Goal: Task Accomplishment & Management: Manage account settings

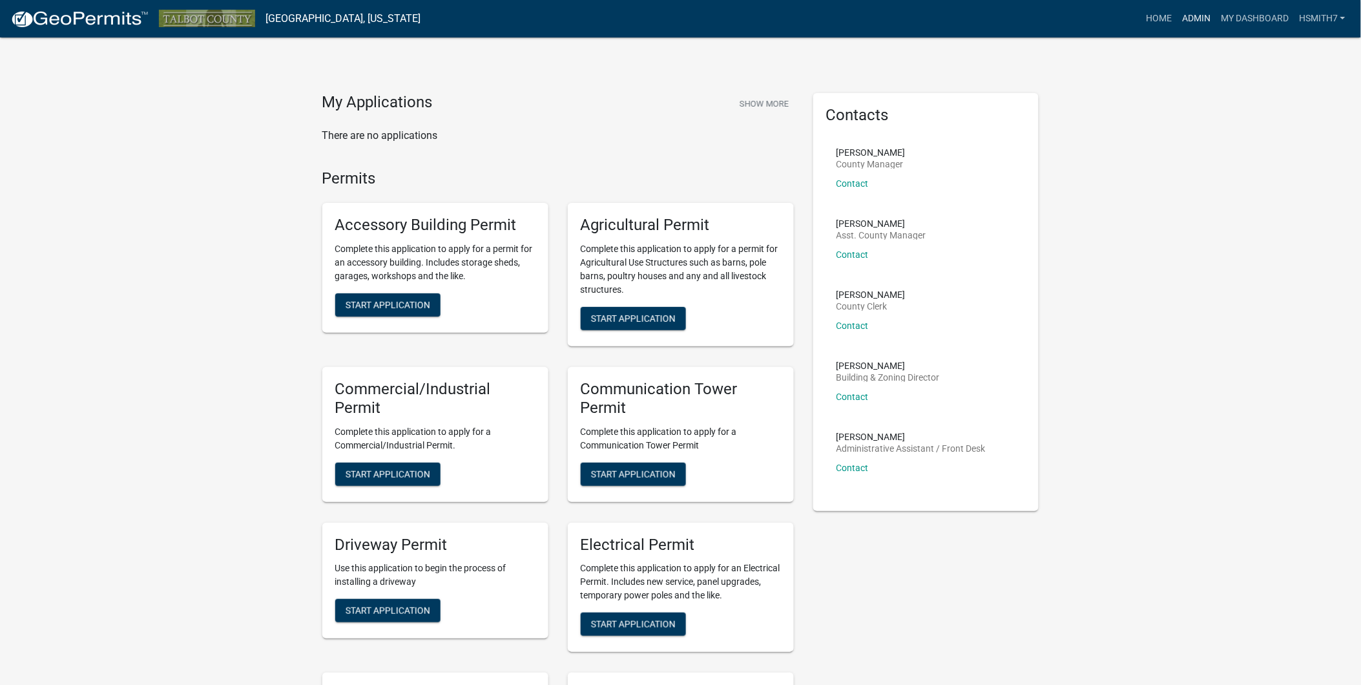
click at [1198, 19] on link "Admin" at bounding box center [1196, 18] width 39 height 25
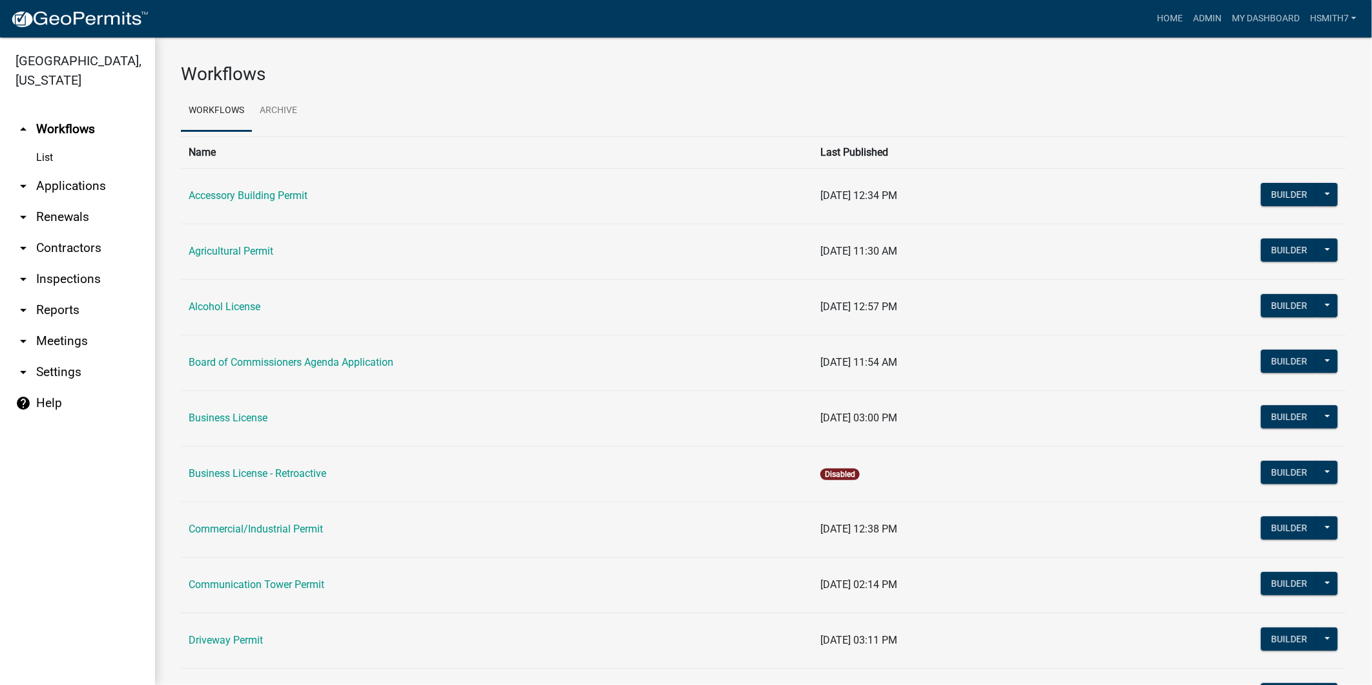
click at [61, 191] on link "arrow_drop_down Applications" at bounding box center [77, 186] width 155 height 31
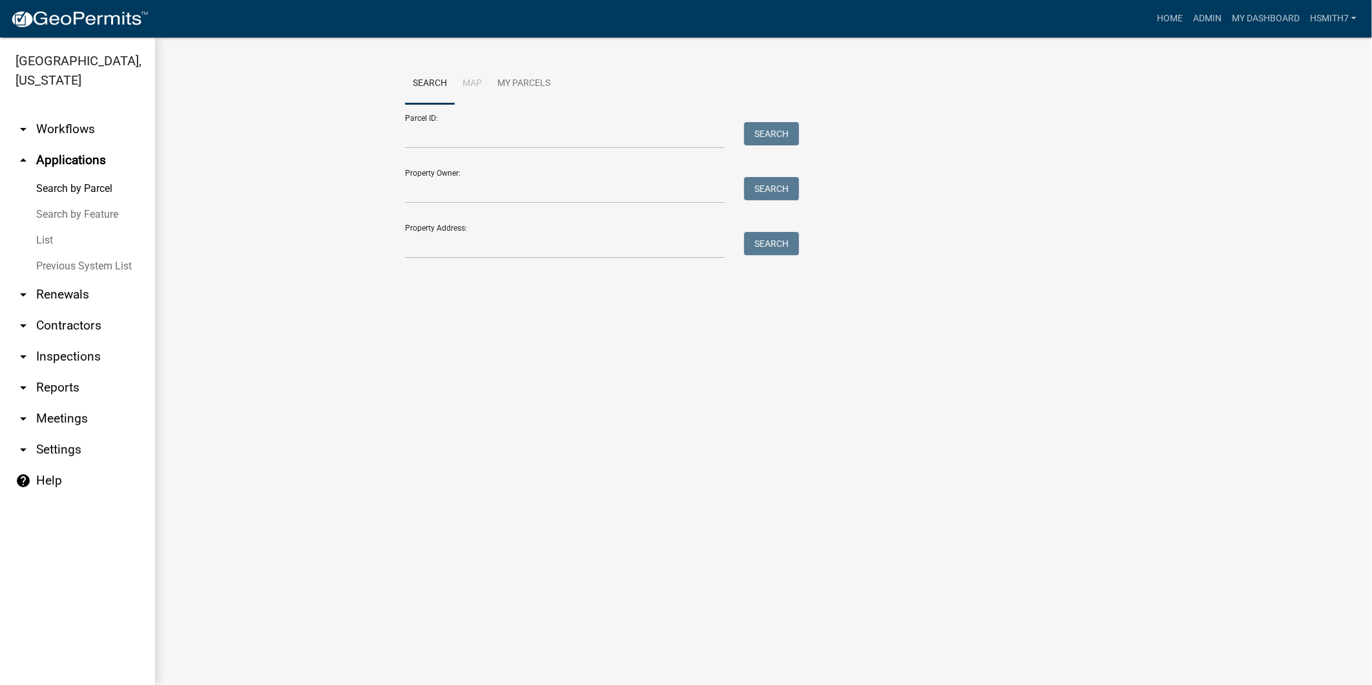
click at [37, 235] on link "List" at bounding box center [77, 240] width 155 height 26
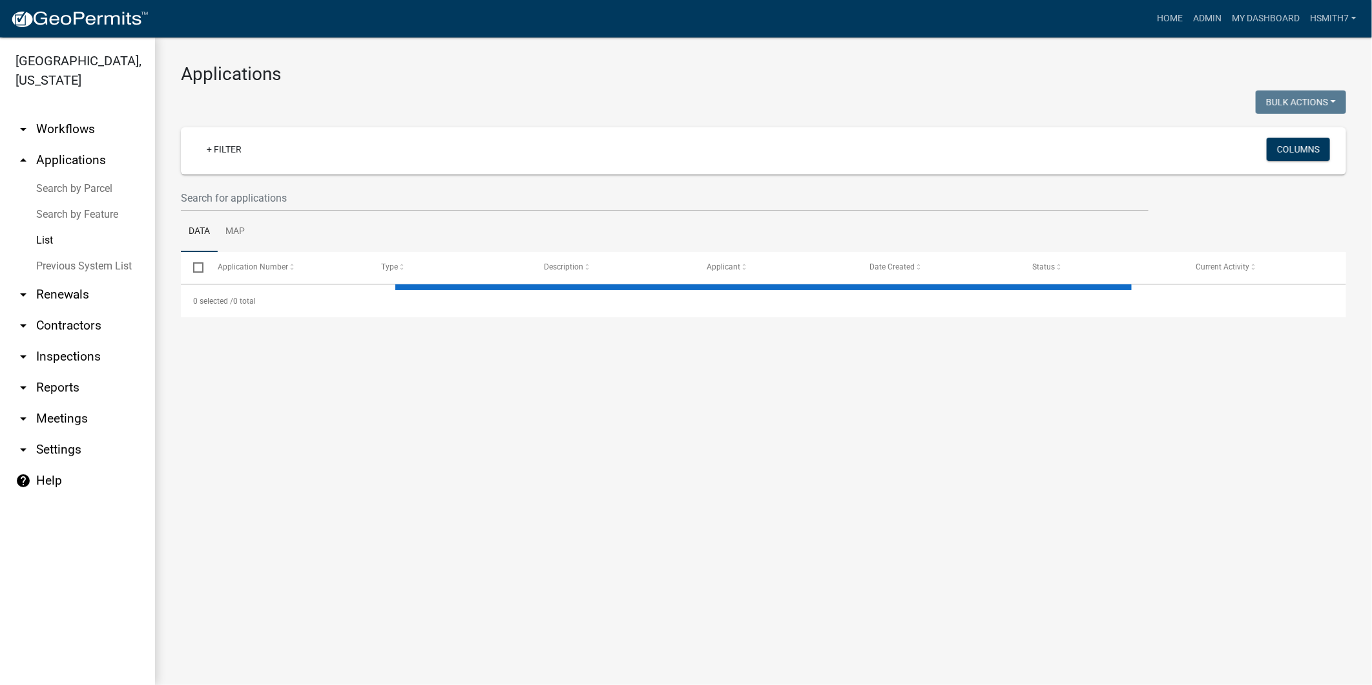
select select "3: 100"
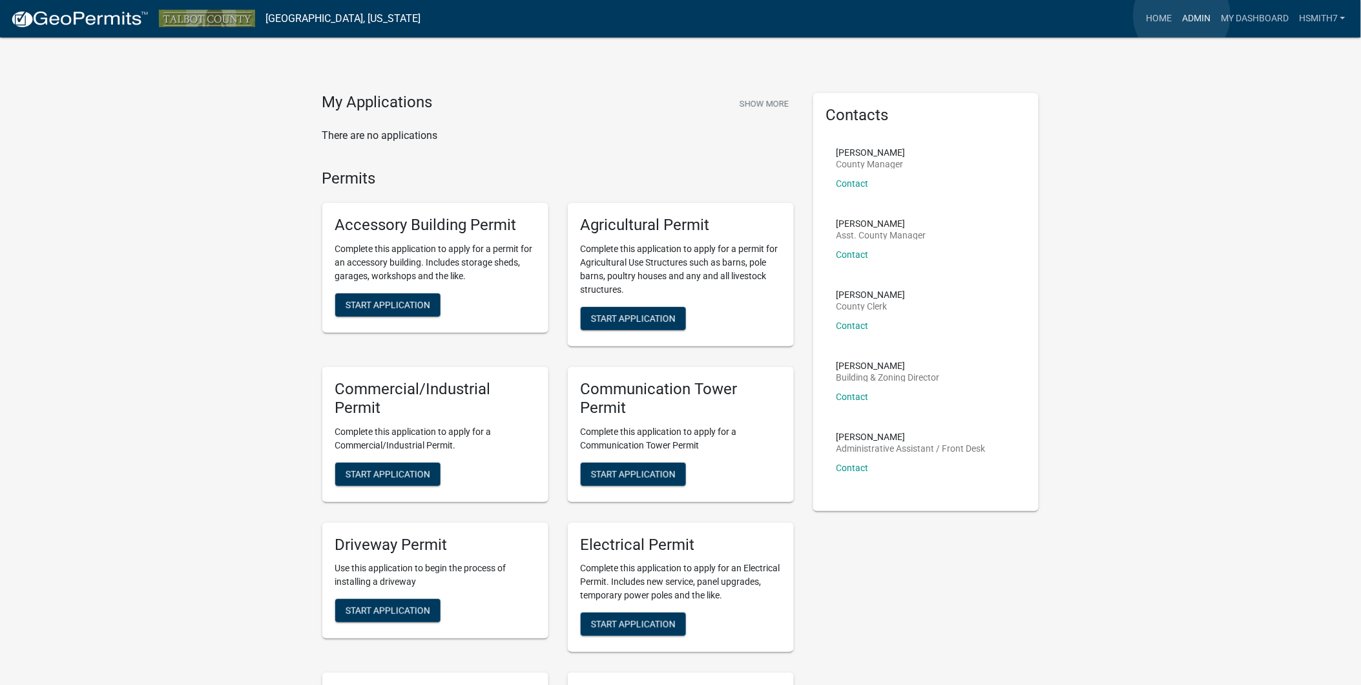
click at [1182, 16] on link "Admin" at bounding box center [1196, 18] width 39 height 25
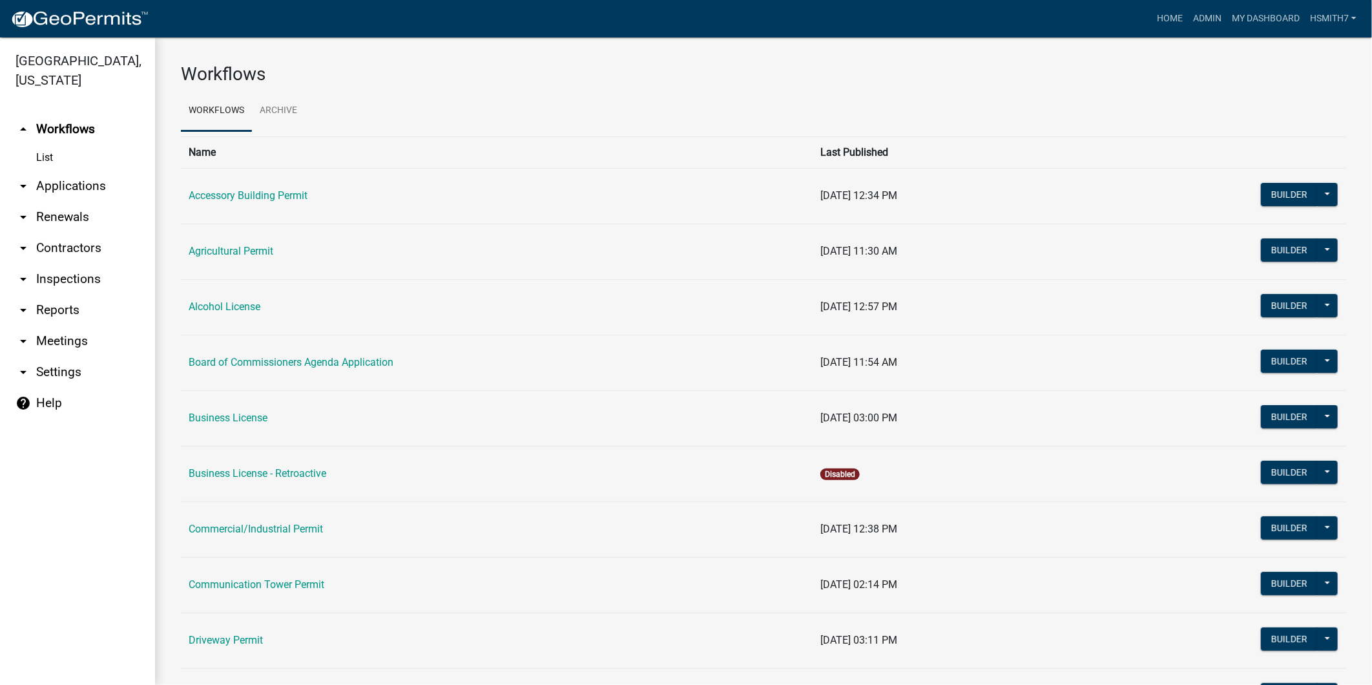
click at [59, 183] on link "arrow_drop_down Applications" at bounding box center [77, 186] width 155 height 31
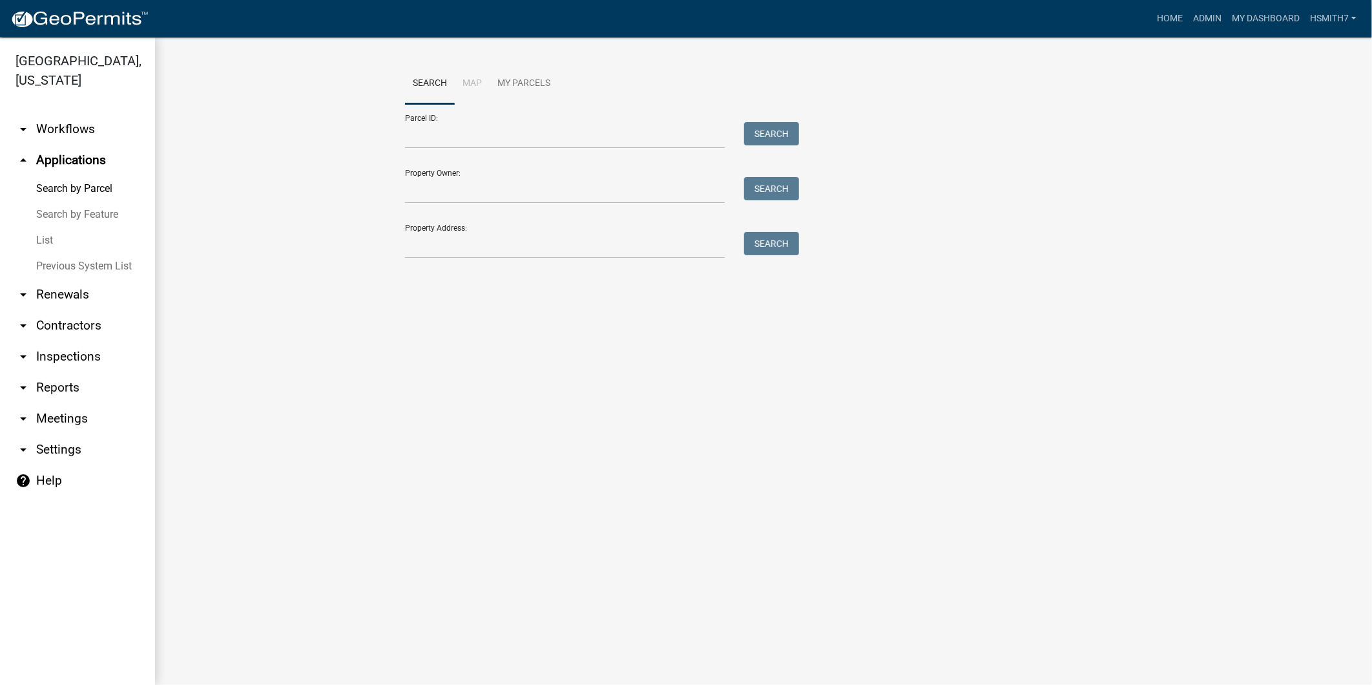
click at [44, 246] on link "List" at bounding box center [77, 240] width 155 height 26
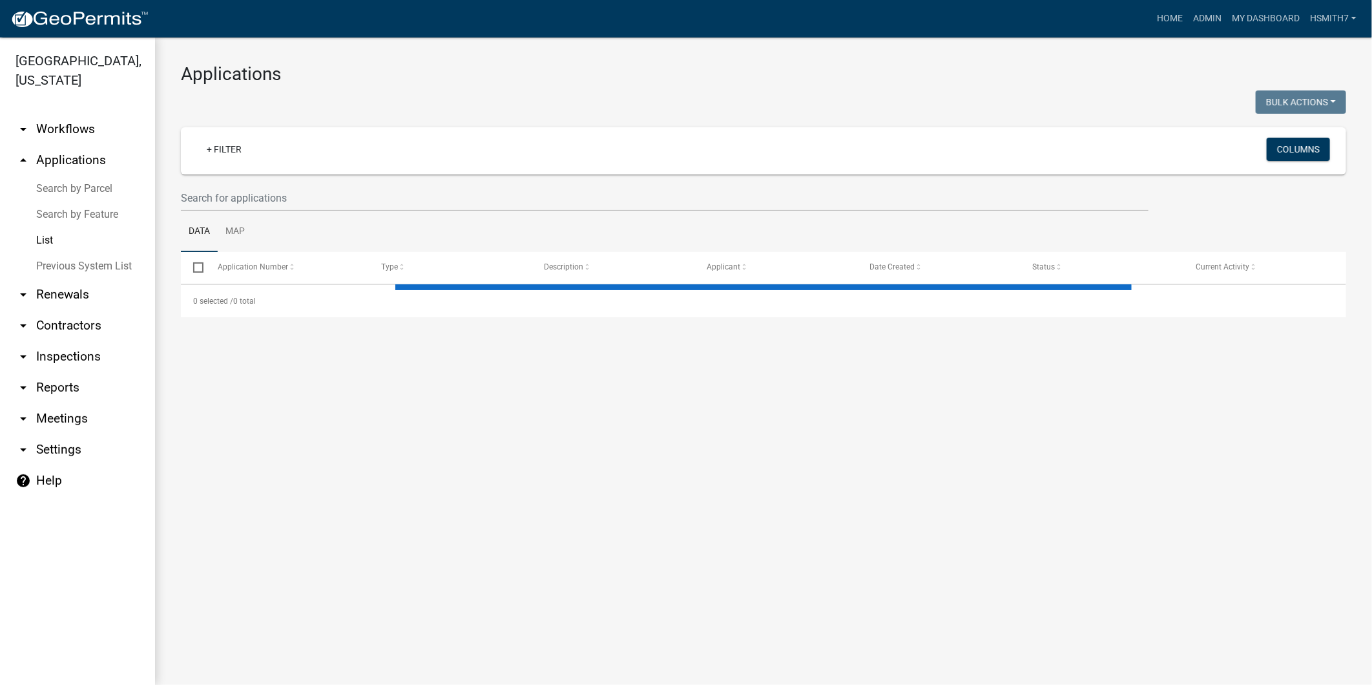
select select "3: 100"
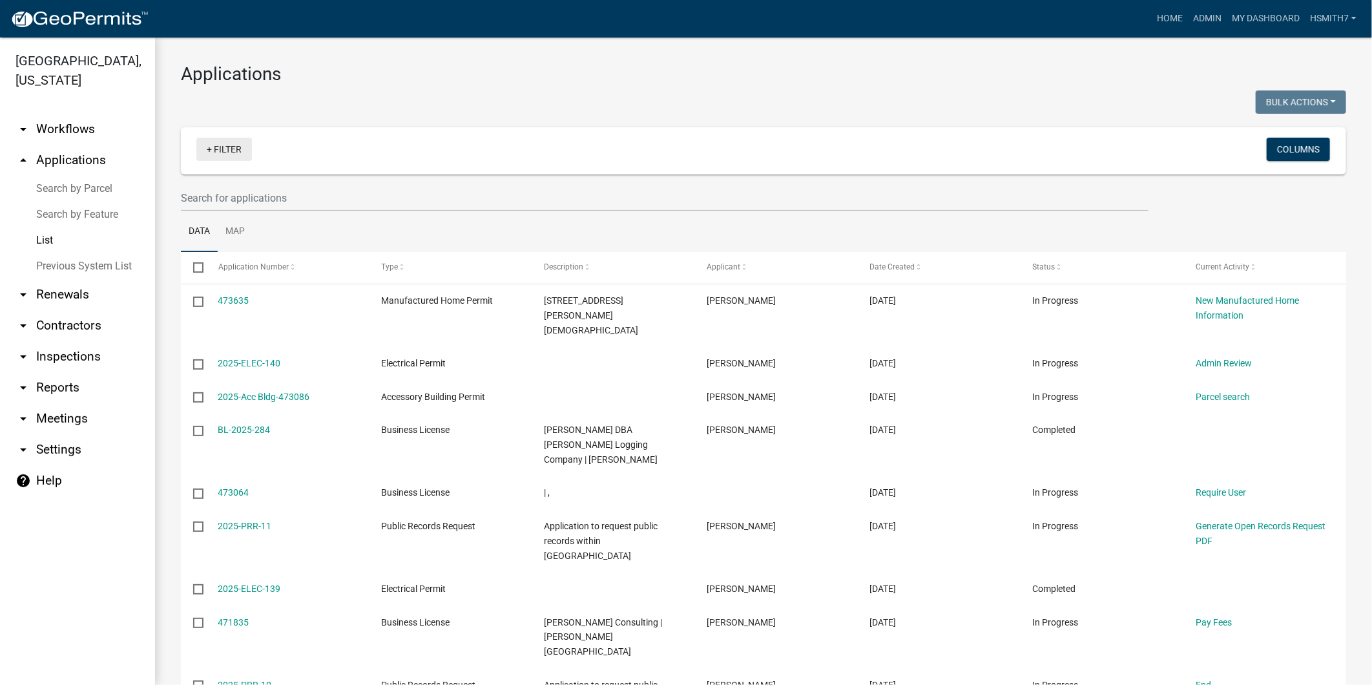
click at [216, 150] on link "+ Filter" at bounding box center [224, 149] width 56 height 23
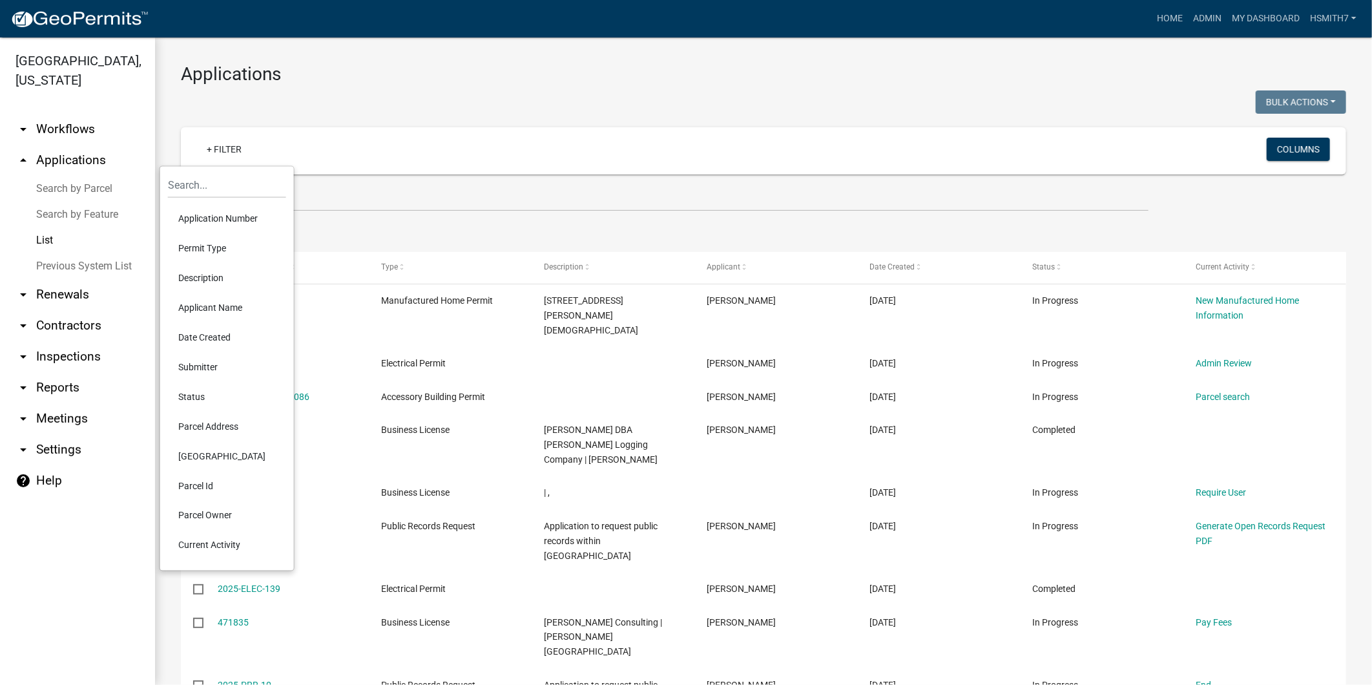
click at [212, 250] on li "Permit Type" at bounding box center [227, 248] width 118 height 30
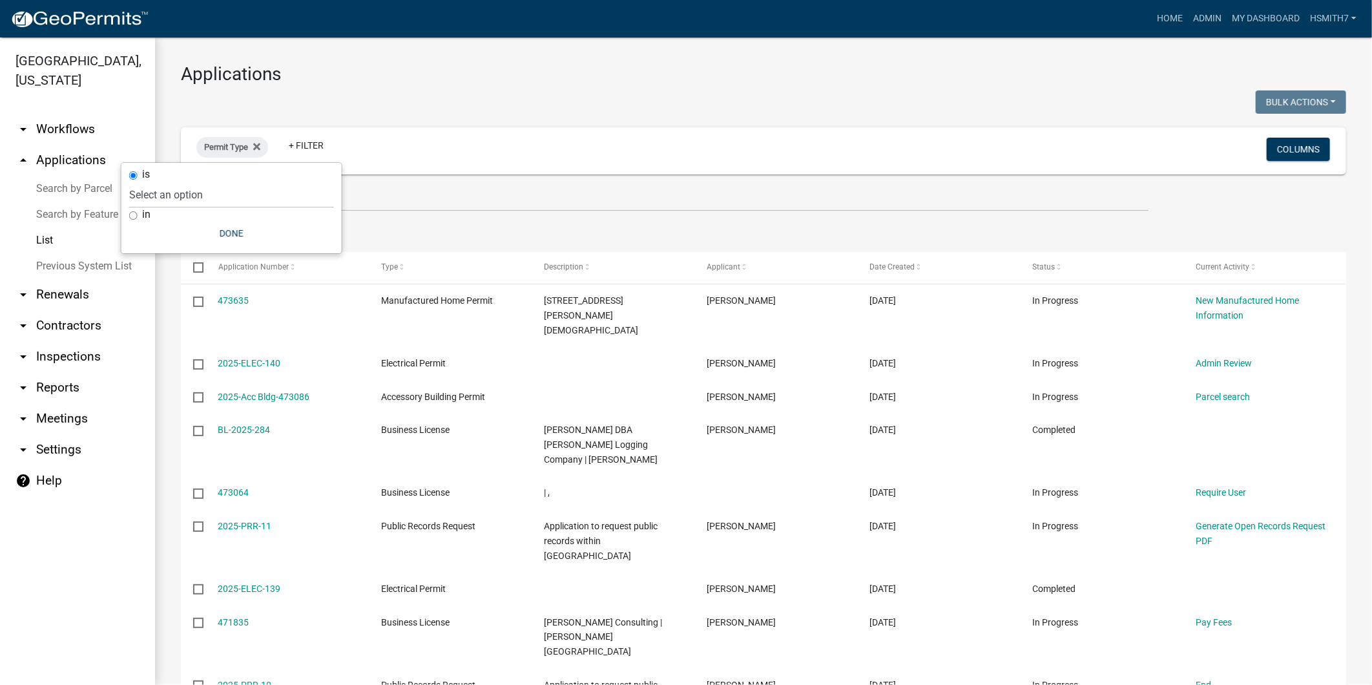
click at [153, 216] on div "in" at bounding box center [231, 215] width 205 height 14
click at [133, 216] on input "in" at bounding box center [133, 215] width 8 height 8
radio input "true"
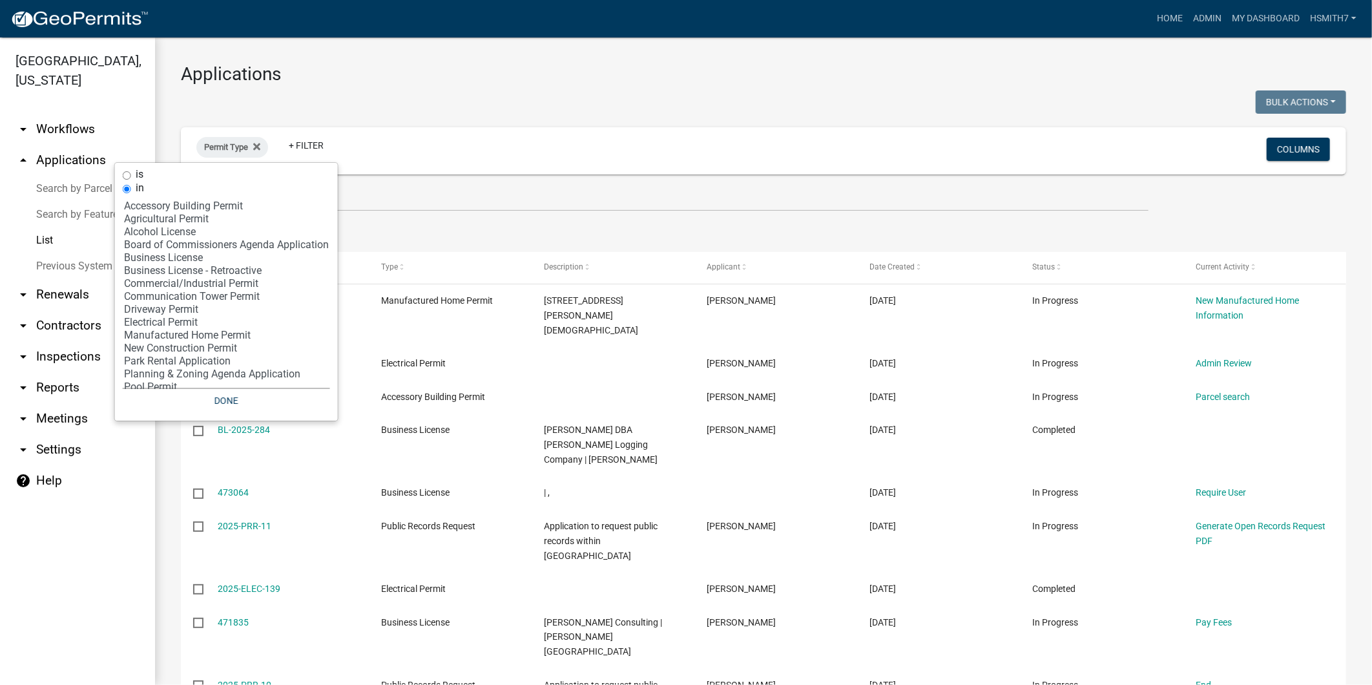
select select "1: '502f208c-bc87-4ecb-9f82-130642696c9f'"
click at [186, 204] on option "Accessory Building Permit" at bounding box center [226, 206] width 207 height 13
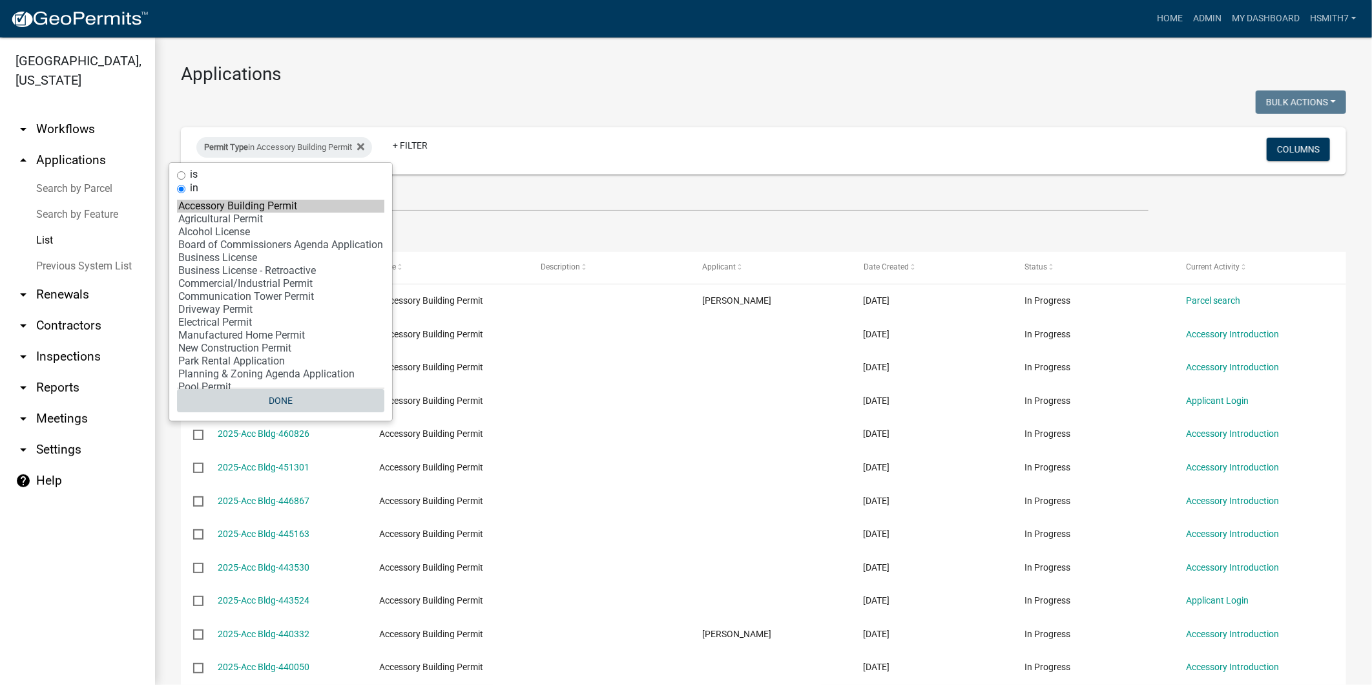
click at [291, 390] on button "Done" at bounding box center [280, 400] width 207 height 23
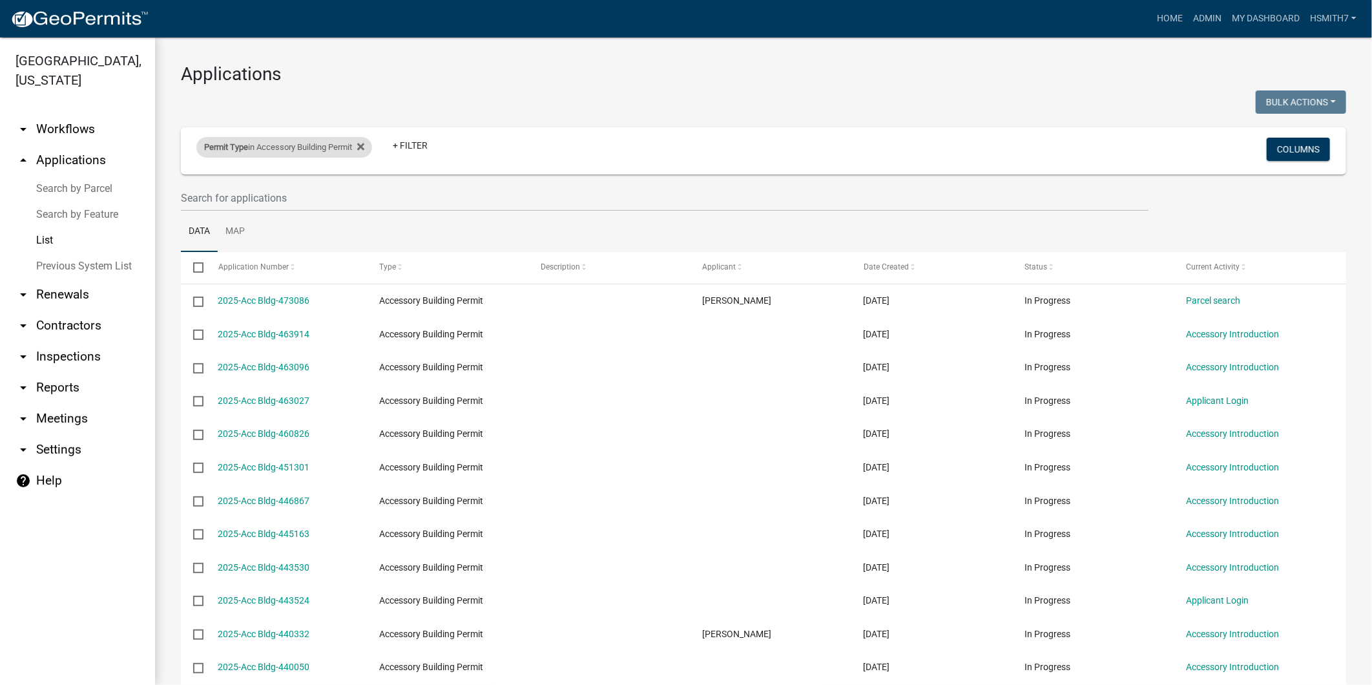
click at [346, 145] on div "Permit Type in Accessory Building Permit" at bounding box center [284, 147] width 176 height 21
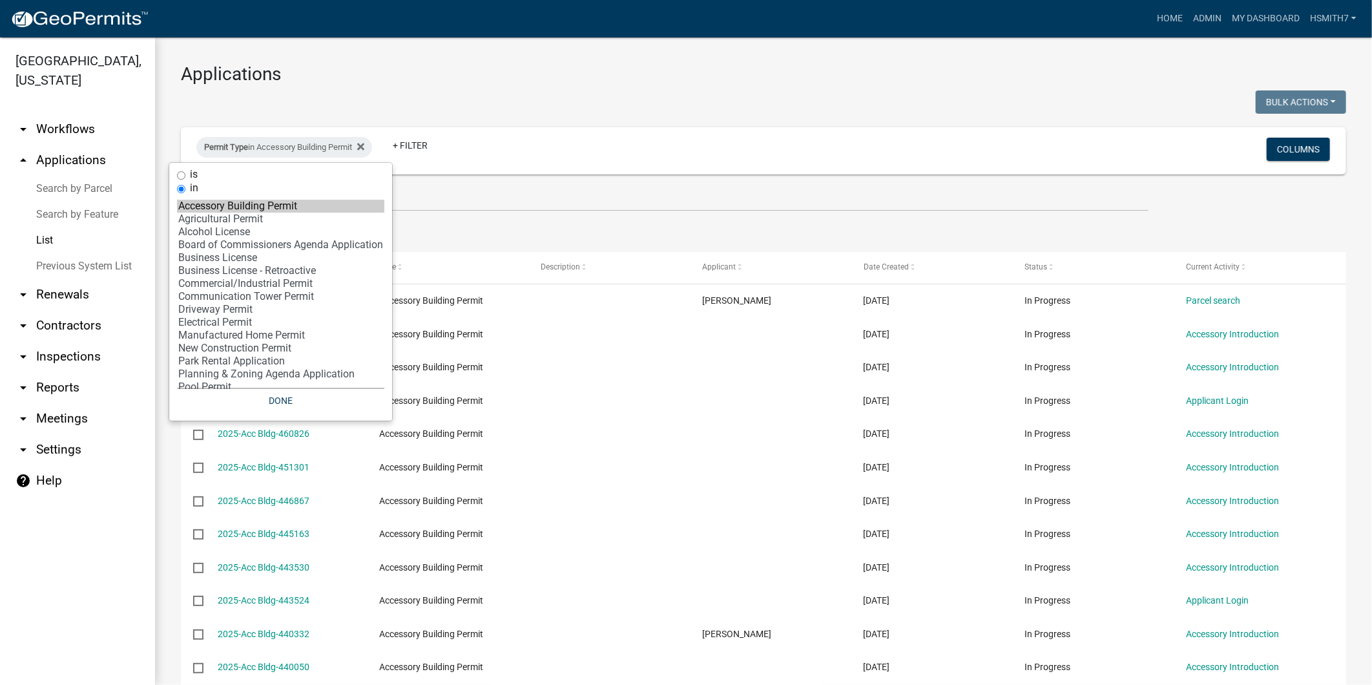
select select "2: '7400d1b1-48f7-42c7-b095-9fe160bbc210'"
click at [275, 218] on option "Agricultural Permit" at bounding box center [280, 219] width 207 height 13
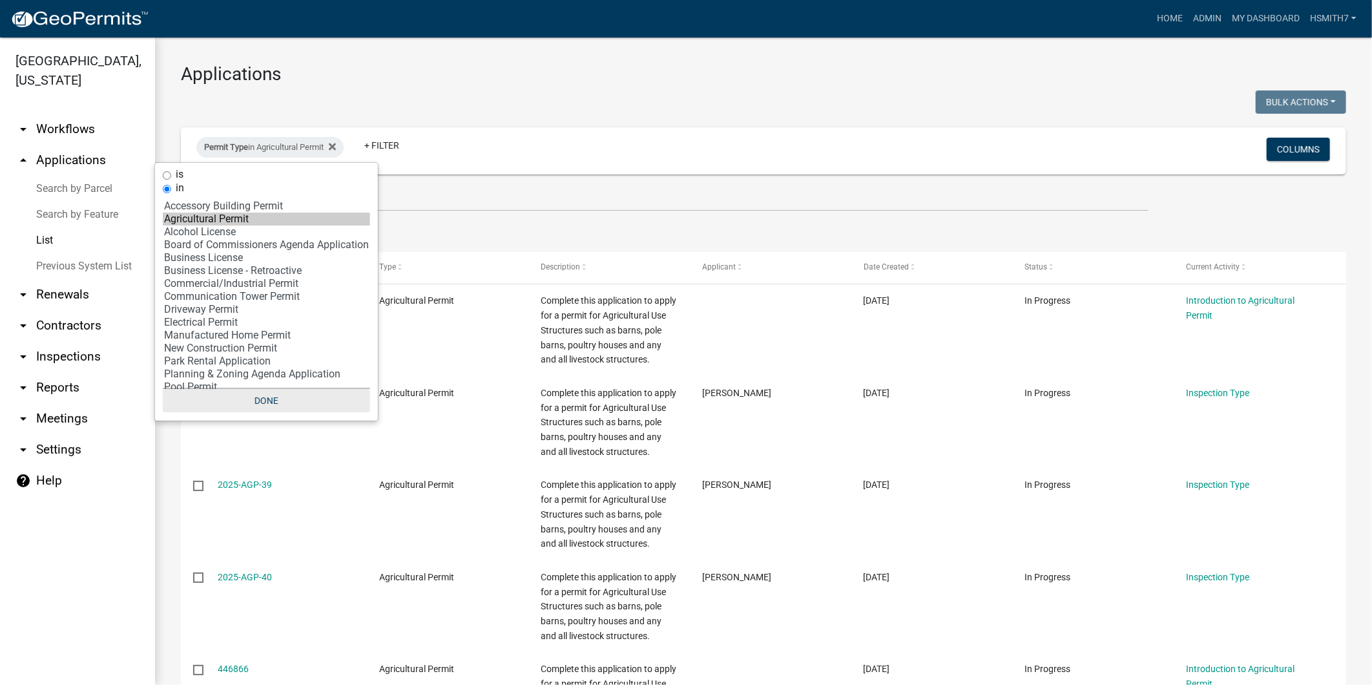
click at [291, 407] on button "Done" at bounding box center [266, 400] width 207 height 23
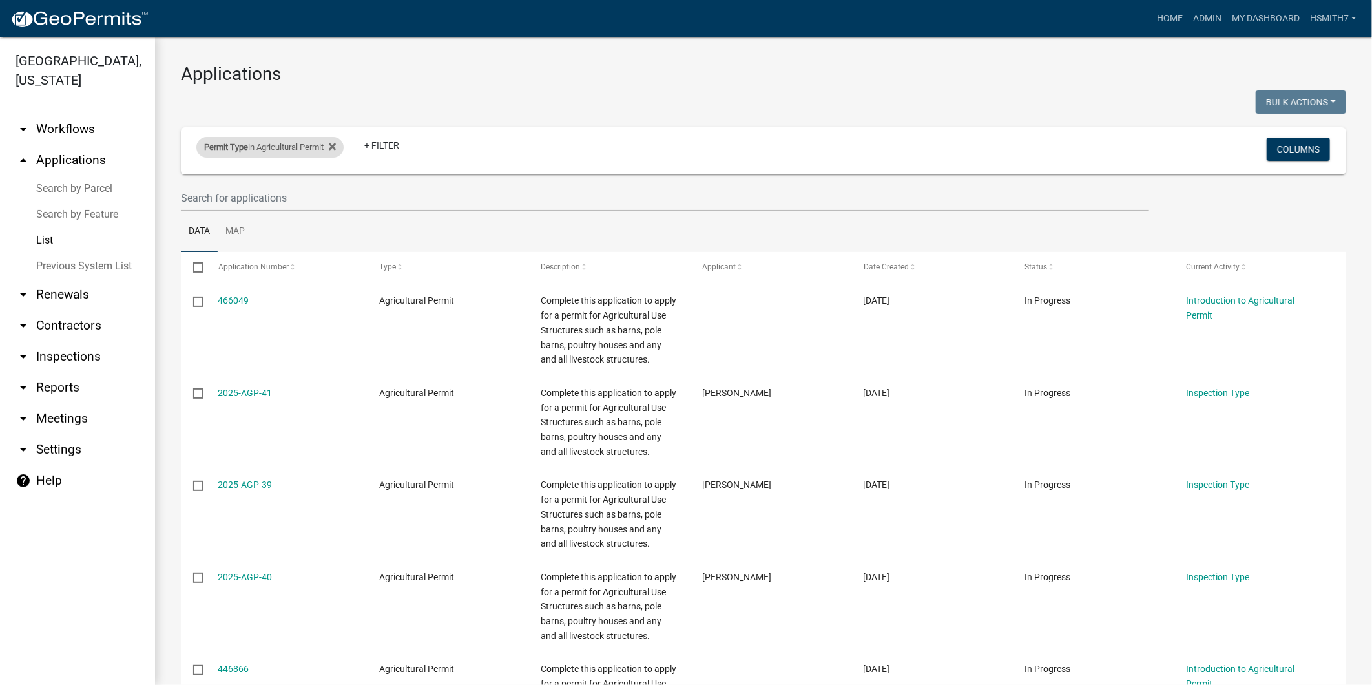
click at [281, 149] on div "Permit Type in Agricultural Permit" at bounding box center [269, 147] width 147 height 21
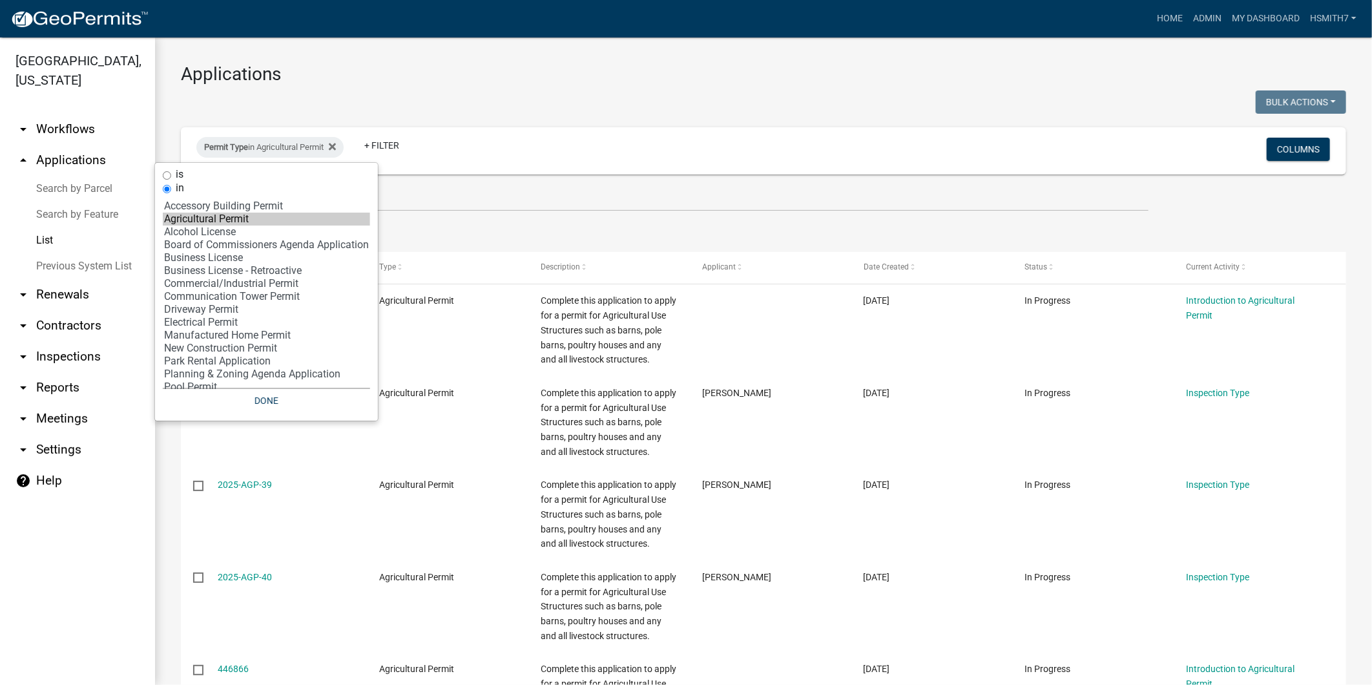
select select "5: 'a34148b1-d8b2-4557-84aa-00194bc85a9c'"
click at [242, 260] on option "Business License" at bounding box center [266, 257] width 207 height 13
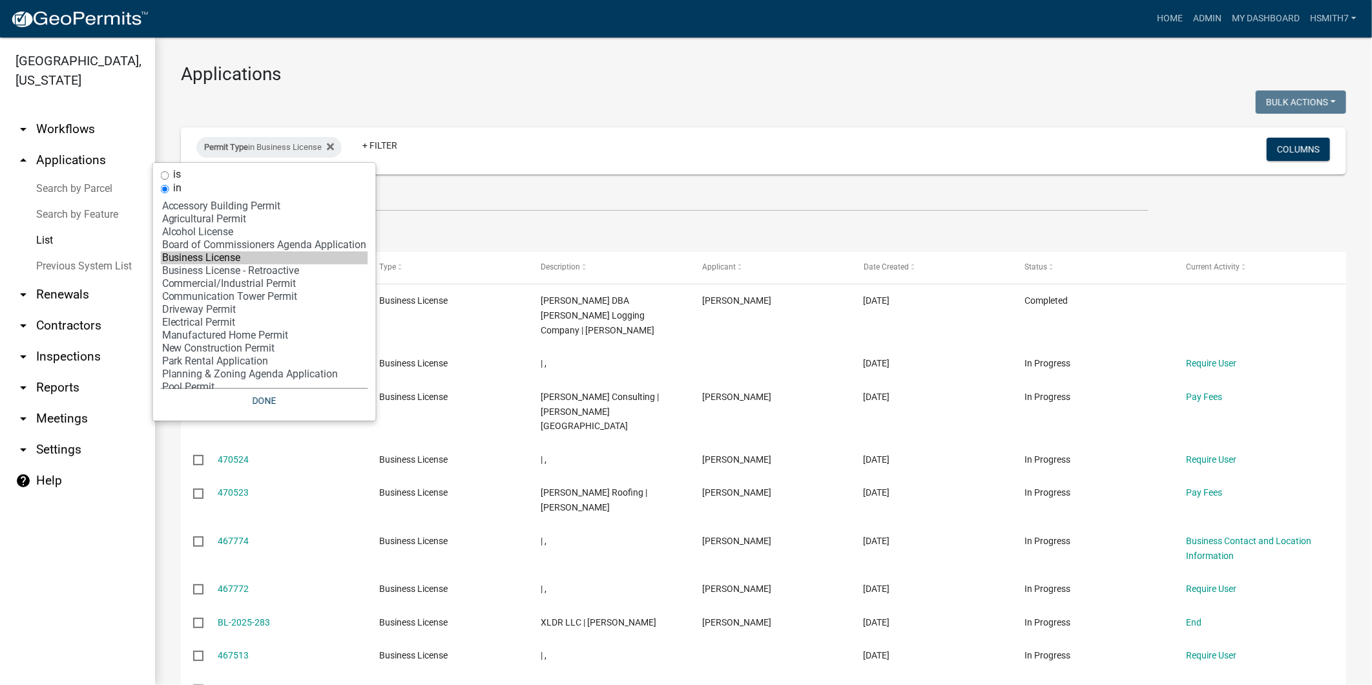
click at [1264, 221] on ul "Data Map" at bounding box center [764, 231] width 1166 height 41
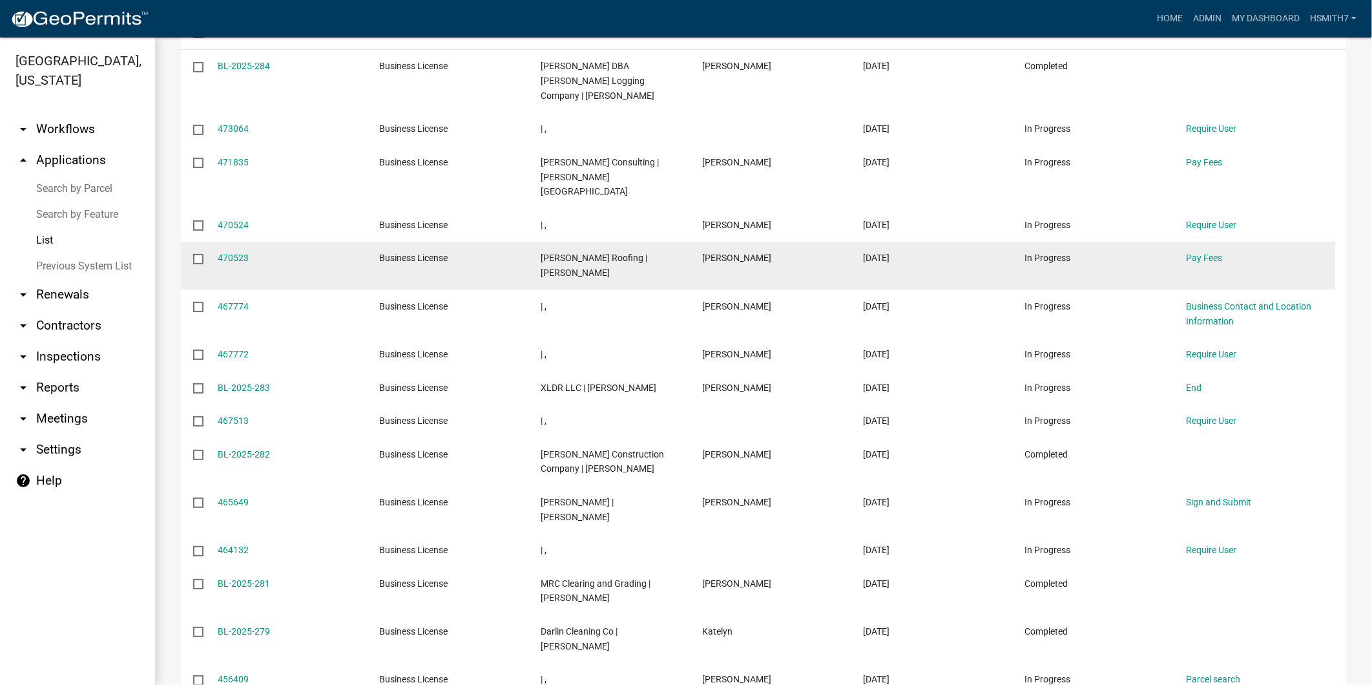
scroll to position [359, 0]
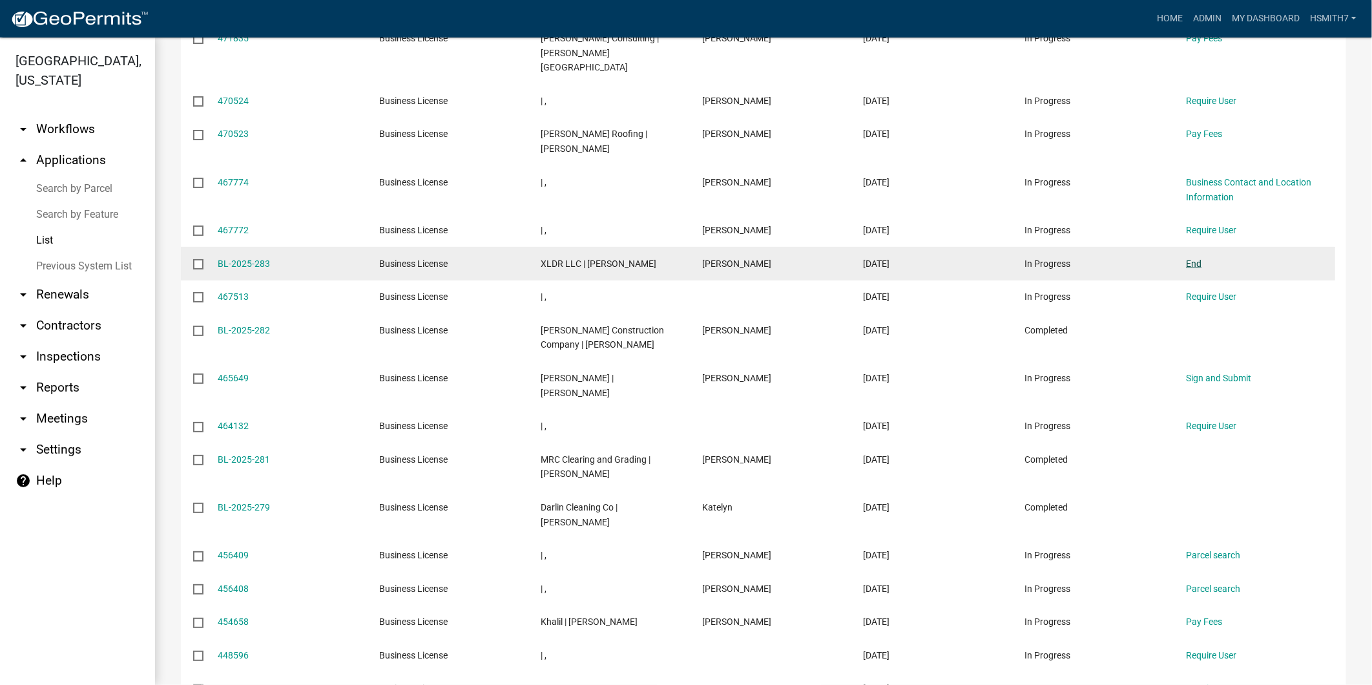
click at [1186, 258] on link "End" at bounding box center [1194, 263] width 16 height 10
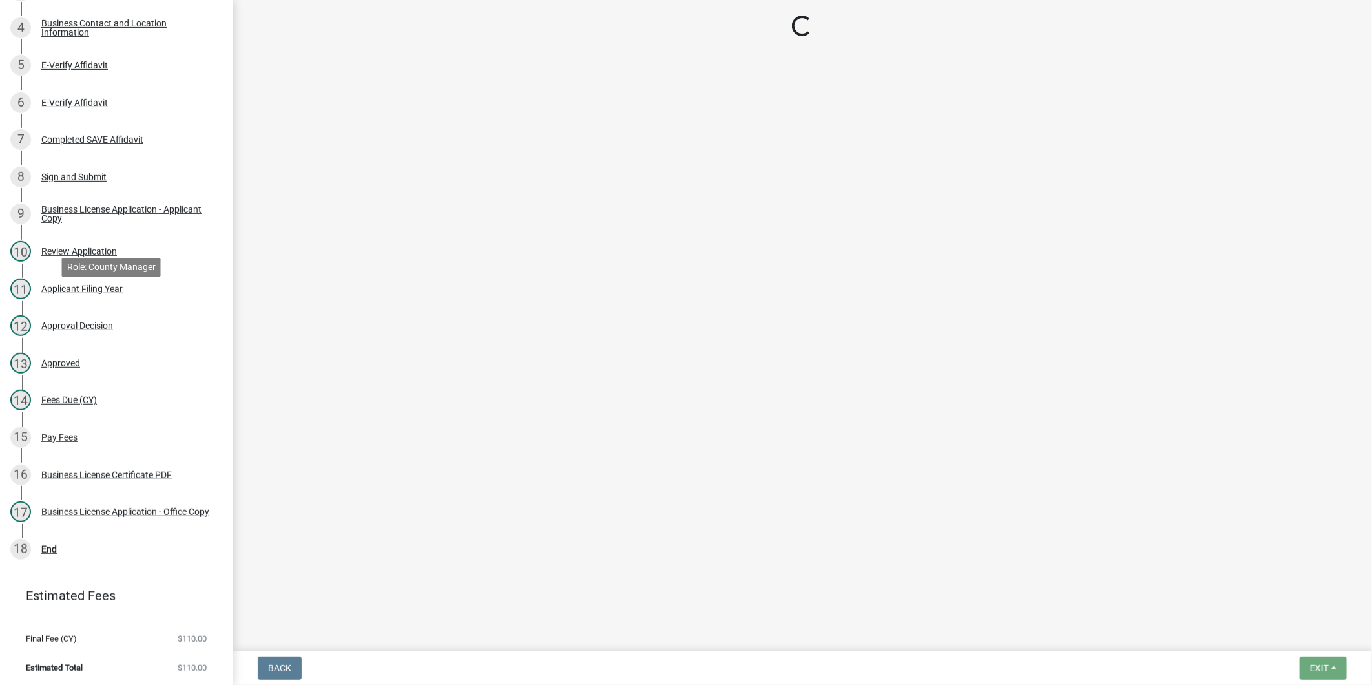
scroll to position [336, 0]
click at [107, 547] on div "18 End" at bounding box center [111, 546] width 202 height 21
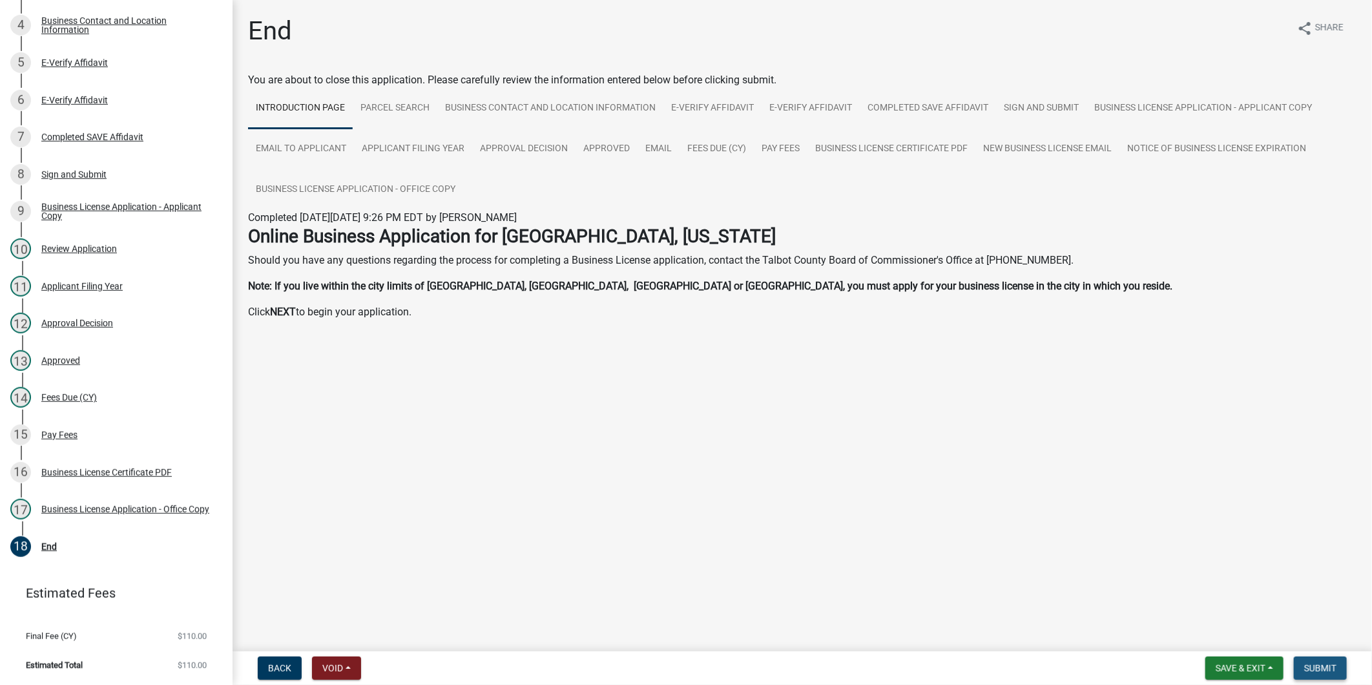
click at [1315, 669] on span "Submit" at bounding box center [1320, 668] width 32 height 10
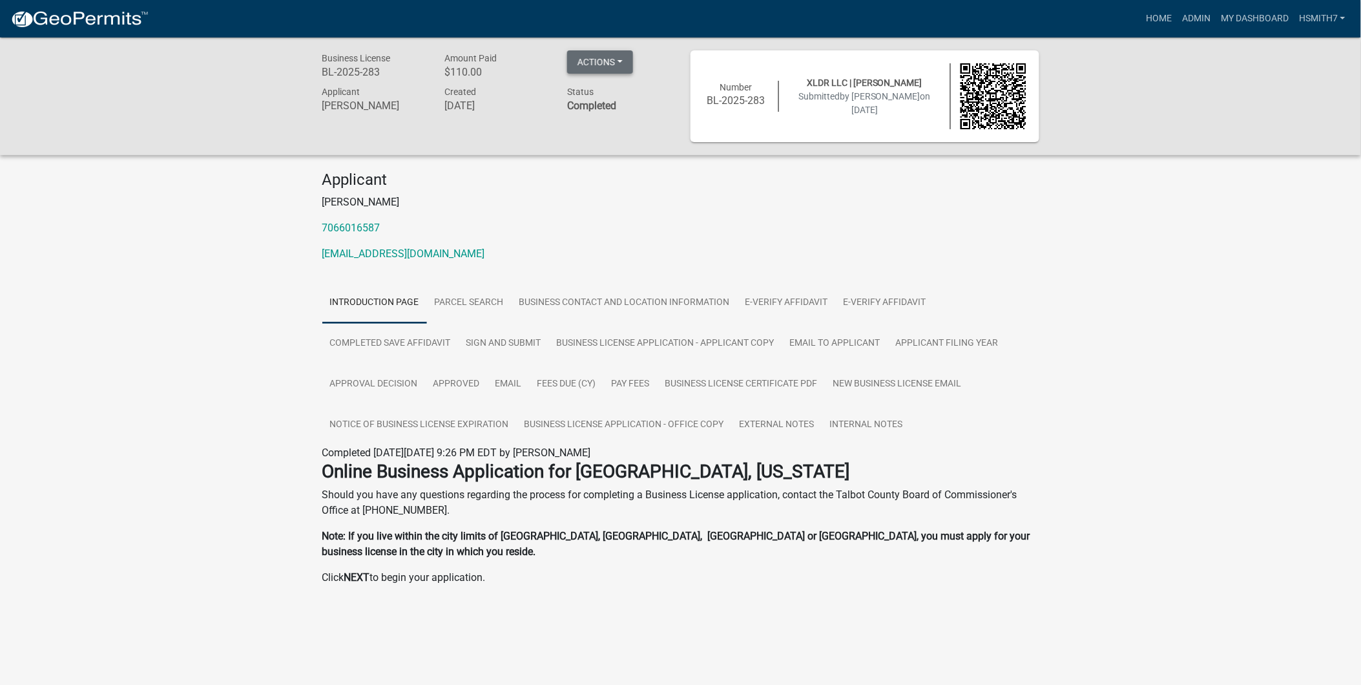
click at [614, 61] on button "Actions" at bounding box center [600, 61] width 66 height 23
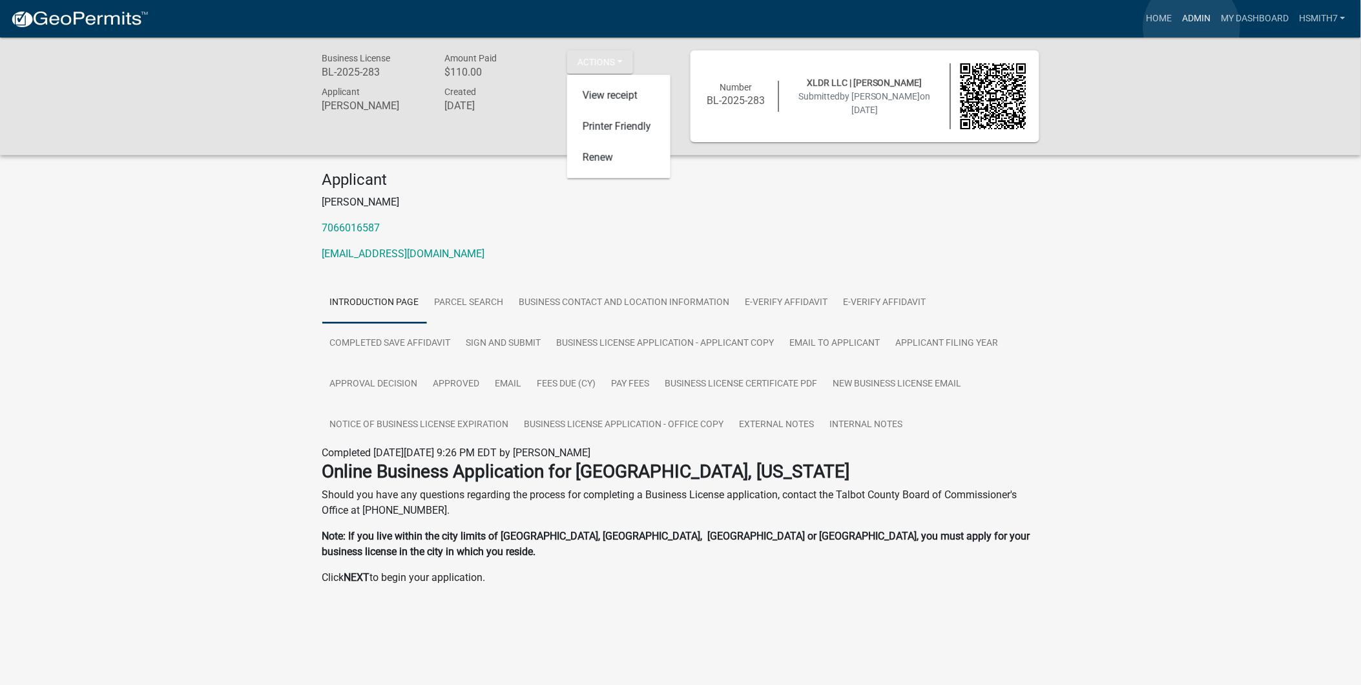
click at [1192, 26] on link "Admin" at bounding box center [1196, 18] width 39 height 25
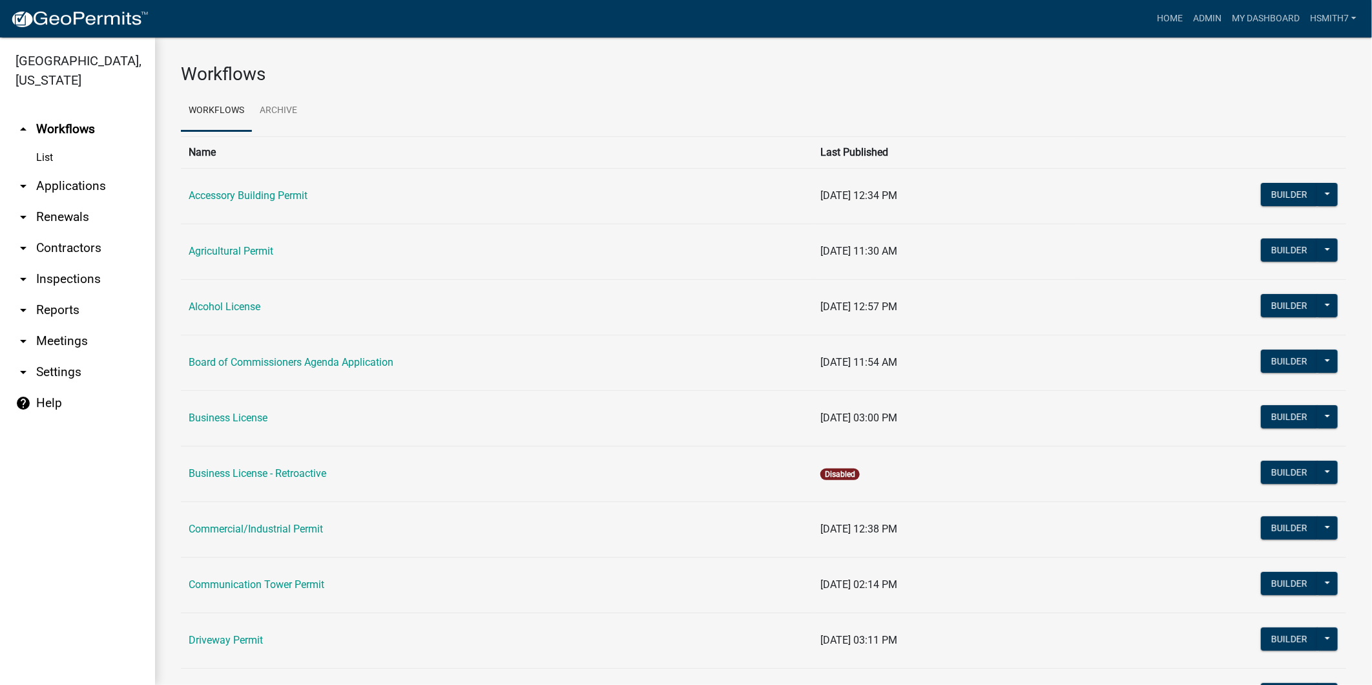
click at [89, 189] on link "arrow_drop_down Applications" at bounding box center [77, 186] width 155 height 31
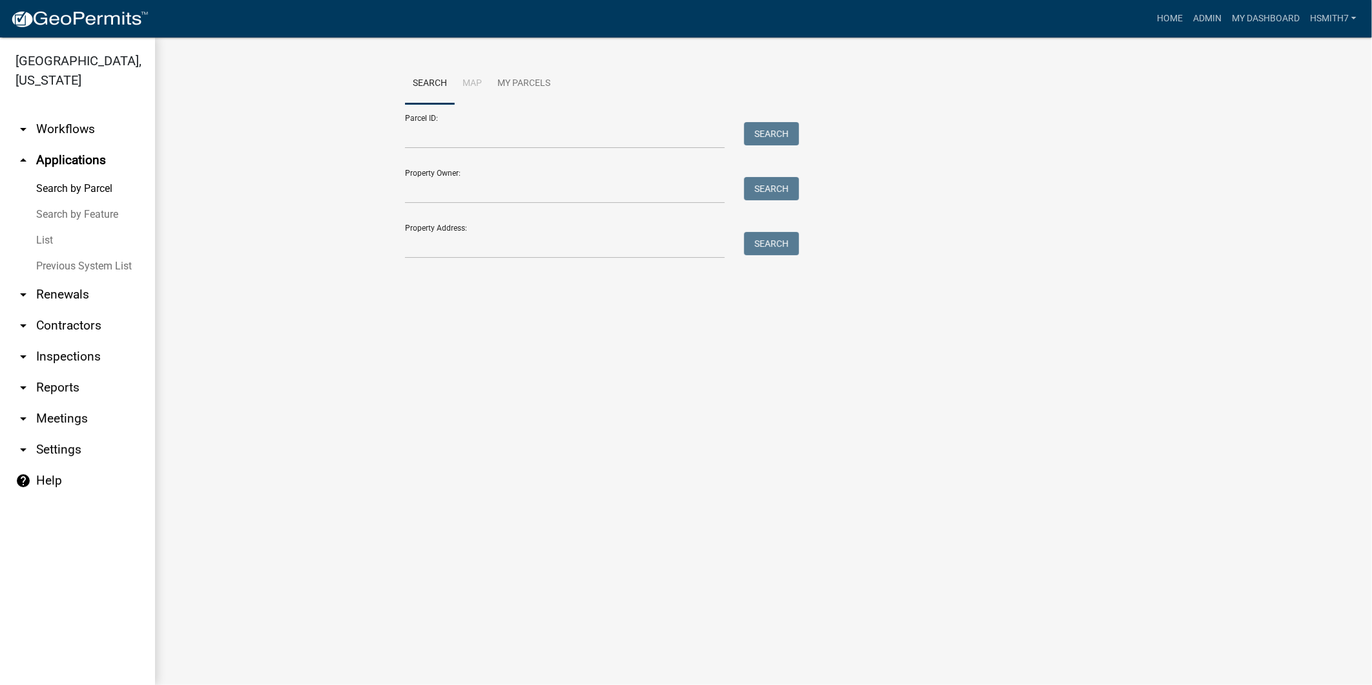
click at [68, 240] on link "List" at bounding box center [77, 240] width 155 height 26
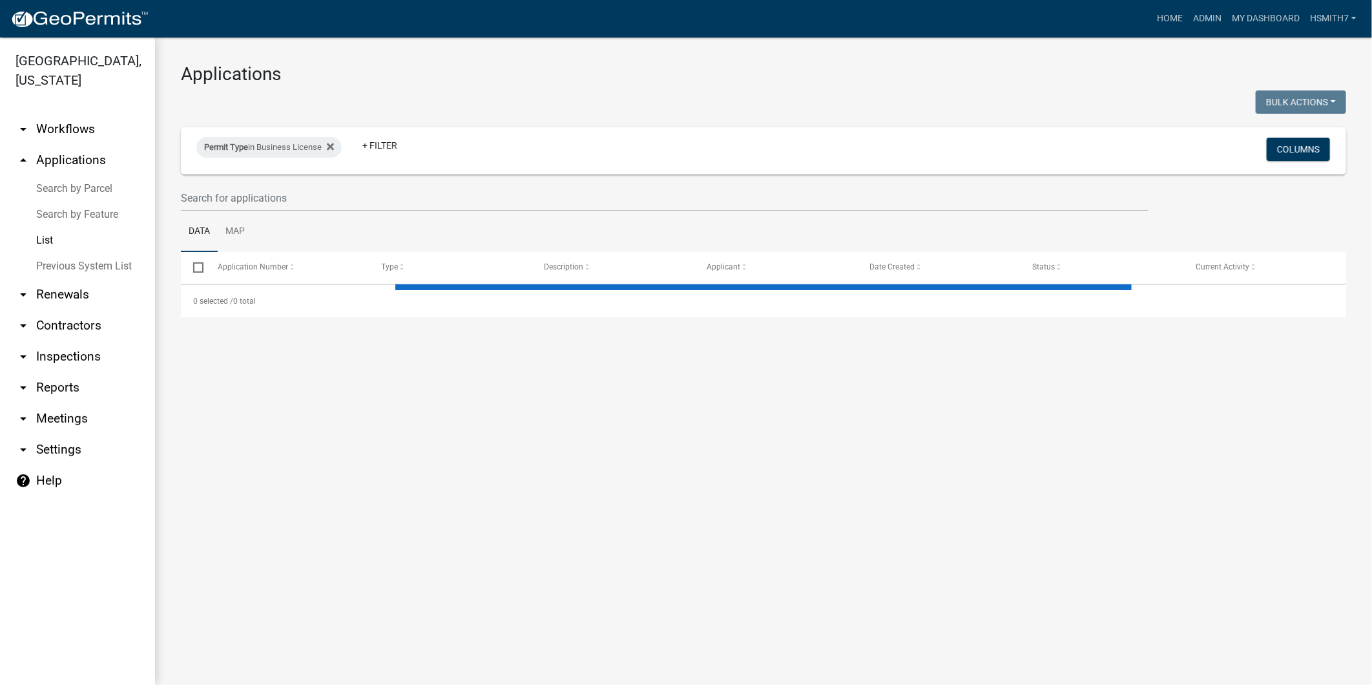
select select "3: 100"
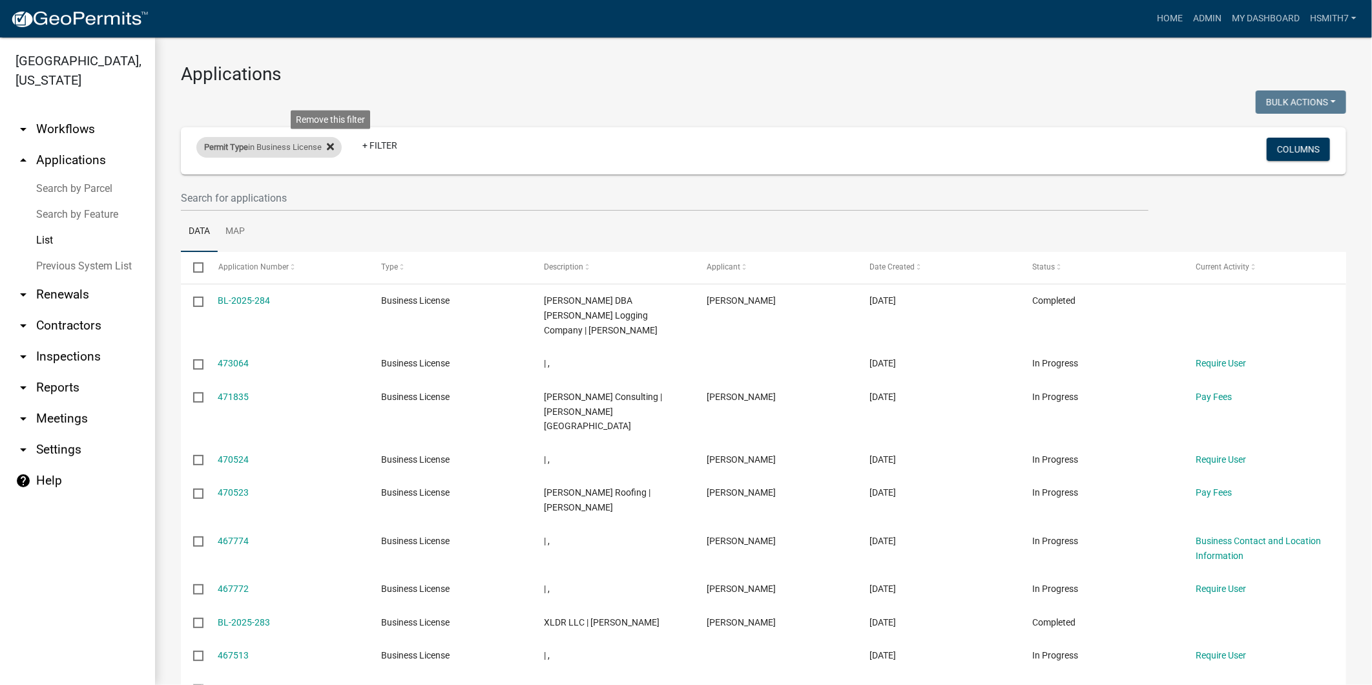
click at [330, 149] on icon at bounding box center [330, 146] width 7 height 10
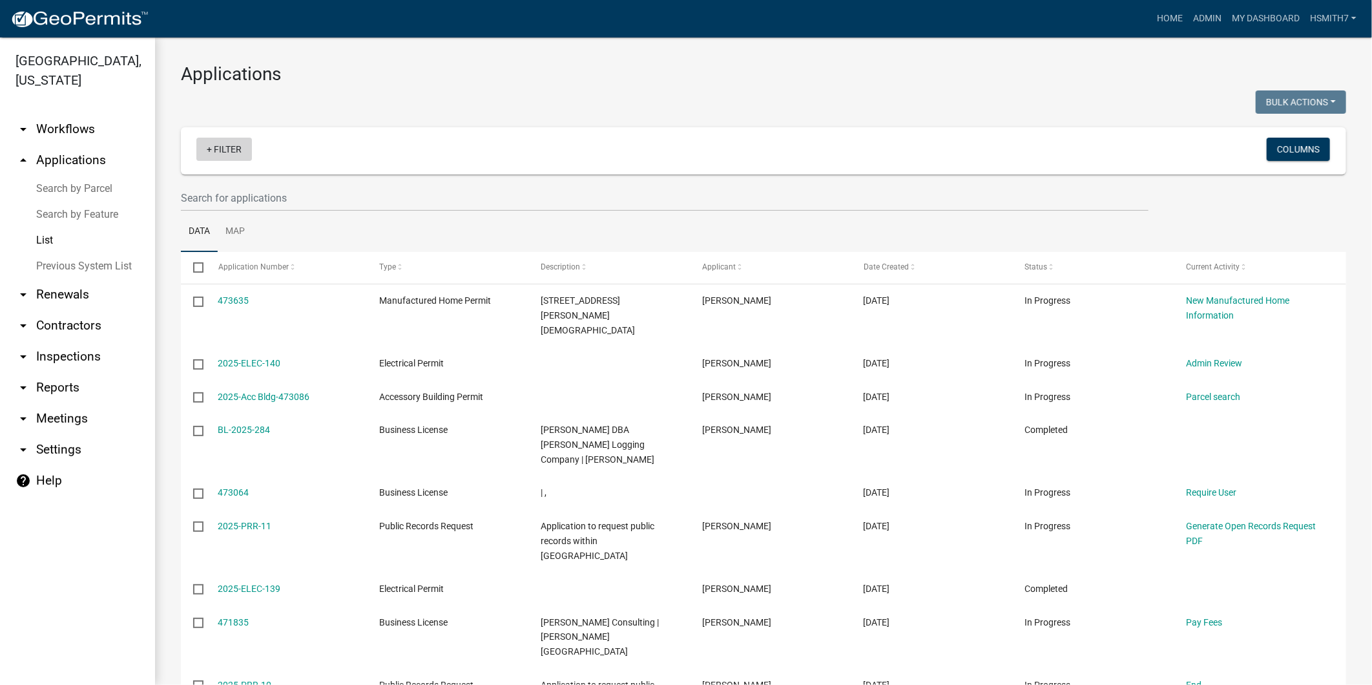
click at [209, 149] on link "+ Filter" at bounding box center [224, 149] width 56 height 23
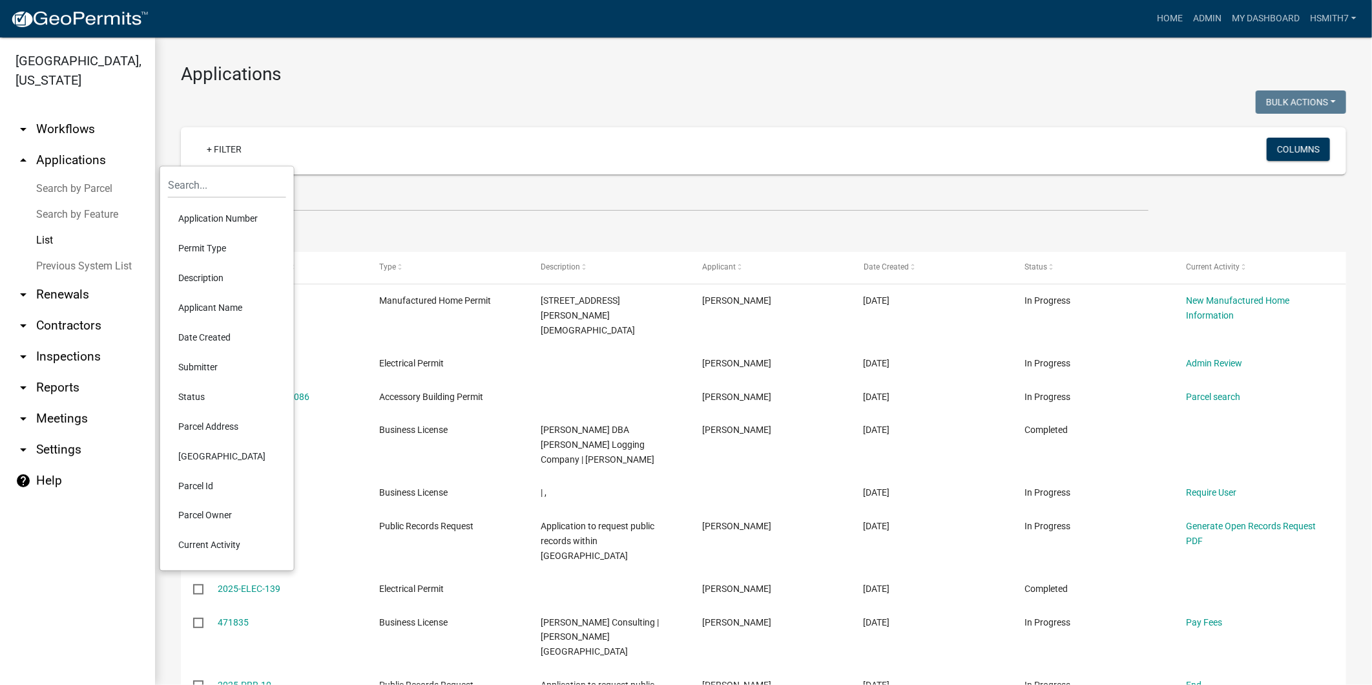
click at [199, 240] on li "Permit Type" at bounding box center [227, 248] width 118 height 30
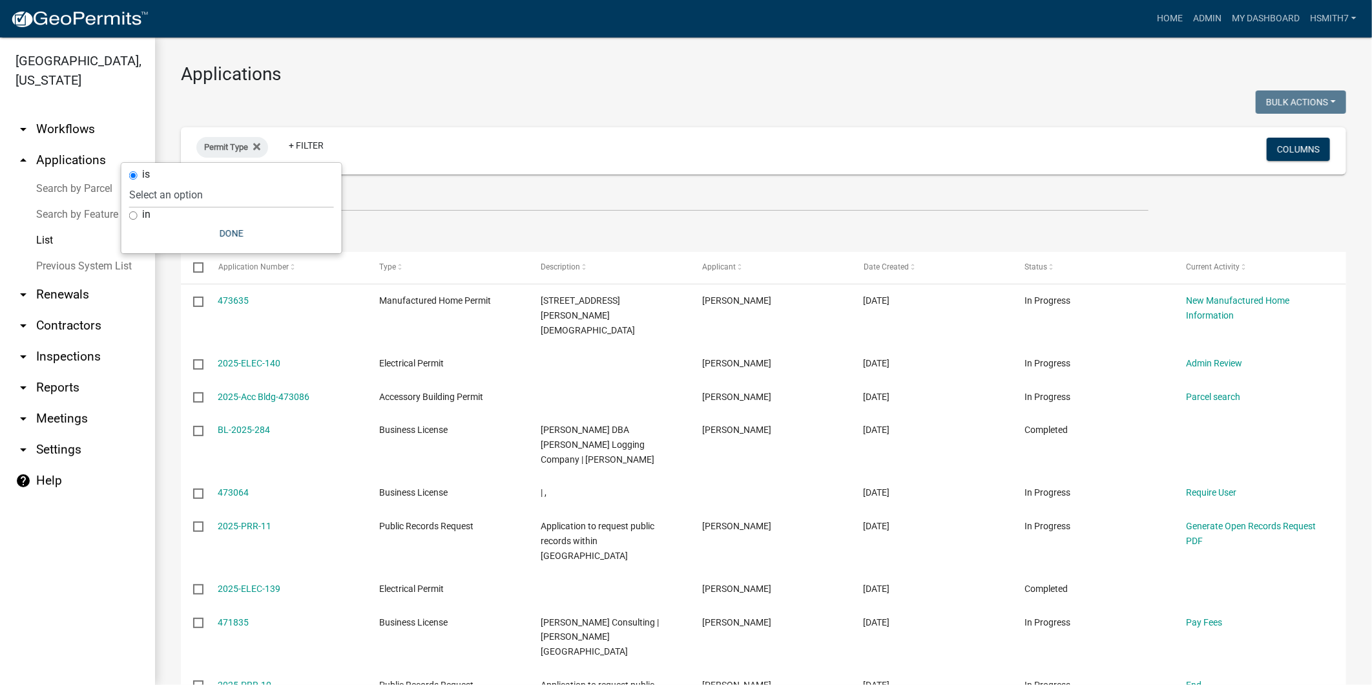
click at [155, 208] on div "in" at bounding box center [231, 215] width 205 height 14
click at [145, 210] on label "in" at bounding box center [146, 214] width 8 height 10
click at [138, 211] on input "in" at bounding box center [133, 215] width 8 height 8
radio input "true"
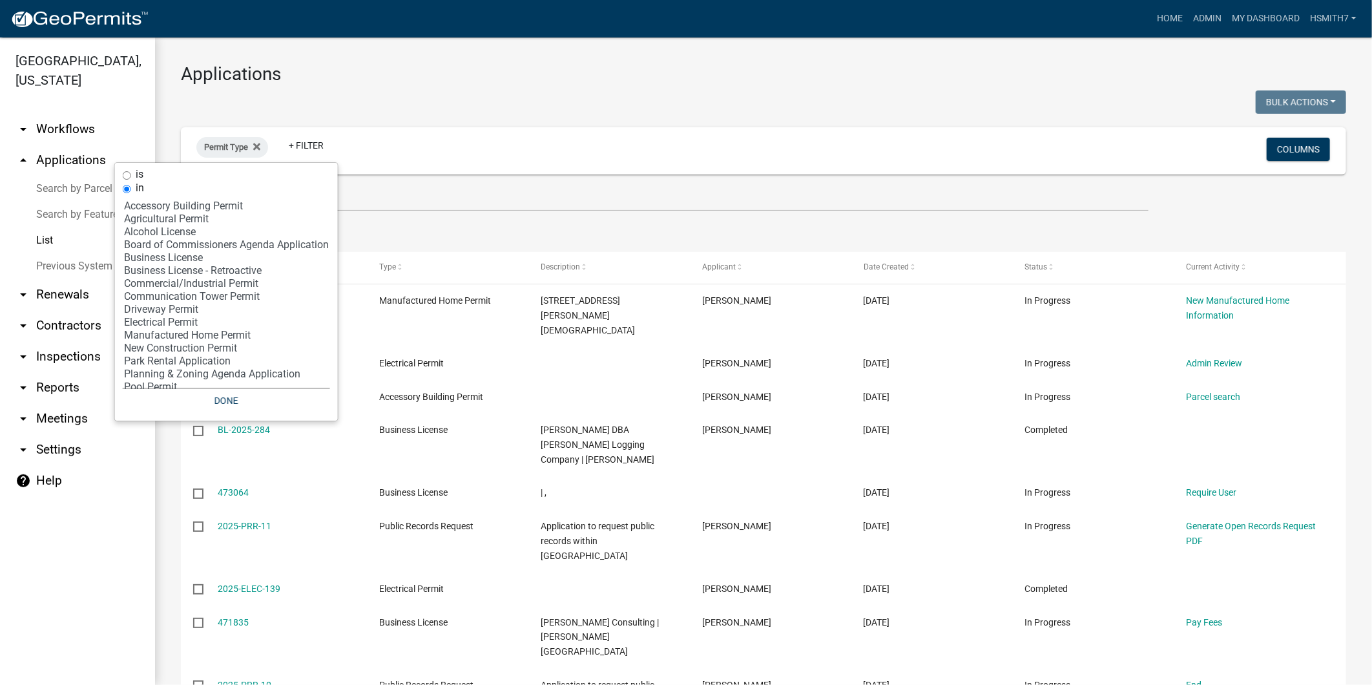
select select "8: 'b331010a-ed5a-424e-940d-e3ba60a7dbbf'"
click at [190, 299] on option "Communication Tower Permit" at bounding box center [226, 296] width 207 height 13
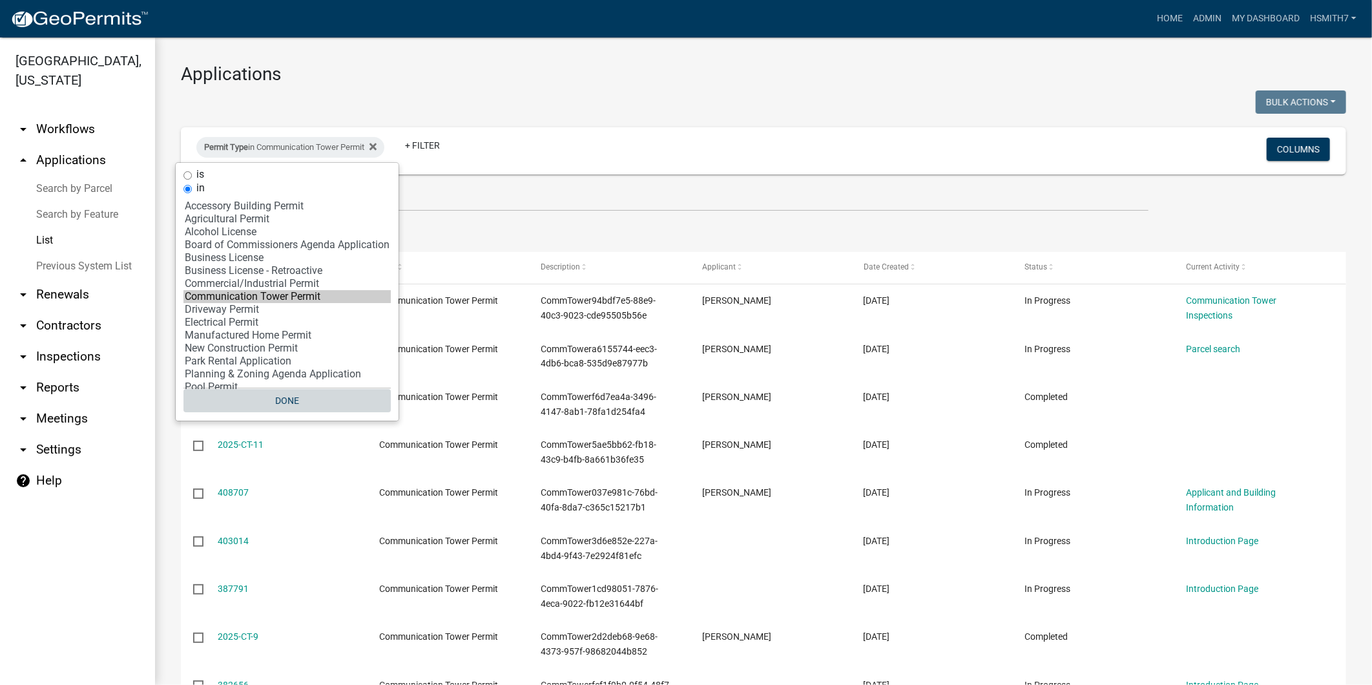
click at [269, 403] on button "Done" at bounding box center [286, 400] width 207 height 23
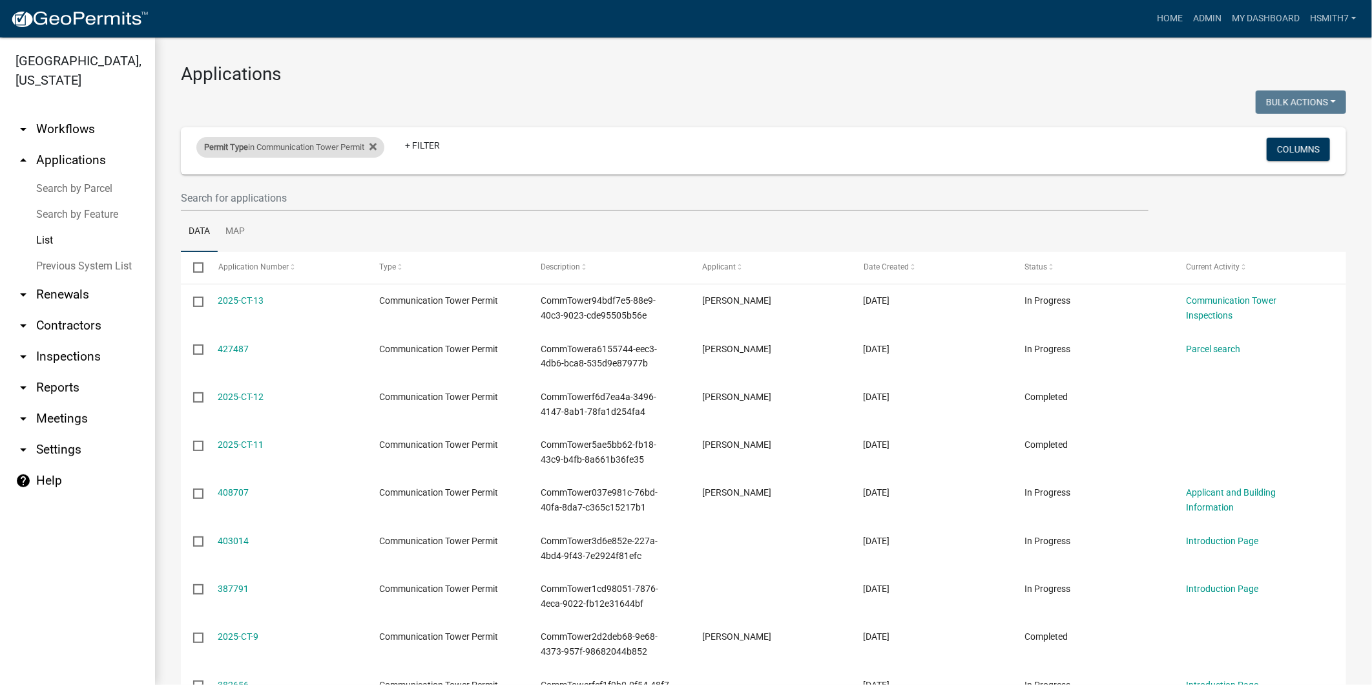
click at [323, 143] on div "Permit Type in Communication Tower Permit" at bounding box center [290, 147] width 188 height 21
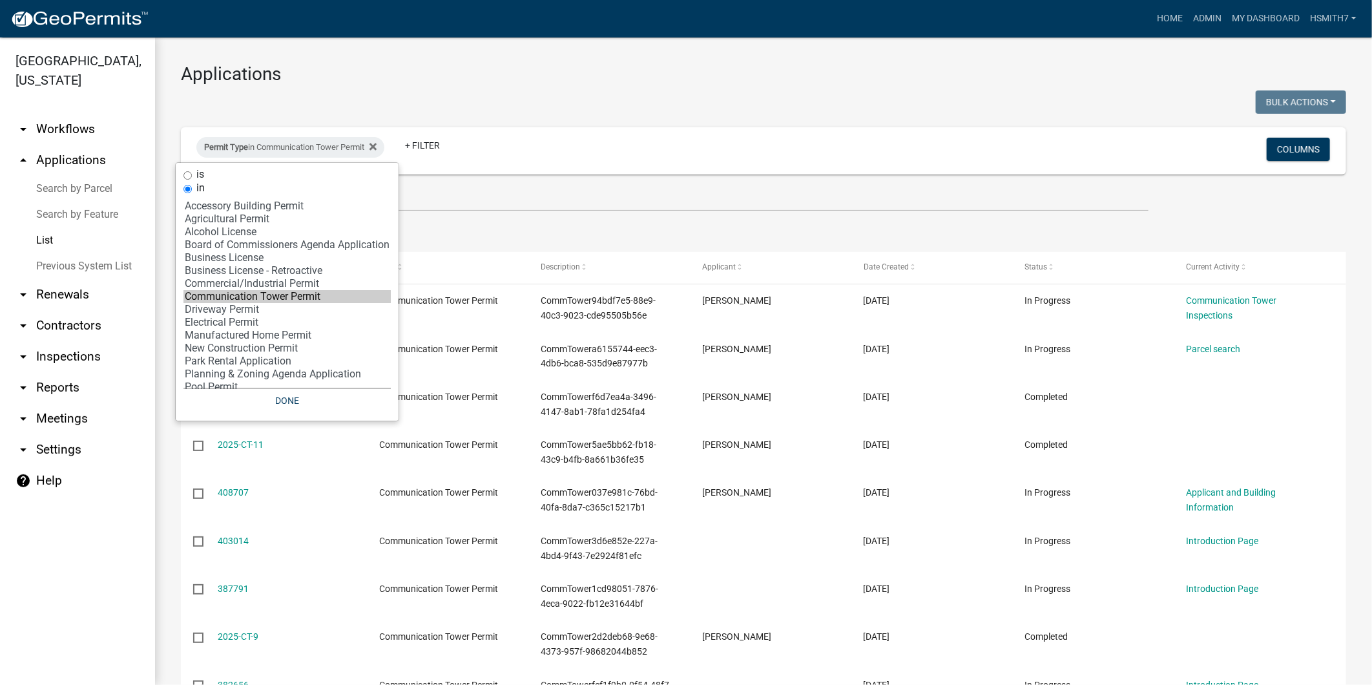
click at [248, 303] on option "Communication Tower Permit" at bounding box center [286, 296] width 207 height 13
select select "9: '60ae78d1-16ed-4e4f-872e-38be42fbcfcc'"
click at [248, 310] on option "Driveway Permit" at bounding box center [286, 309] width 207 height 13
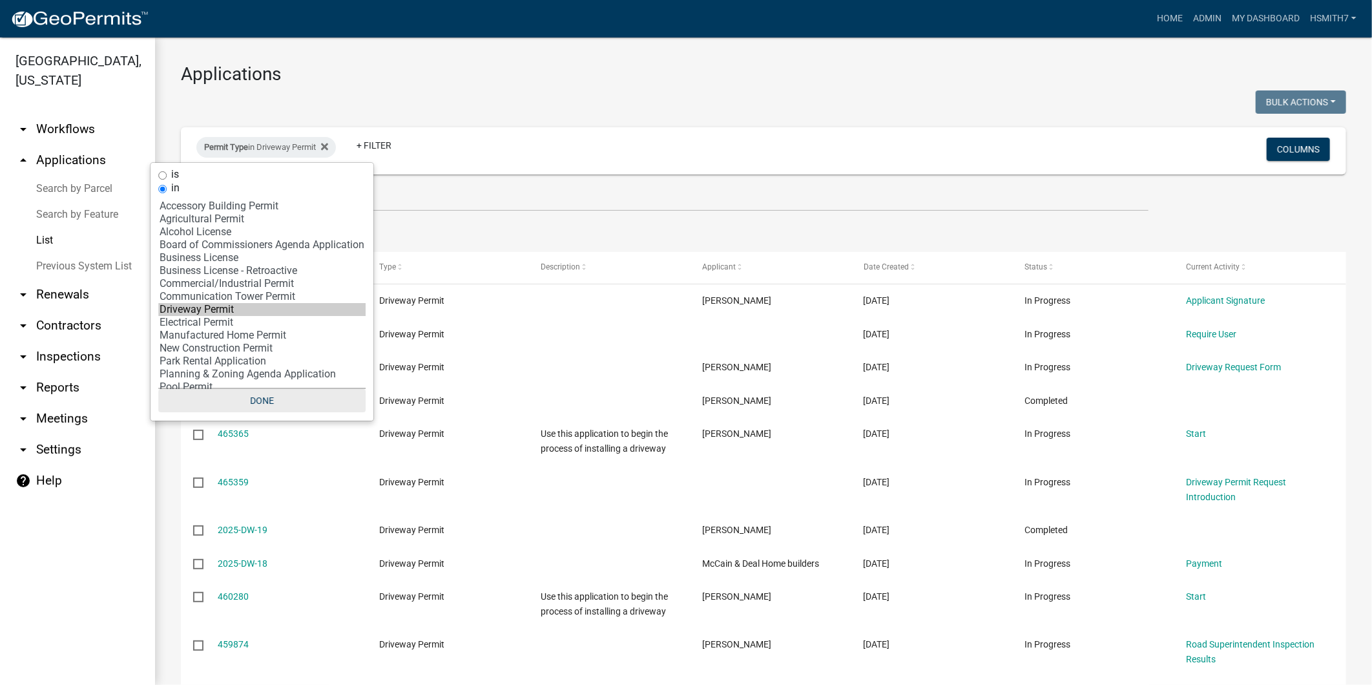
click at [269, 396] on button "Done" at bounding box center [261, 400] width 207 height 23
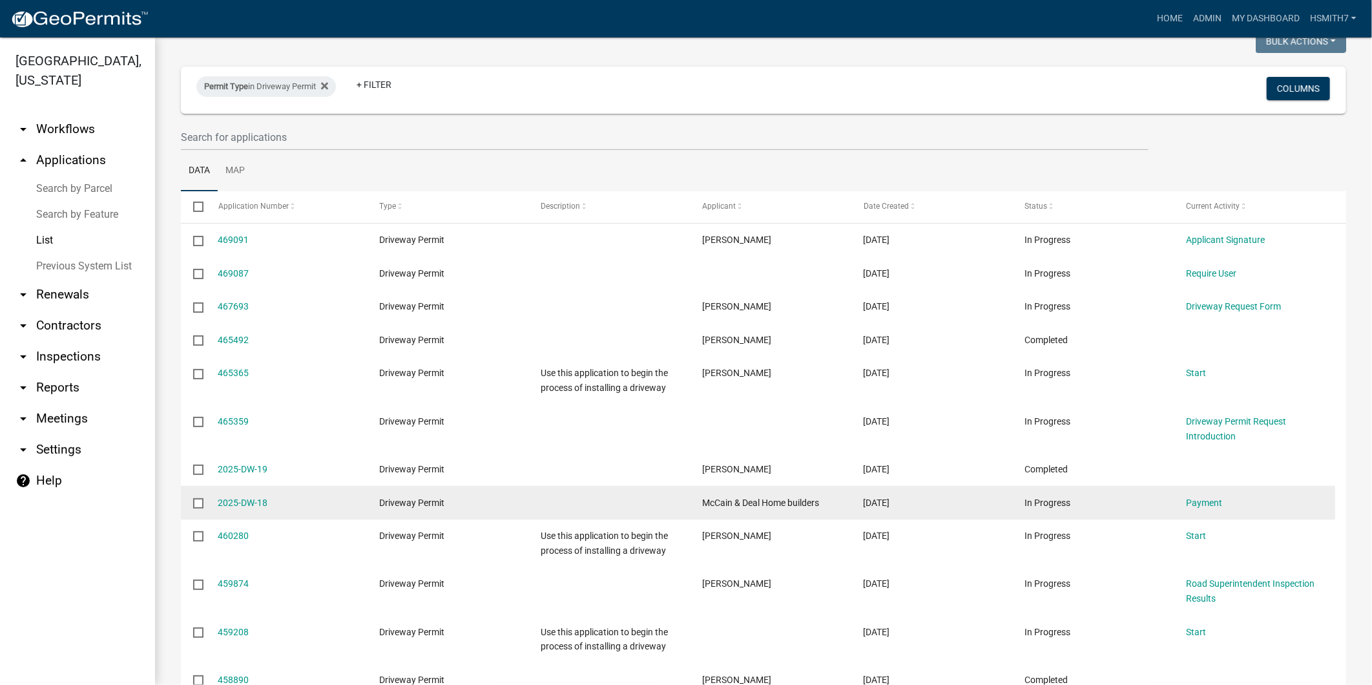
scroll to position [143, 0]
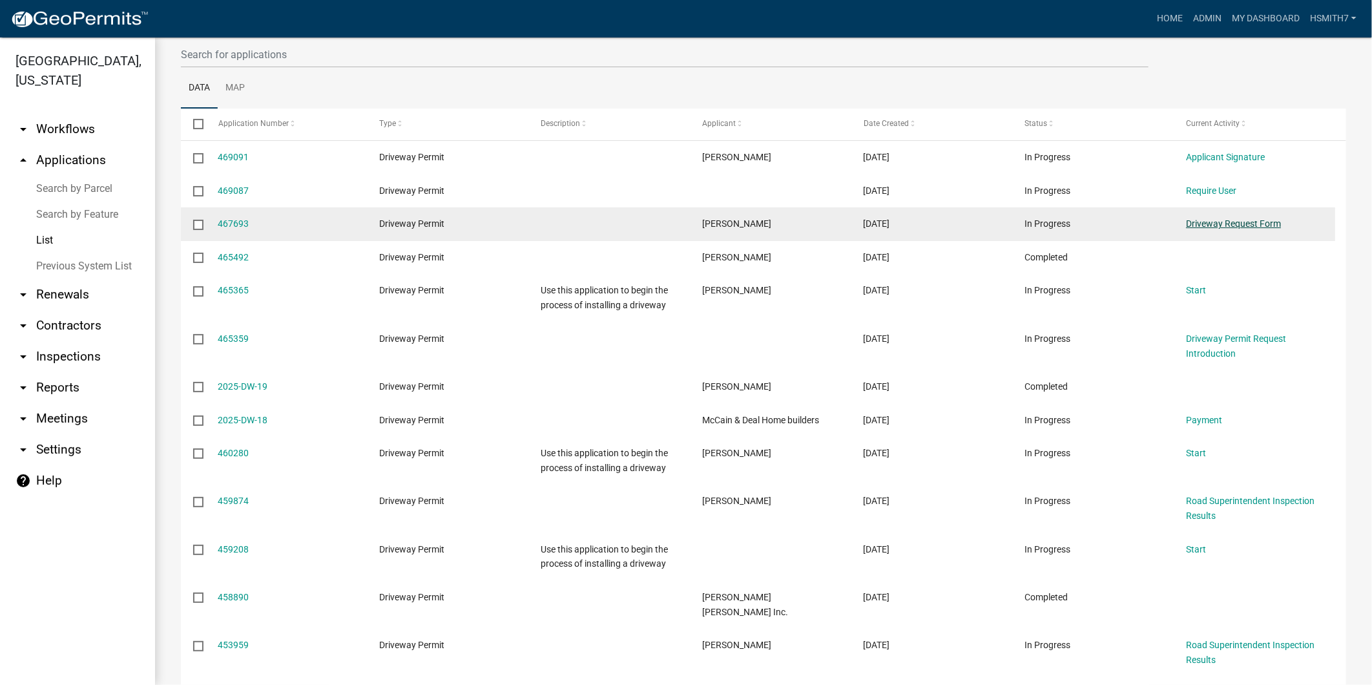
click at [1220, 223] on link "Driveway Request Form" at bounding box center [1233, 223] width 95 height 10
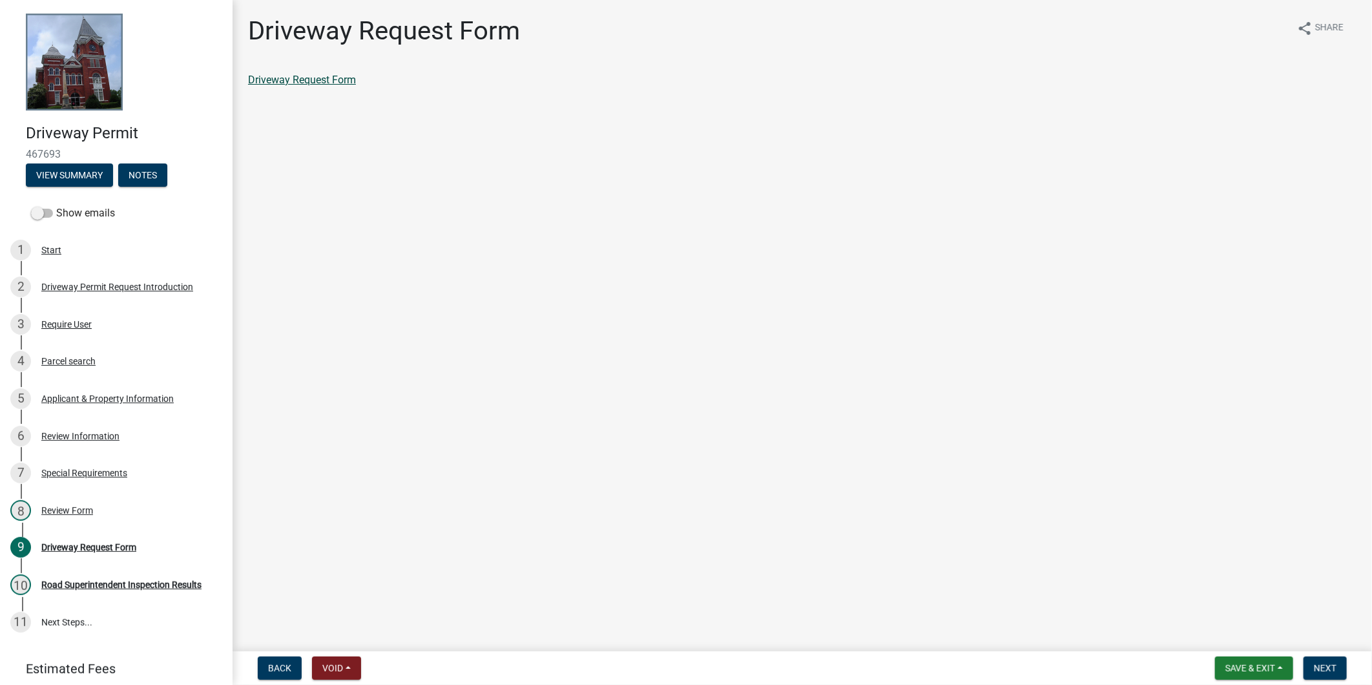
click at [279, 78] on link "Driveway Request Form" at bounding box center [302, 80] width 108 height 12
click at [1271, 671] on span "Save & Exit" at bounding box center [1251, 668] width 50 height 10
click at [1235, 622] on button "Save & Exit" at bounding box center [1241, 634] width 103 height 31
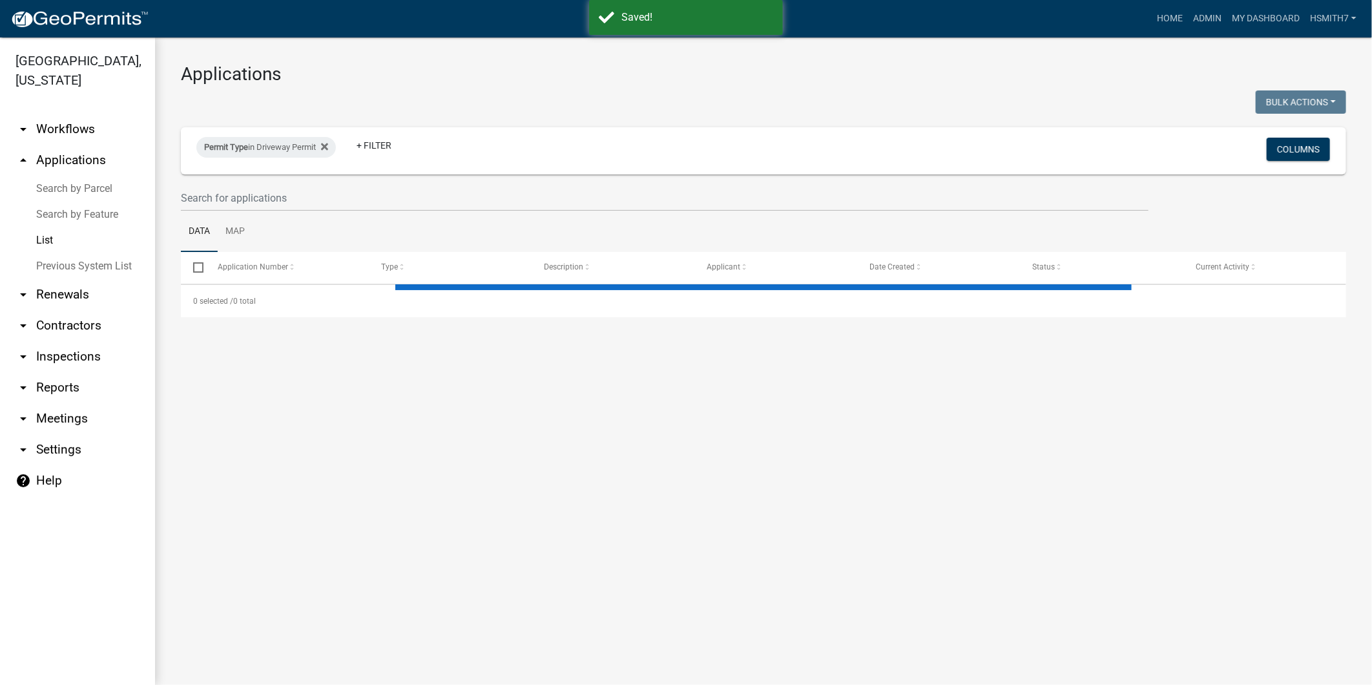
select select "3: 100"
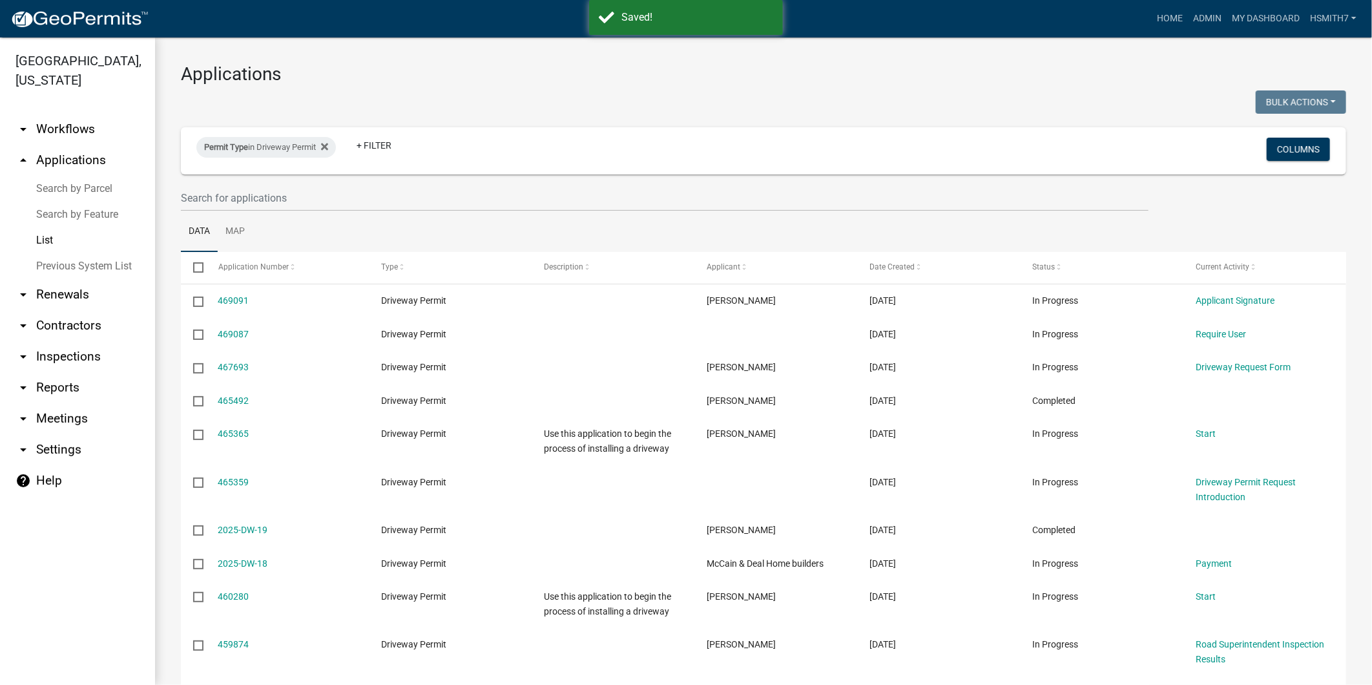
click at [247, 158] on div "Permit Type in Driveway Permit + Filter" at bounding box center [571, 151] width 769 height 34
click at [247, 153] on div "Permit Type in Driveway Permit" at bounding box center [266, 147] width 140 height 21
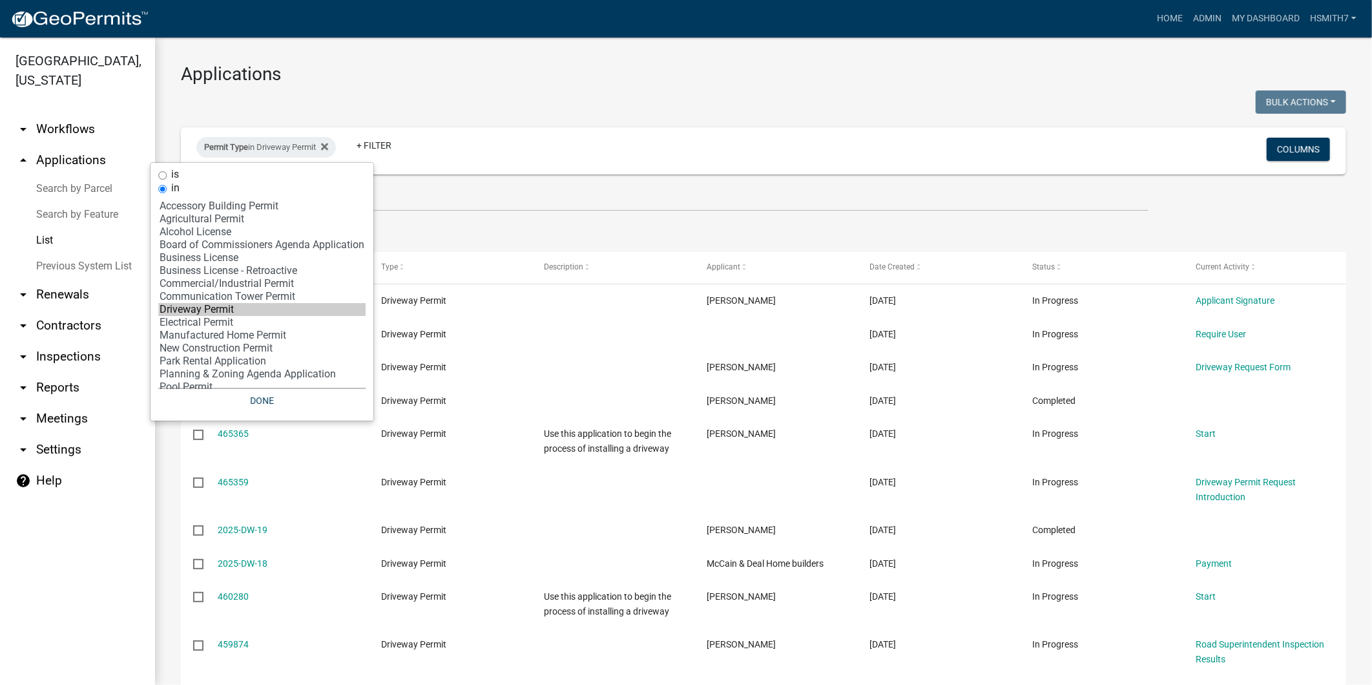
select select "10: 'd3398bb2-1b7a-4daf-b382-fb5b9cae75b1'"
click at [216, 322] on option "Electrical Permit" at bounding box center [261, 322] width 207 height 13
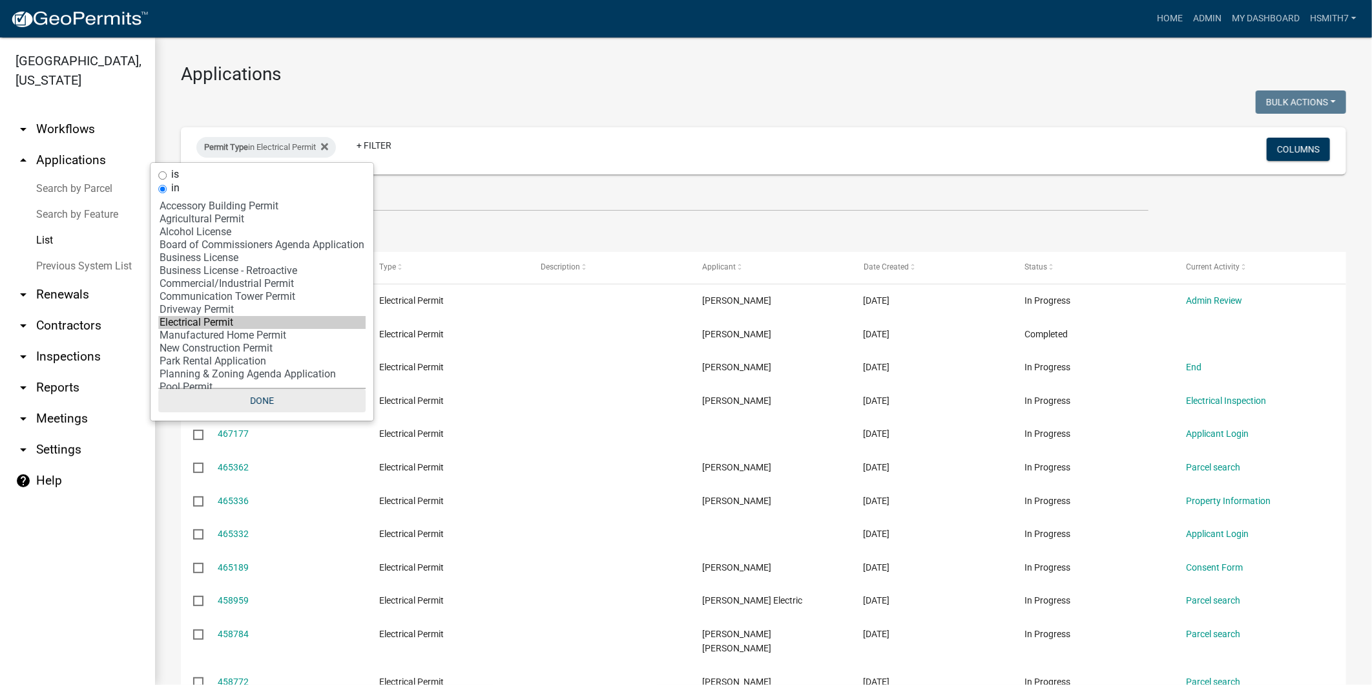
click at [255, 404] on button "Done" at bounding box center [261, 400] width 207 height 23
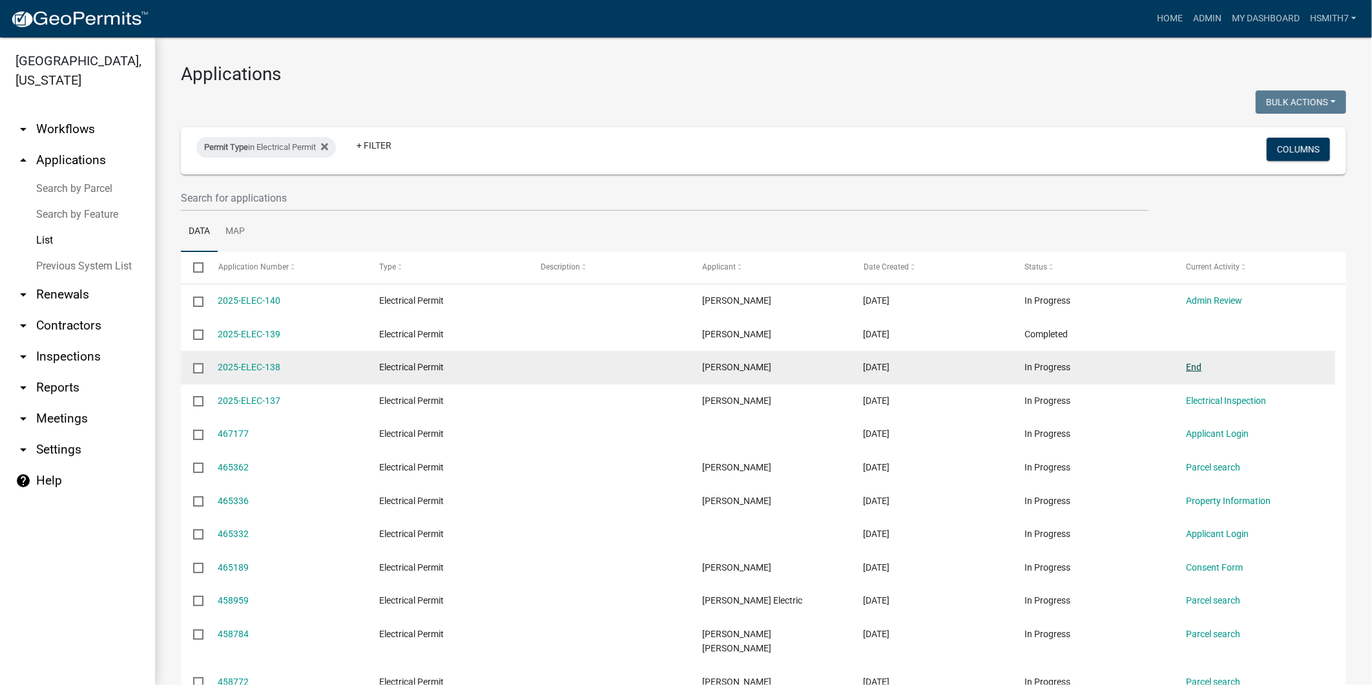
click at [1186, 364] on datatable-body-cell "End" at bounding box center [1255, 368] width 162 height 34
click at [1193, 366] on link "End" at bounding box center [1194, 367] width 16 height 10
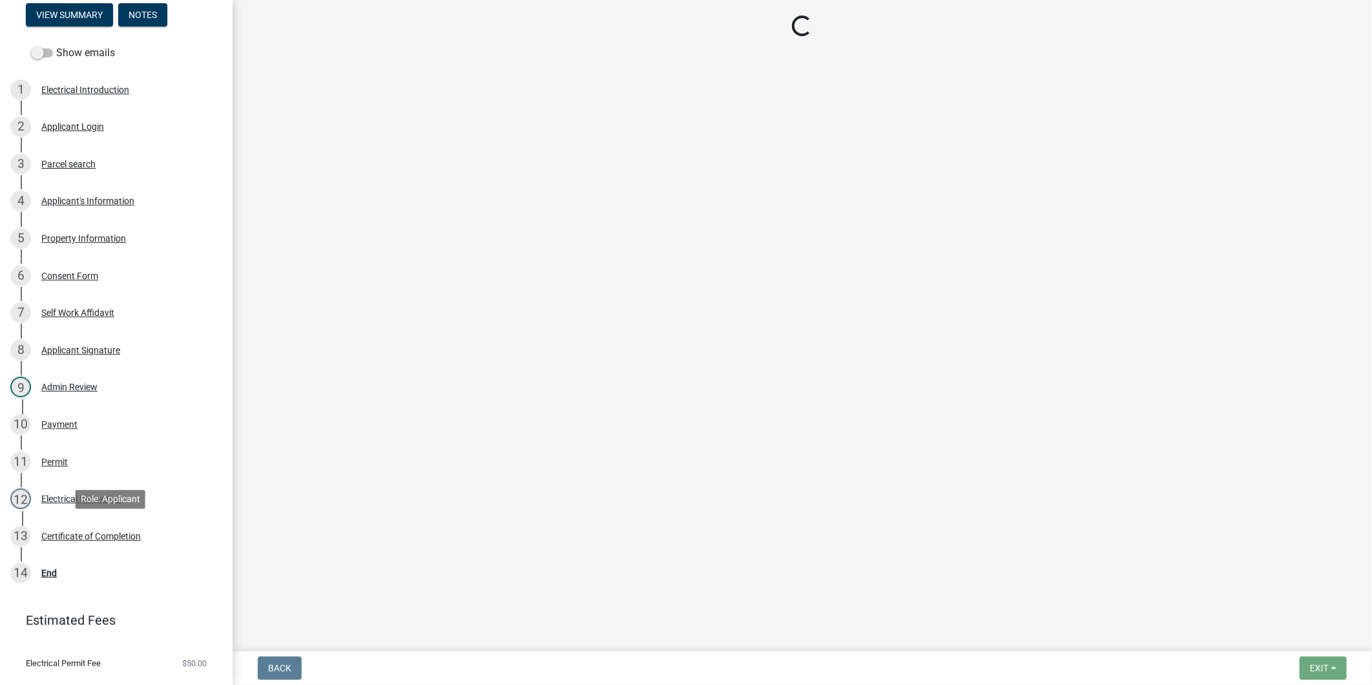
scroll to position [187, 0]
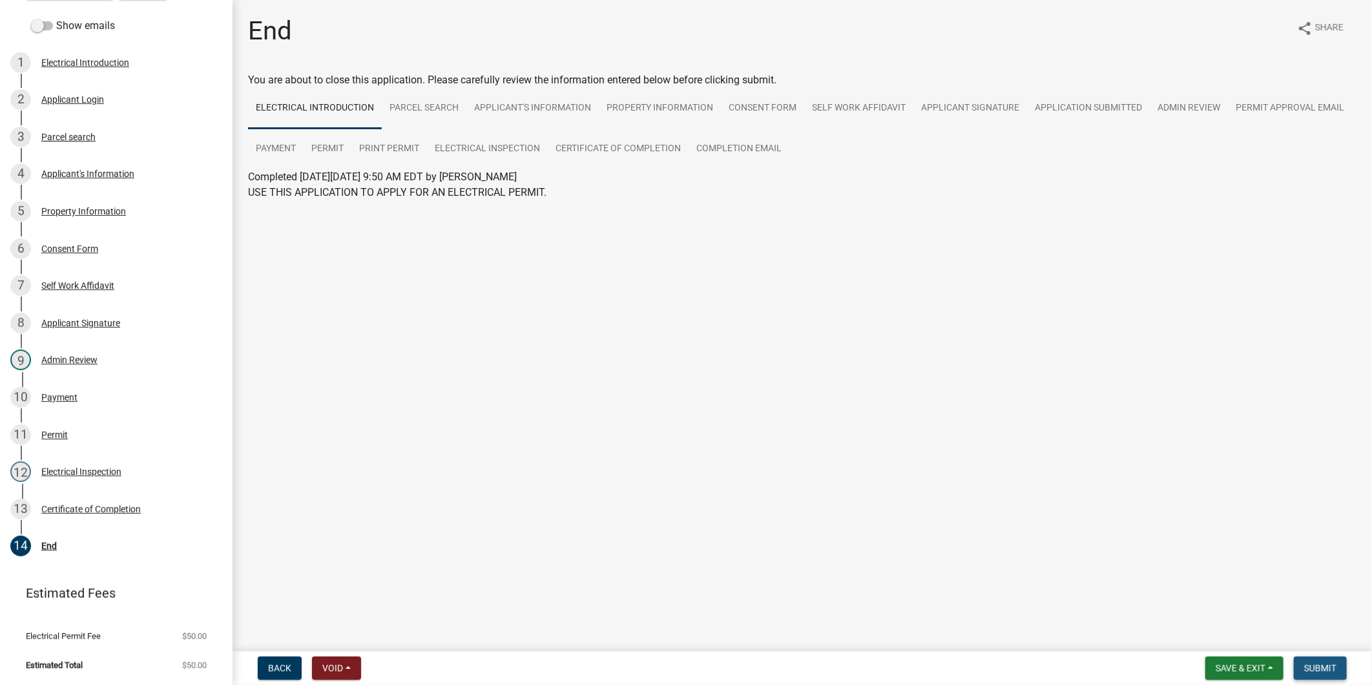
click at [1319, 664] on span "Submit" at bounding box center [1320, 668] width 32 height 10
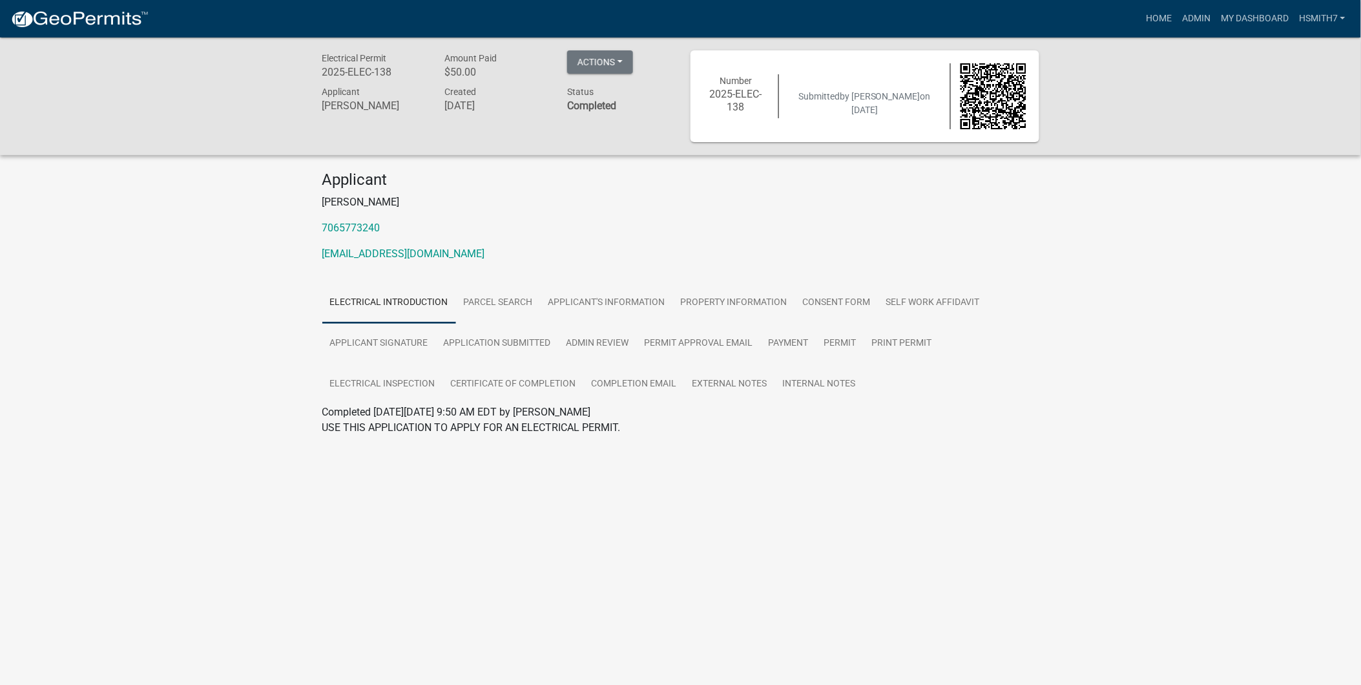
click at [35, 17] on img at bounding box center [79, 19] width 138 height 19
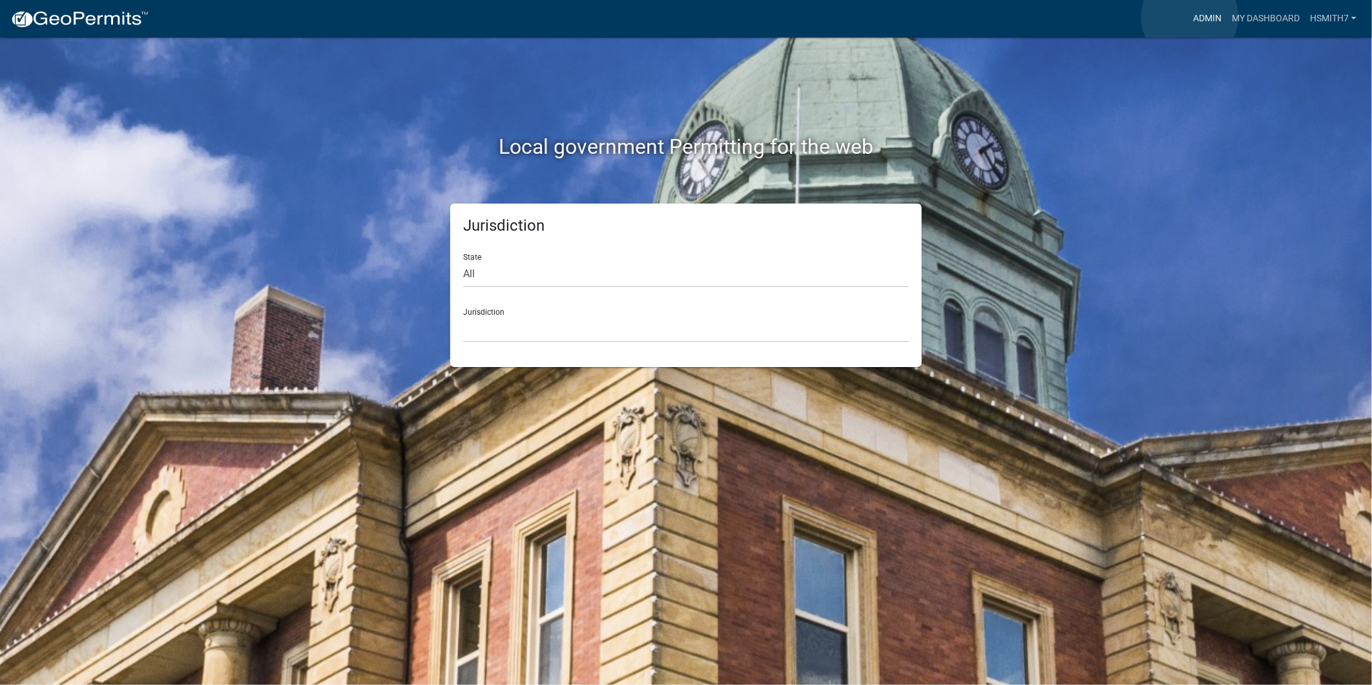
click at [1190, 17] on link "Admin" at bounding box center [1207, 18] width 39 height 25
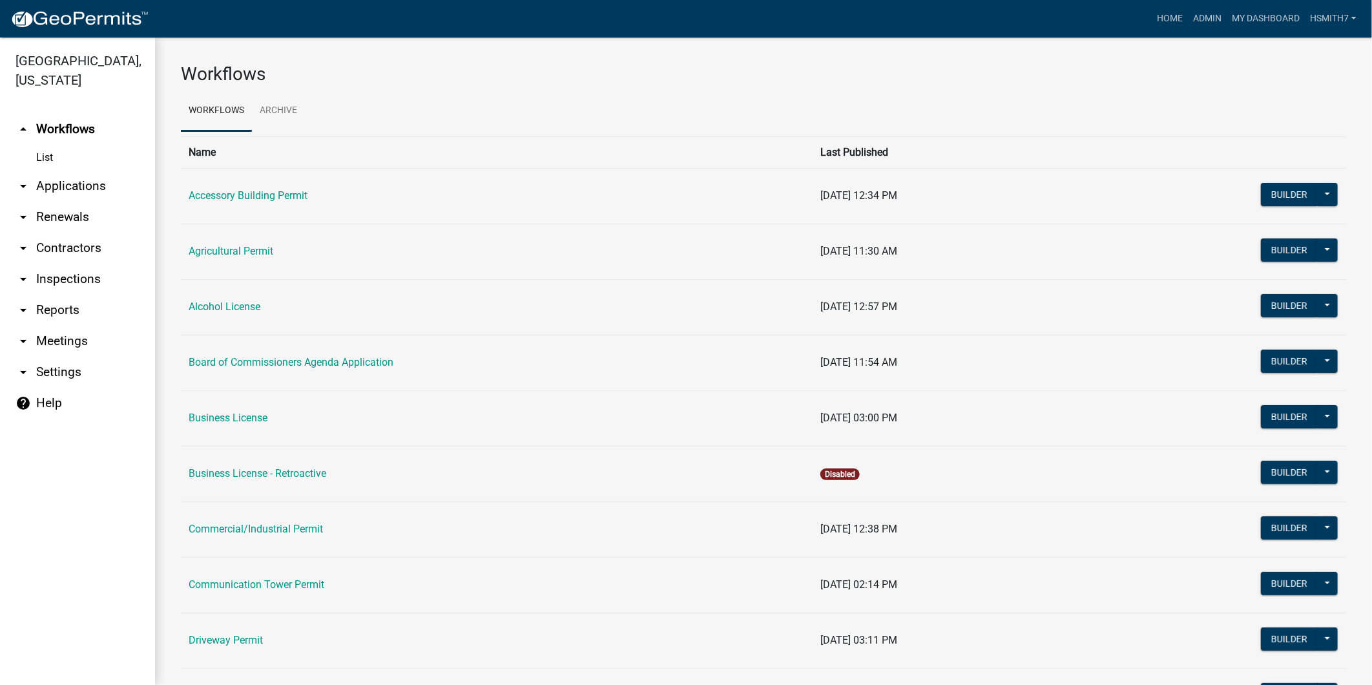
click at [43, 189] on link "arrow_drop_down Applications" at bounding box center [77, 186] width 155 height 31
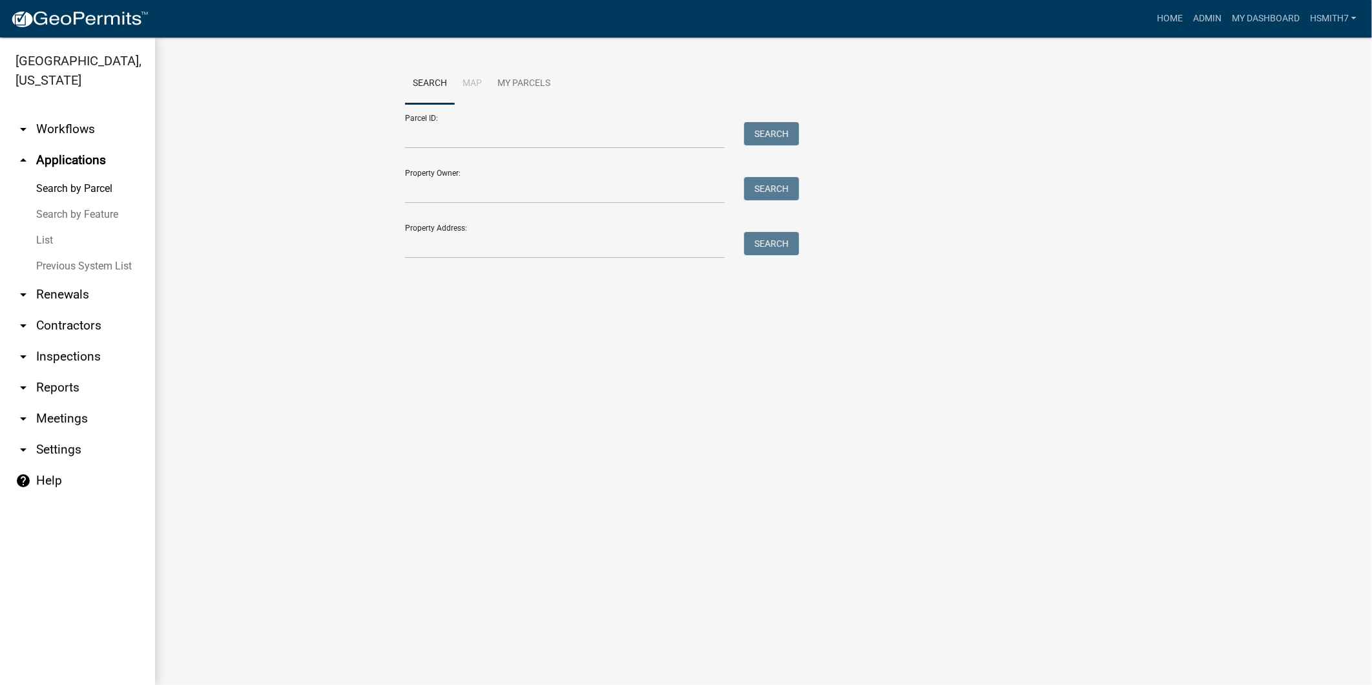
click at [35, 238] on link "List" at bounding box center [77, 240] width 155 height 26
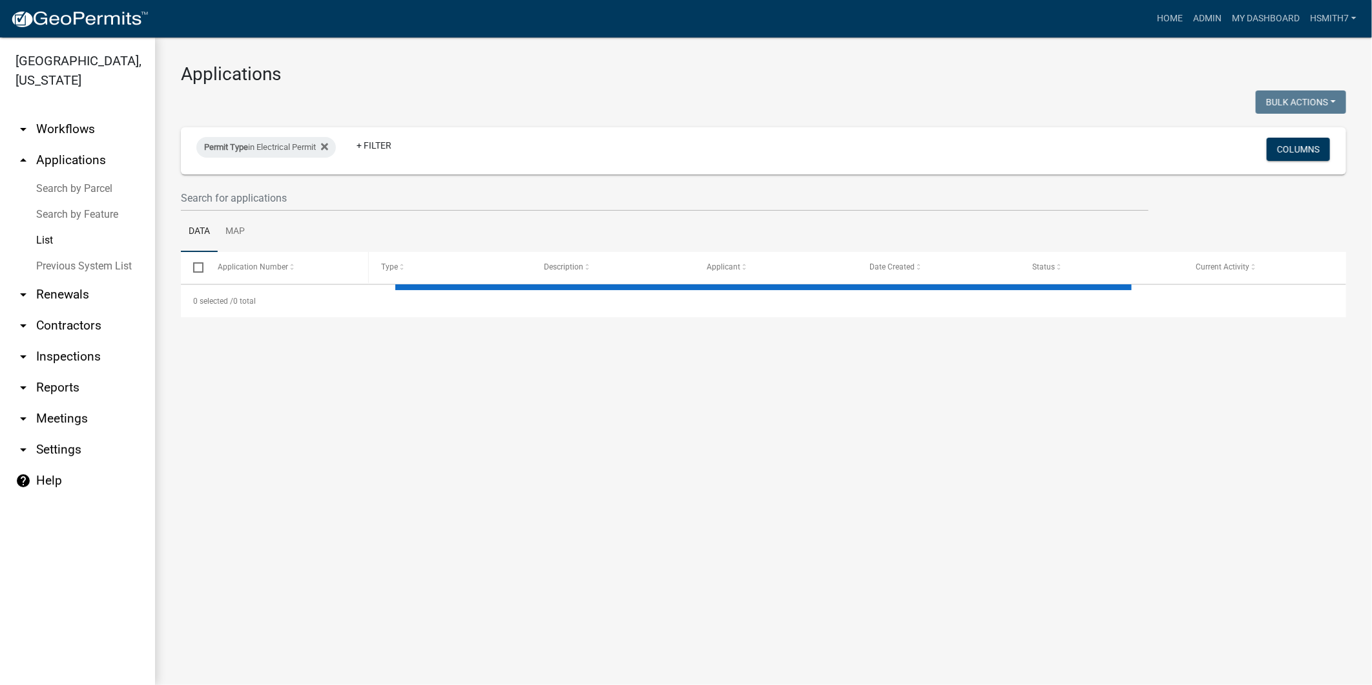
select select "3: 100"
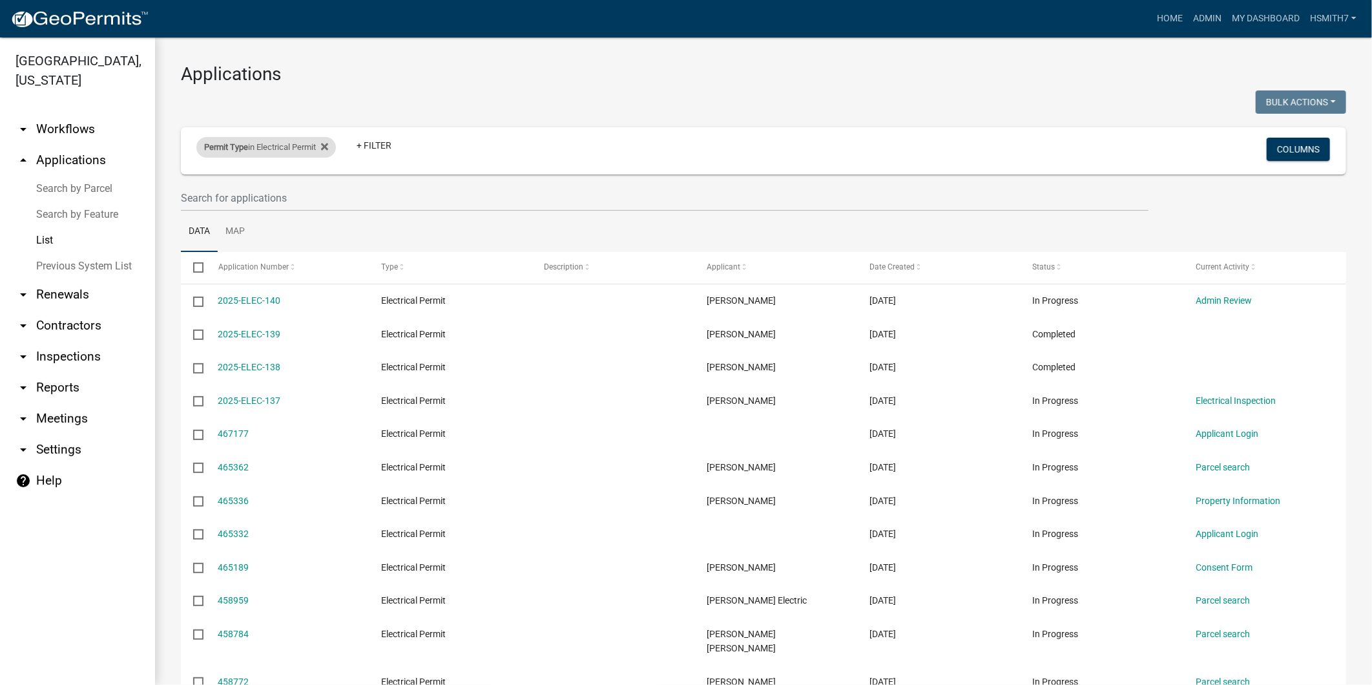
click at [237, 156] on div "Permit Type in Electrical Permit" at bounding box center [266, 147] width 140 height 21
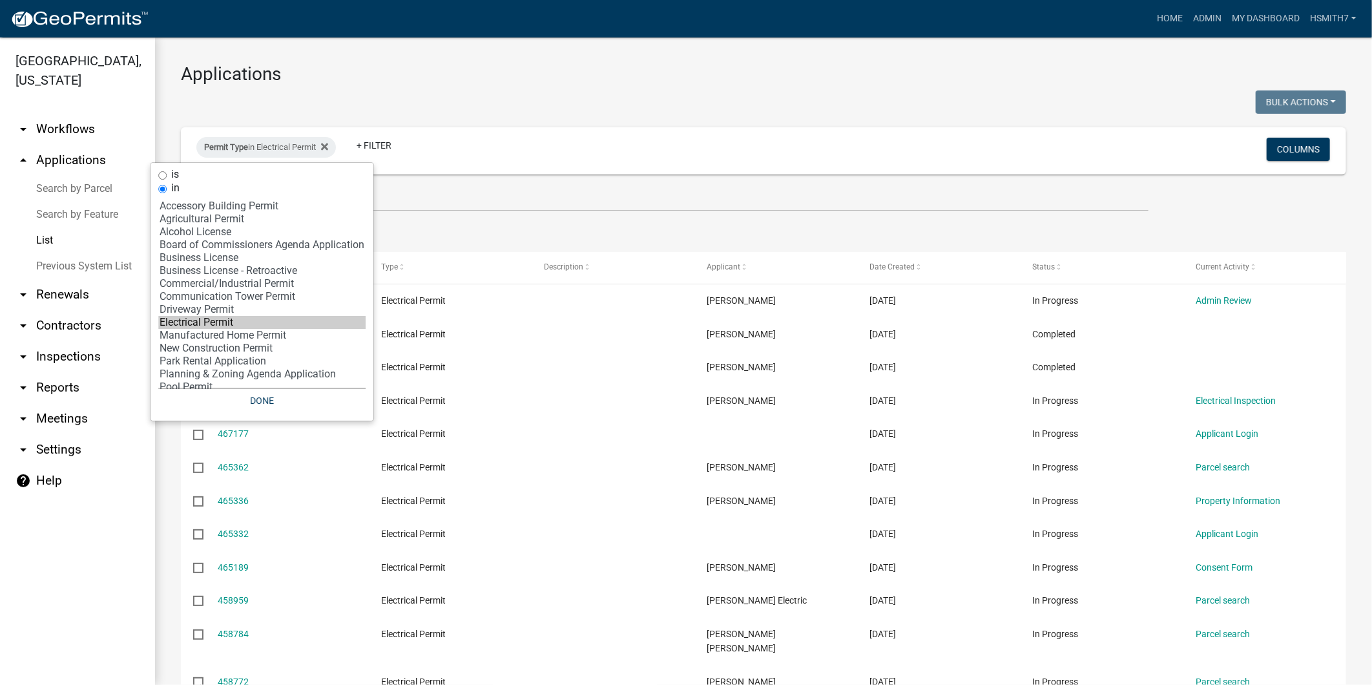
select select "11: 'dd78d371-1427-40dc-806a-1018b10d5d53'"
click at [231, 342] on option "Manufactured Home Permit" at bounding box center [261, 335] width 207 height 13
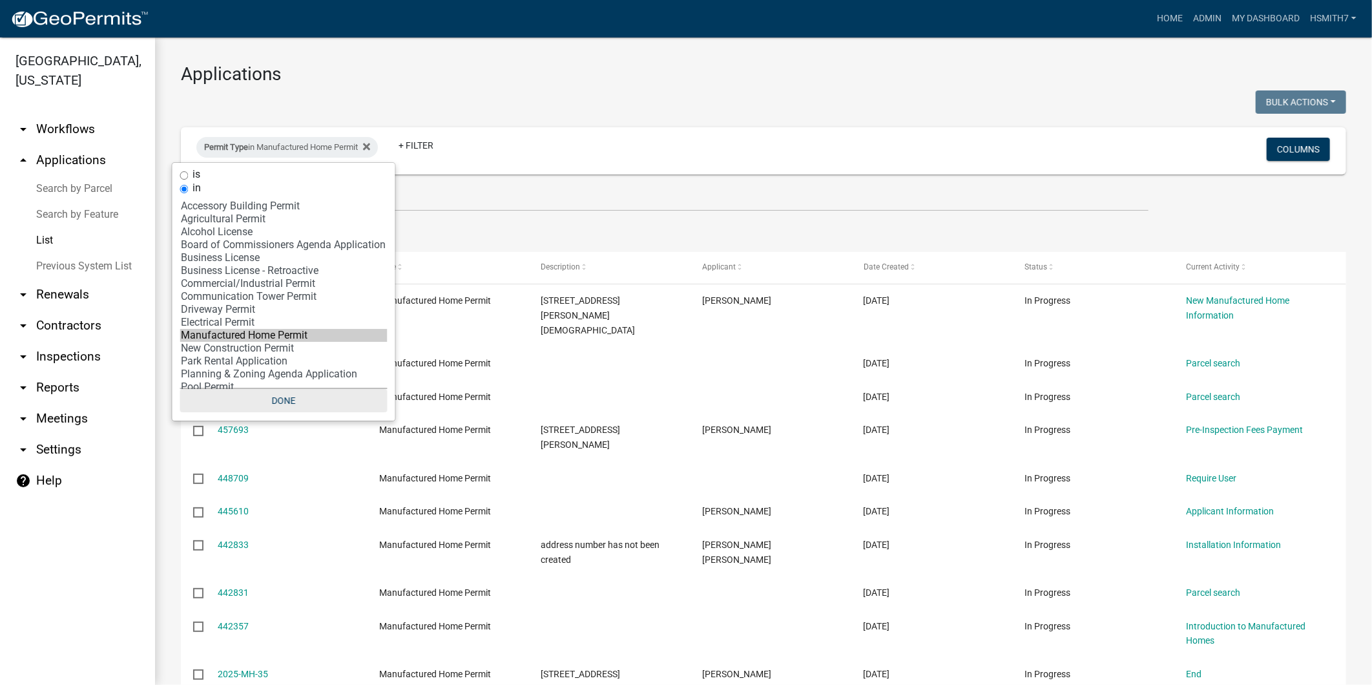
click at [268, 405] on button "Done" at bounding box center [283, 400] width 207 height 23
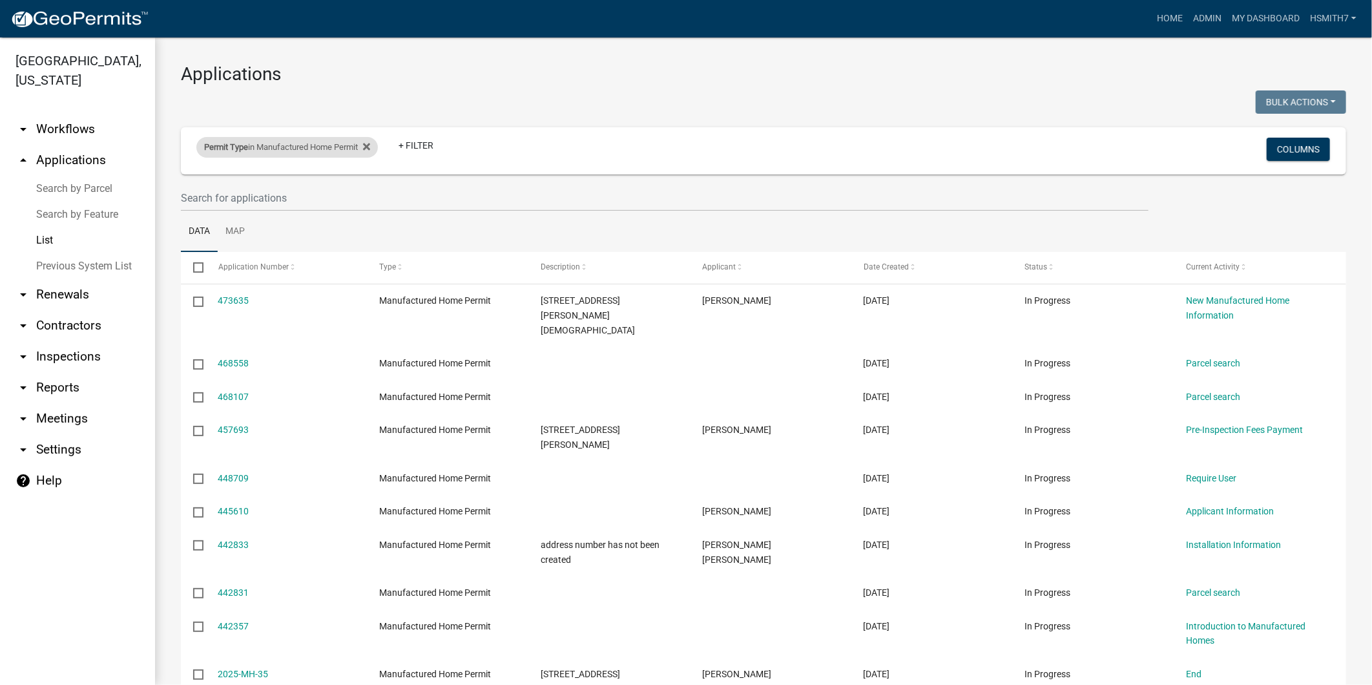
click at [328, 155] on div "Permit Type in Manufactured Home Permit" at bounding box center [287, 147] width 182 height 21
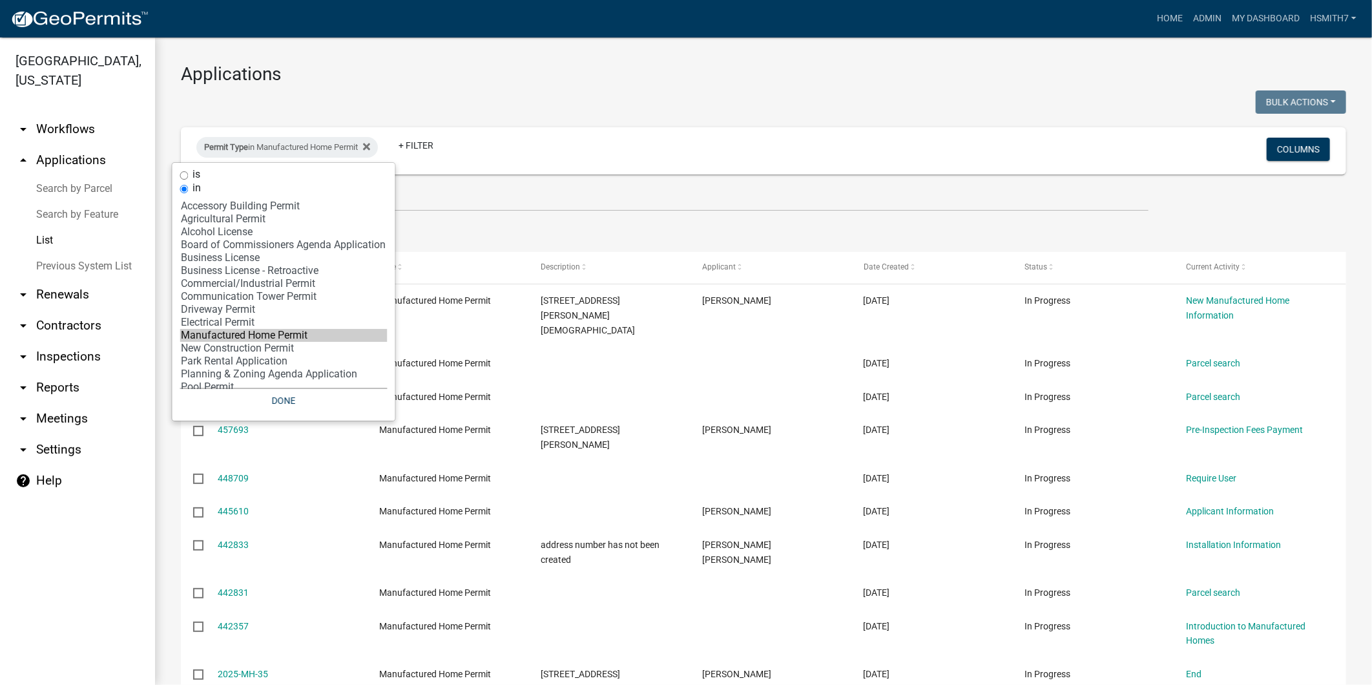
select select "12: '8f0f348d-721e-4407-8947-e3b69b3f0a37'"
click at [276, 355] on option "New Construction Permit" at bounding box center [283, 348] width 207 height 13
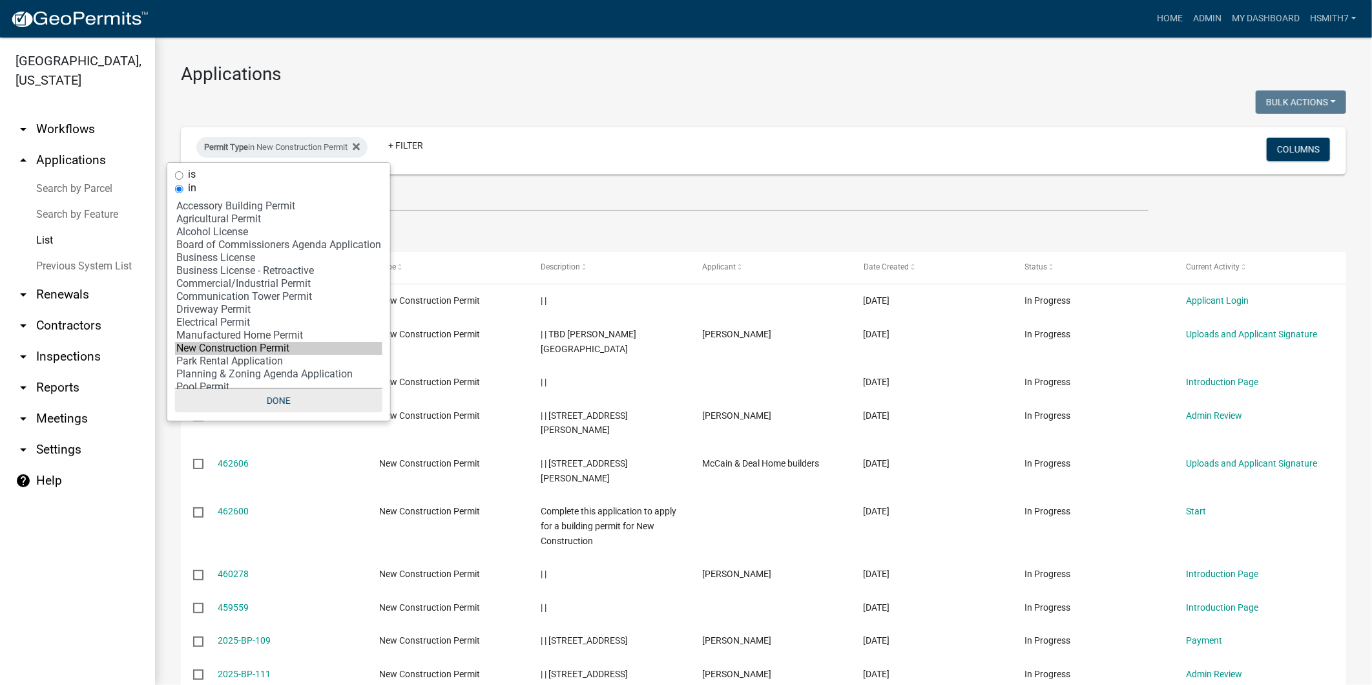
click at [284, 401] on button "Done" at bounding box center [278, 400] width 207 height 23
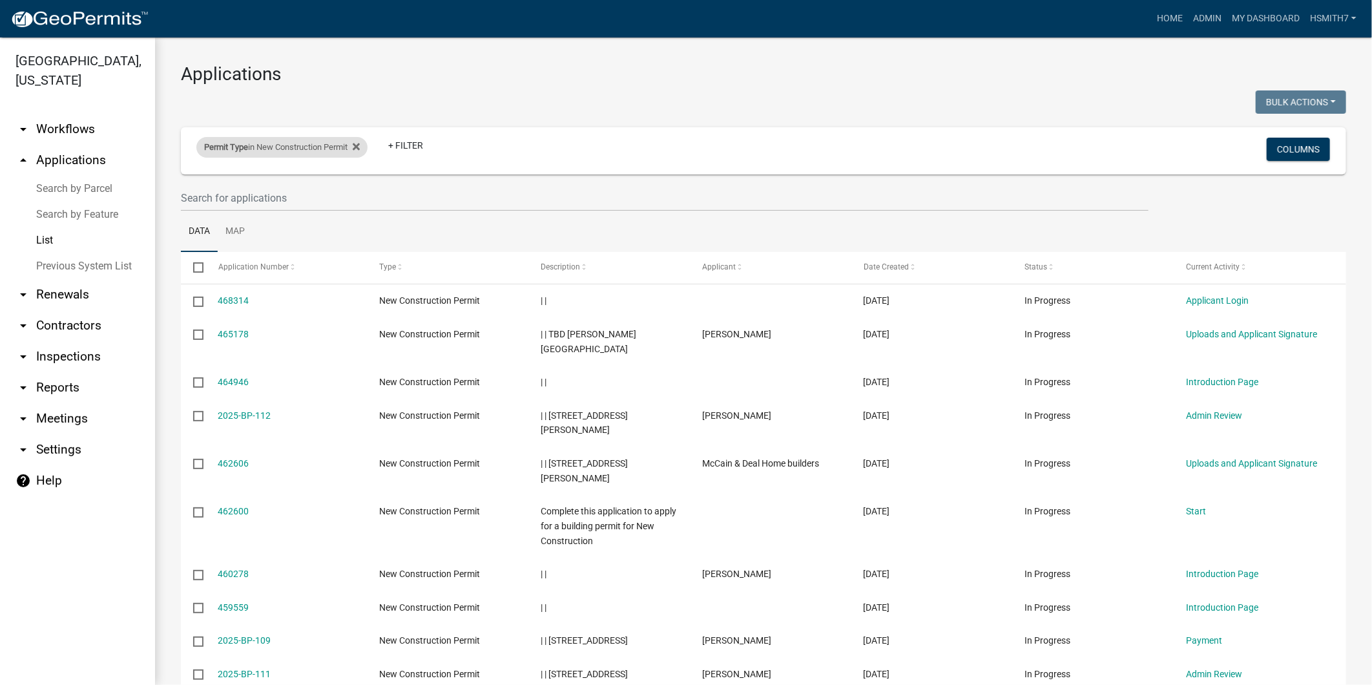
click at [257, 151] on div "Permit Type in New Construction Permit" at bounding box center [281, 147] width 171 height 21
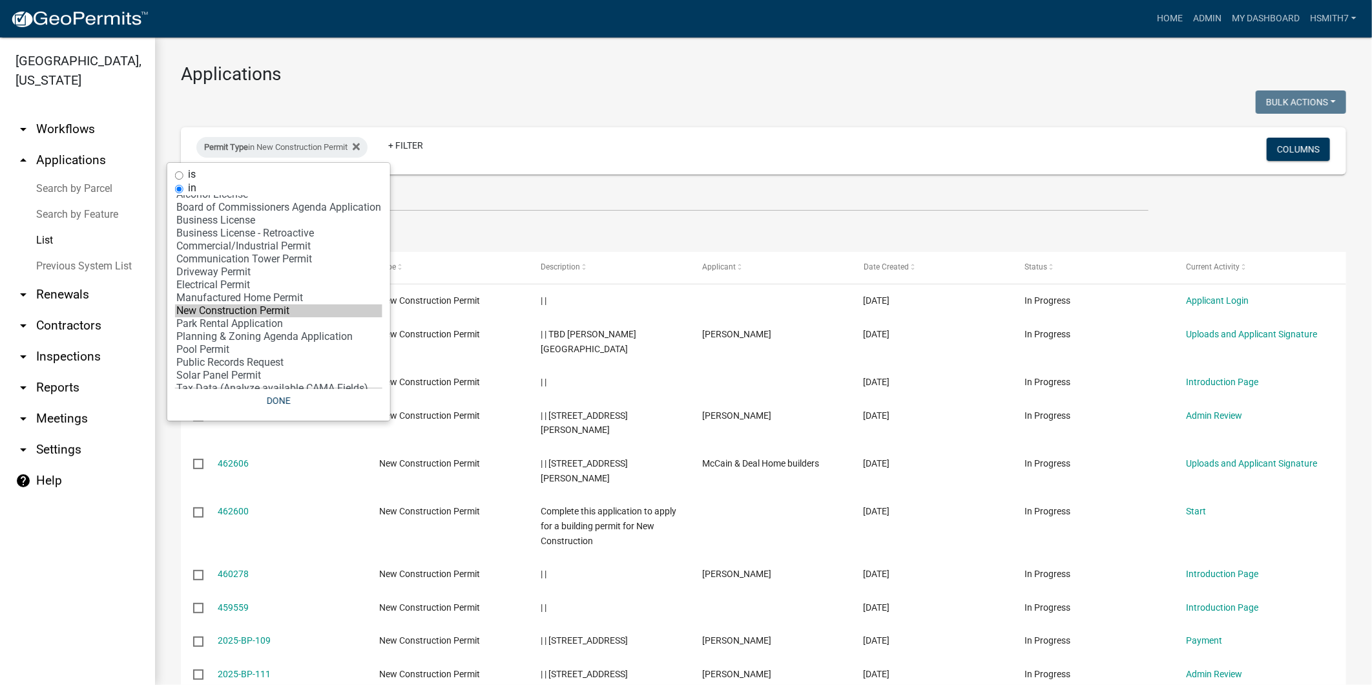
scroll to position [59, 0]
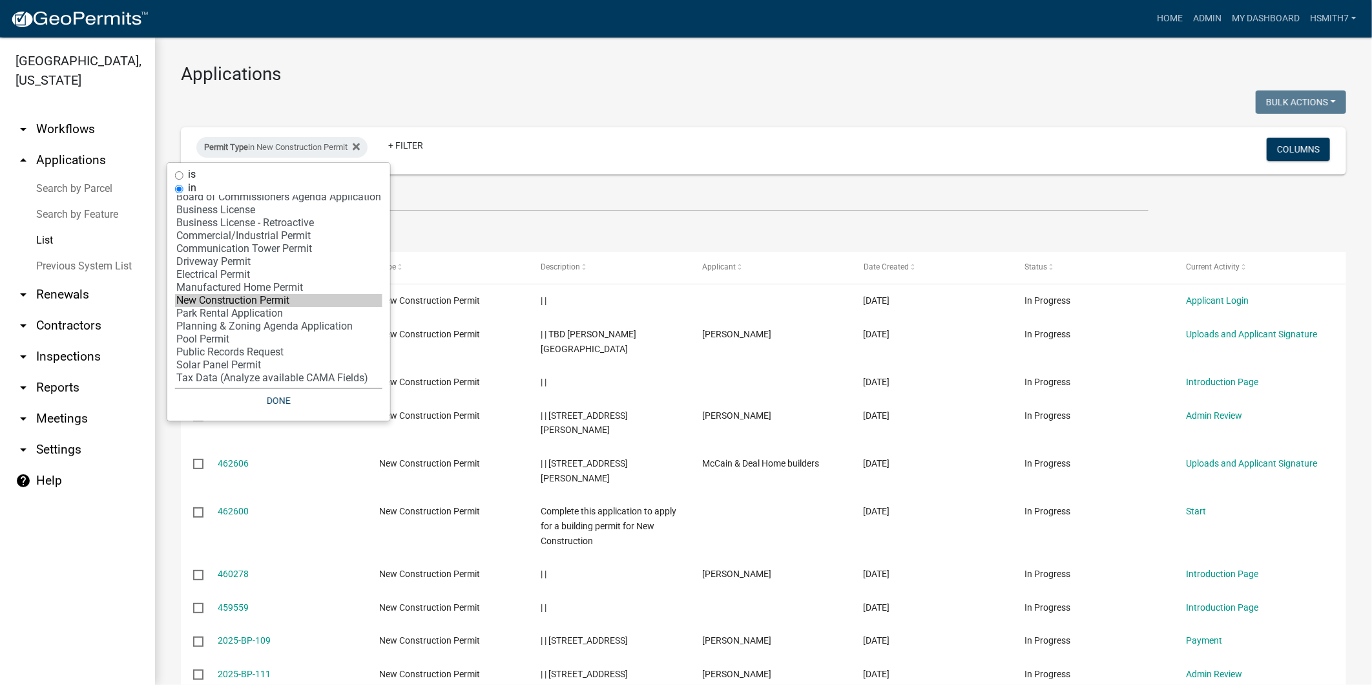
select select "17: 'f718cd8a-5a53-4068-abaa-daf477a51fc3'"
click at [218, 362] on option "Solar Panel Permit" at bounding box center [278, 365] width 207 height 13
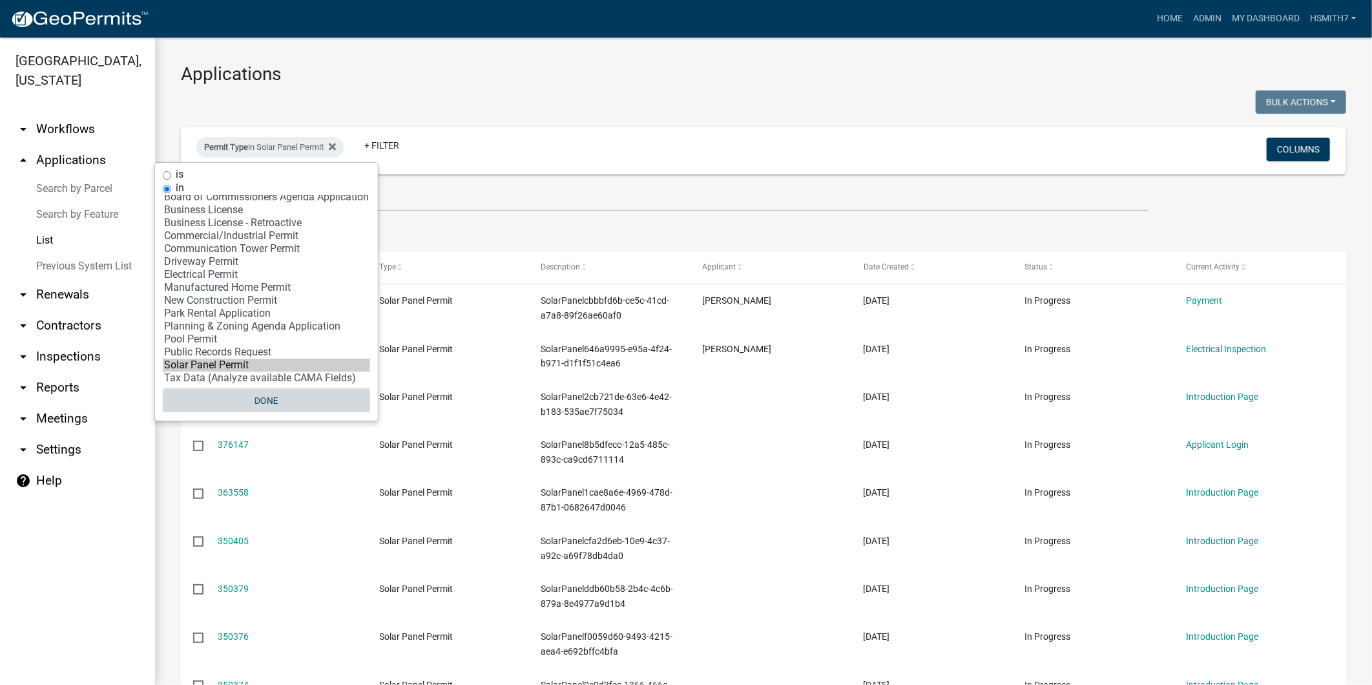
click at [247, 396] on button "Done" at bounding box center [266, 400] width 207 height 23
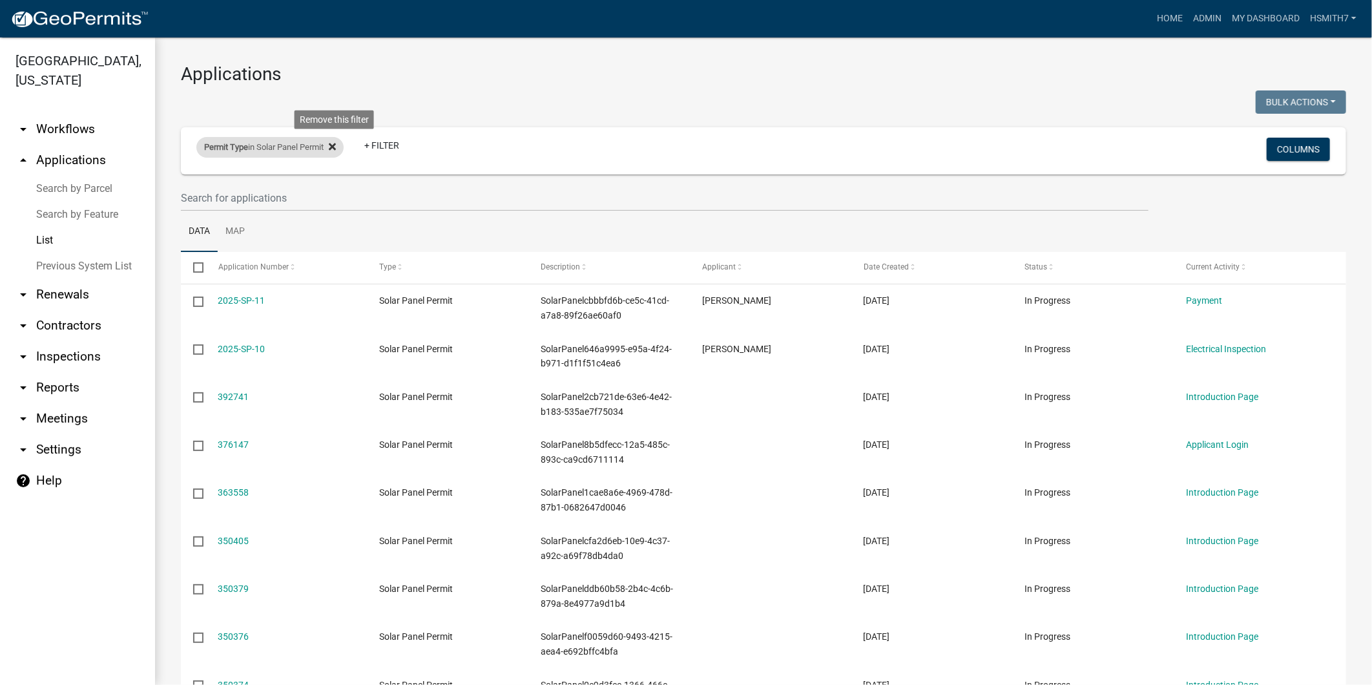
click at [336, 142] on icon at bounding box center [332, 146] width 7 height 10
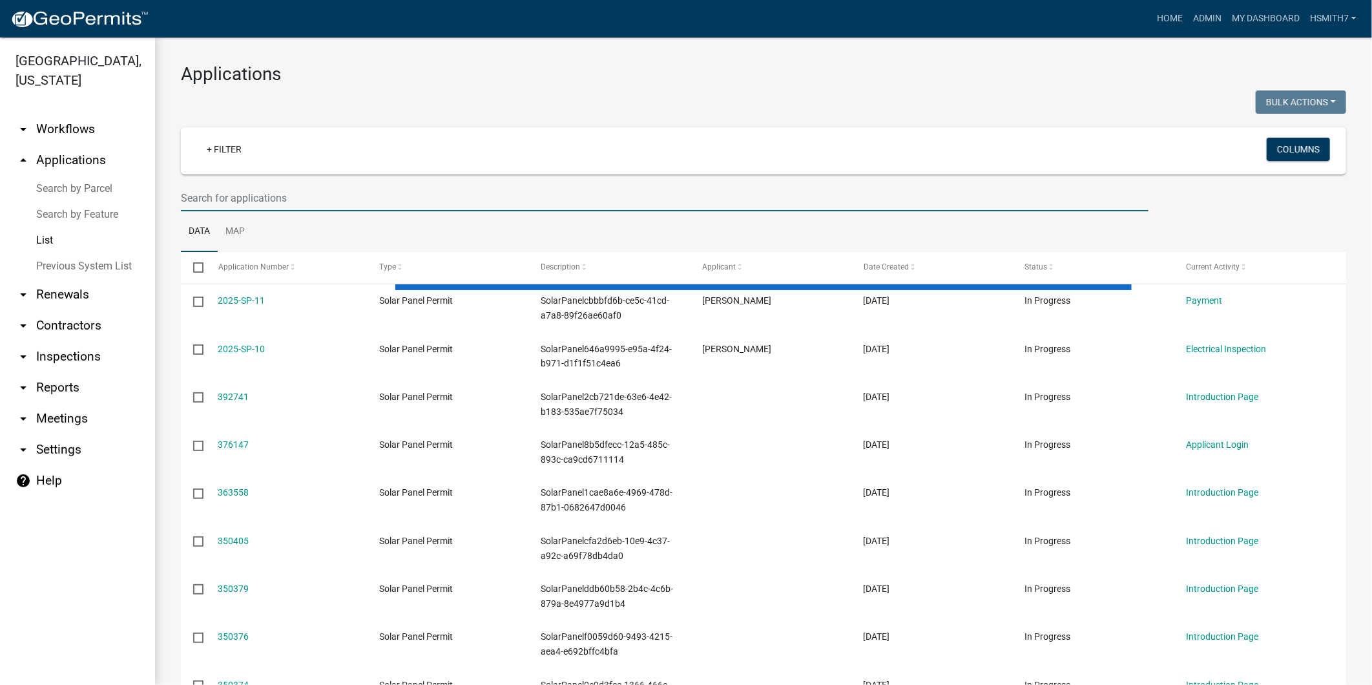
click at [315, 185] on input "text" at bounding box center [665, 198] width 968 height 26
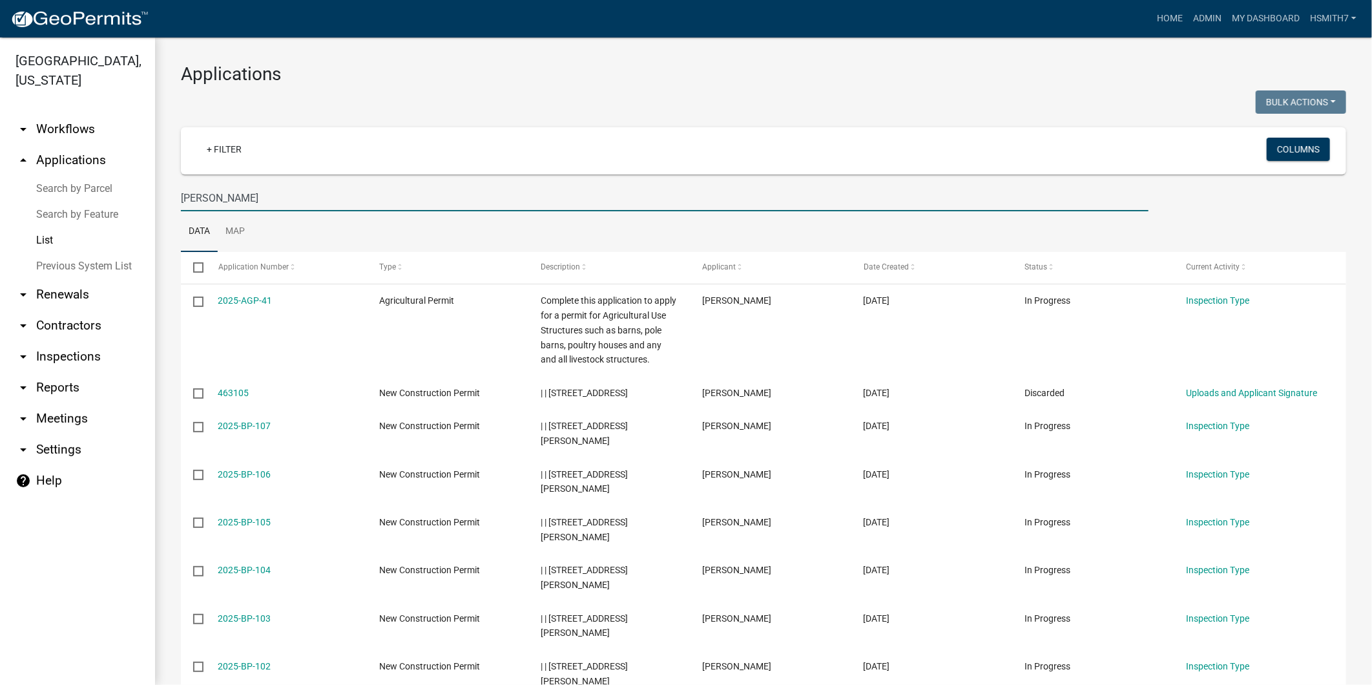
type input "jessica"
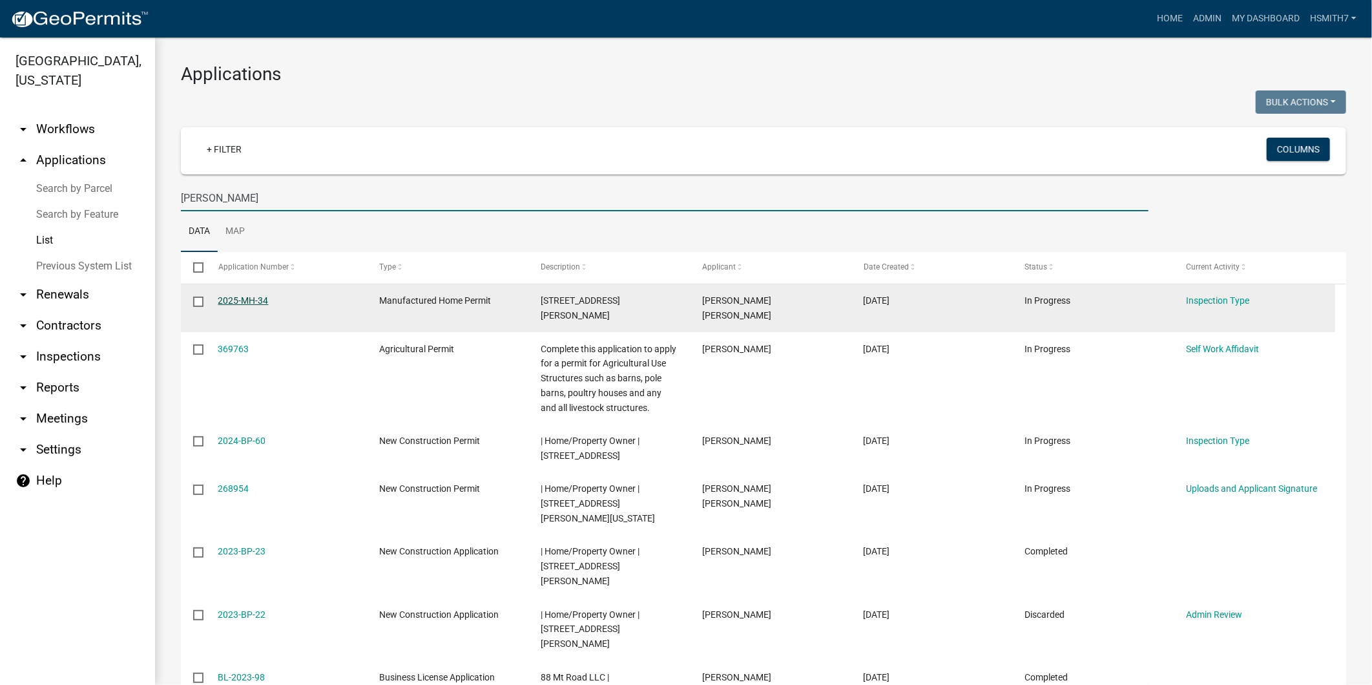
click at [257, 299] on link "2025-MH-34" at bounding box center [243, 300] width 50 height 10
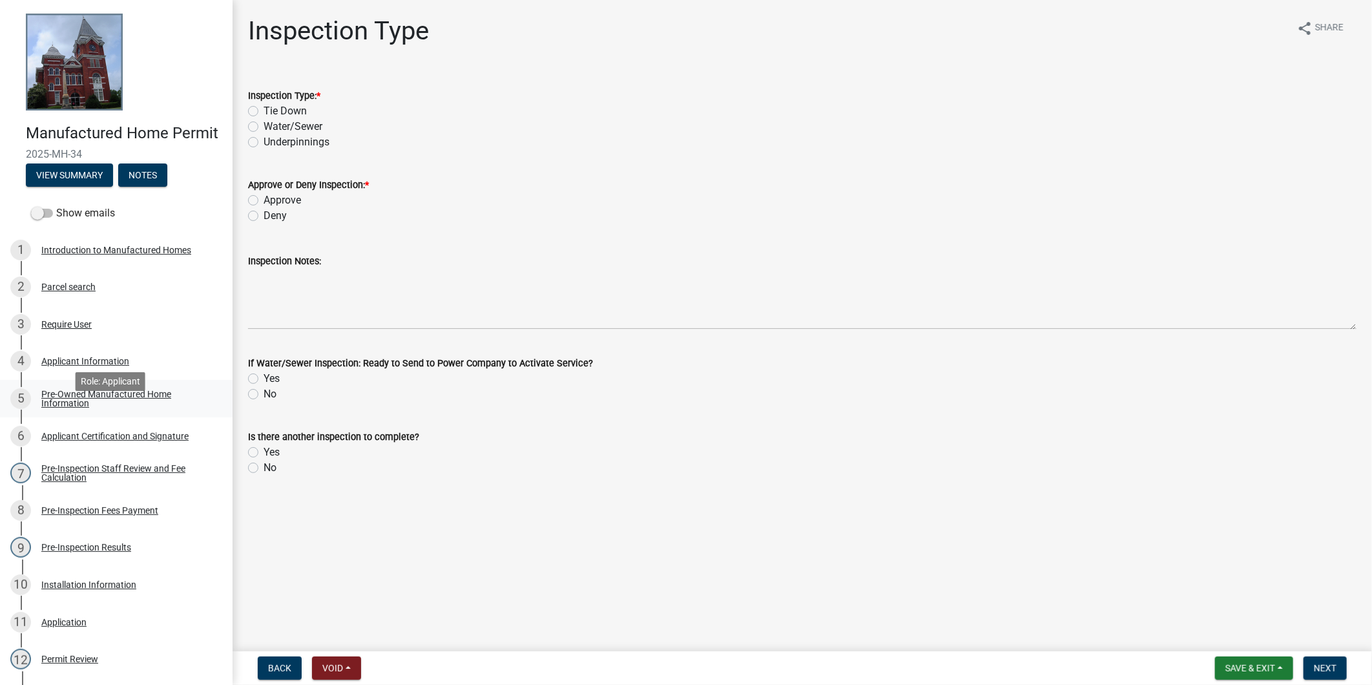
click at [88, 406] on div "Pre-Owned Manufactured Home Information" at bounding box center [126, 399] width 171 height 18
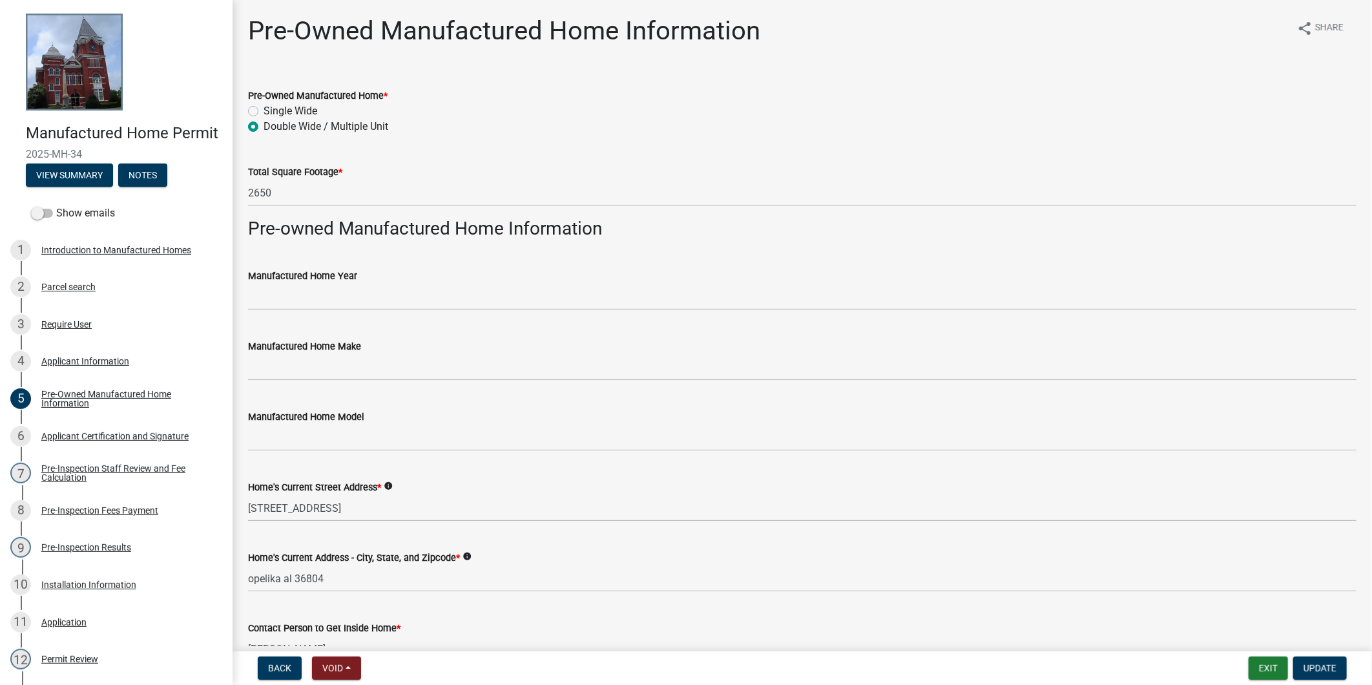
click at [409, 275] on div "Manufactured Home Year" at bounding box center [802, 276] width 1109 height 16
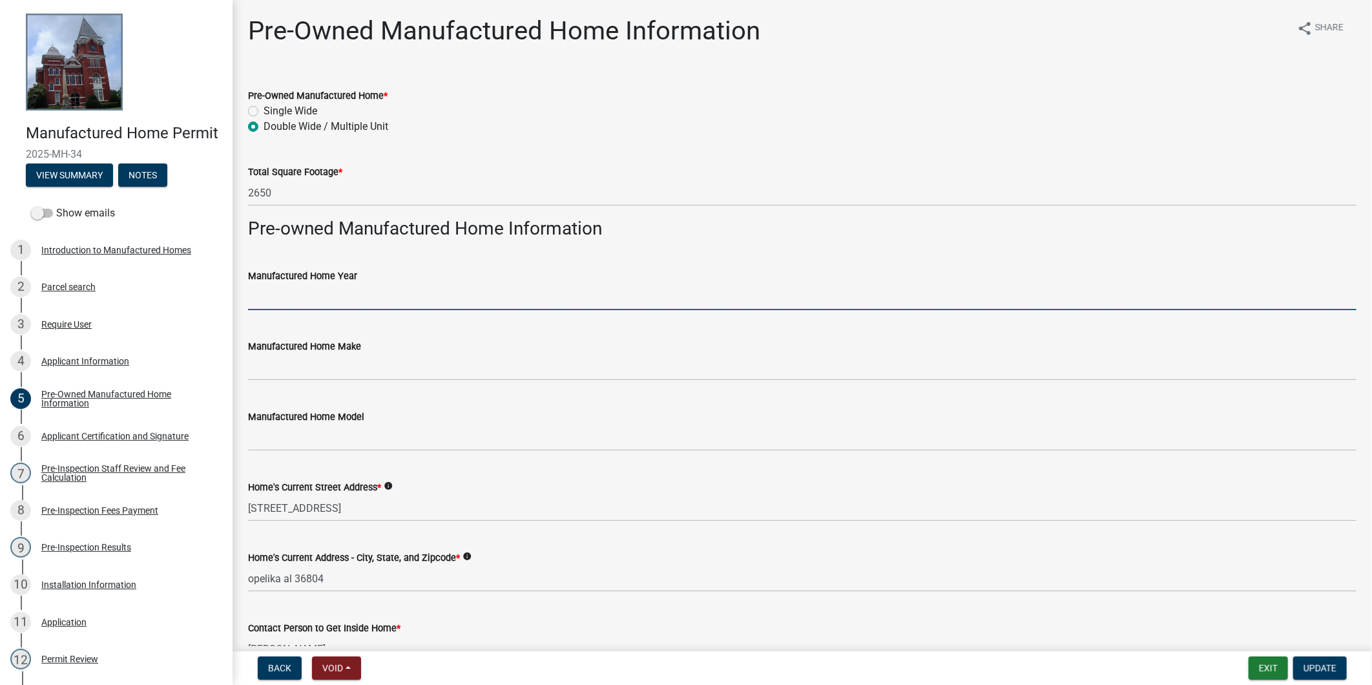
click at [405, 284] on input "Manufactured Home Year" at bounding box center [802, 297] width 1109 height 26
type input "1989"
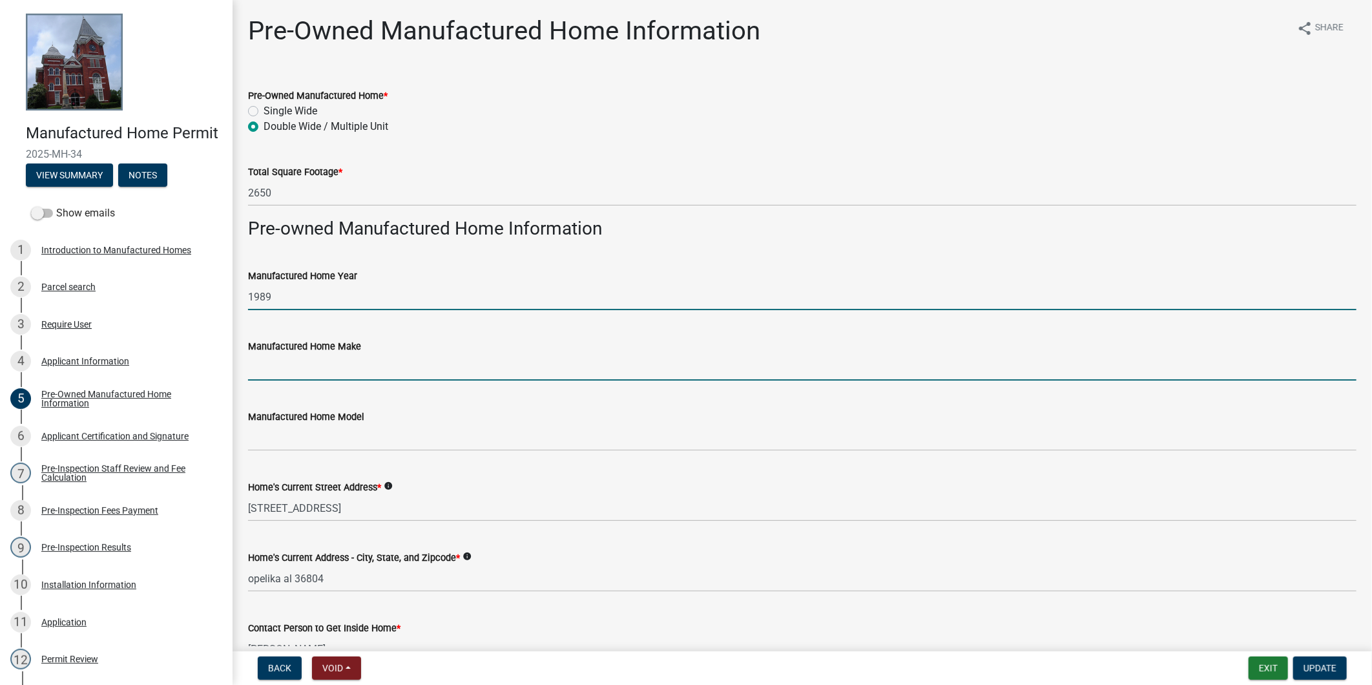
click at [357, 356] on input "Manufactured Home Make" at bounding box center [802, 367] width 1109 height 26
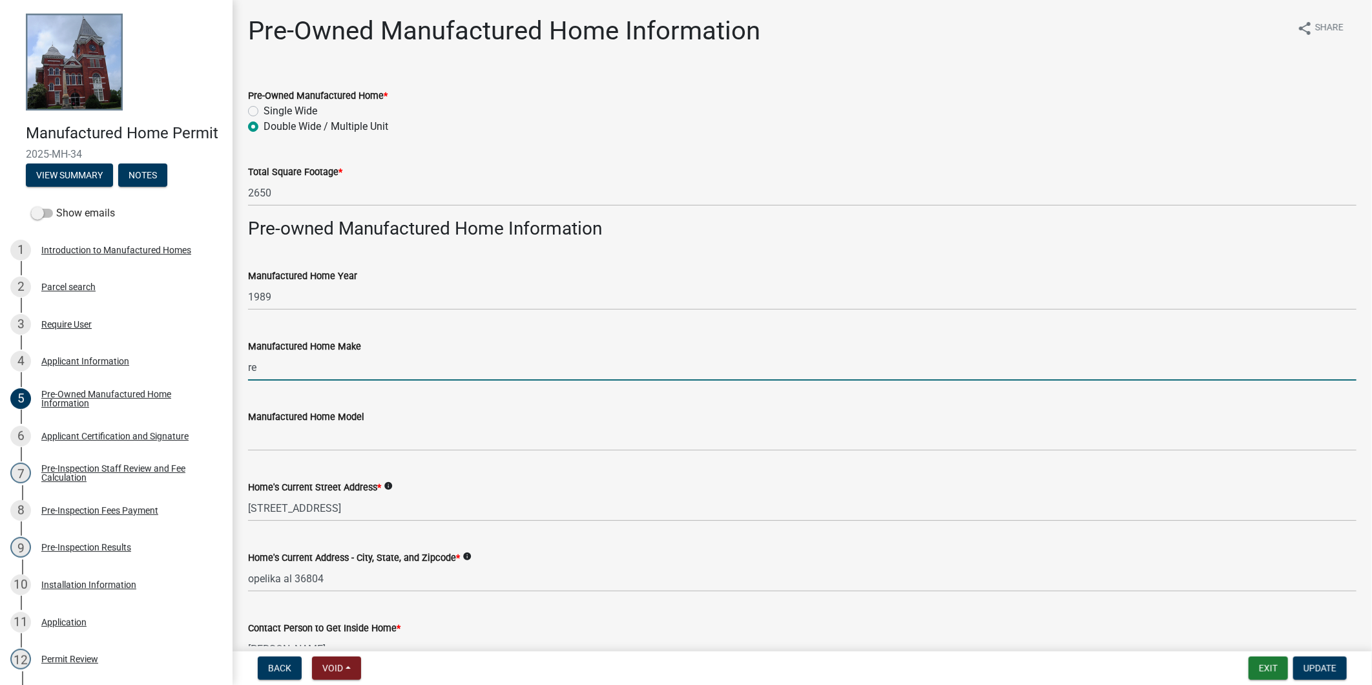
type input "r"
type input "REDMAN"
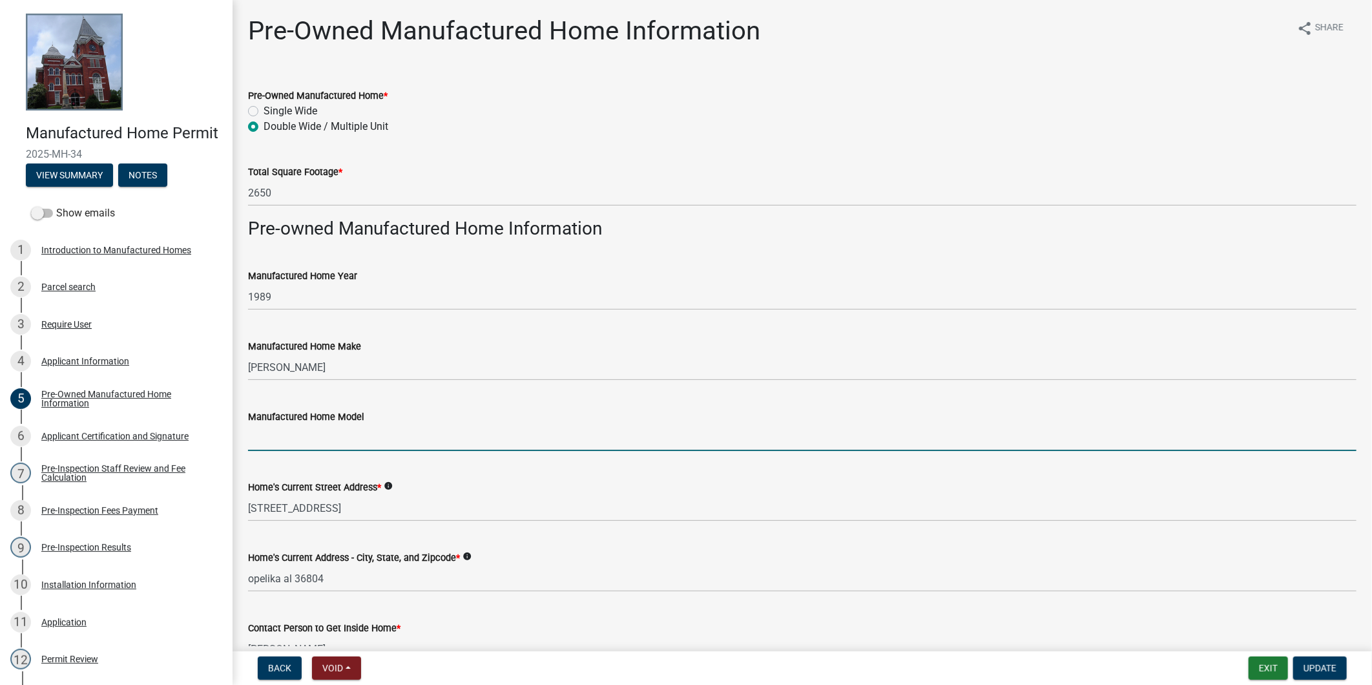
type input "h"
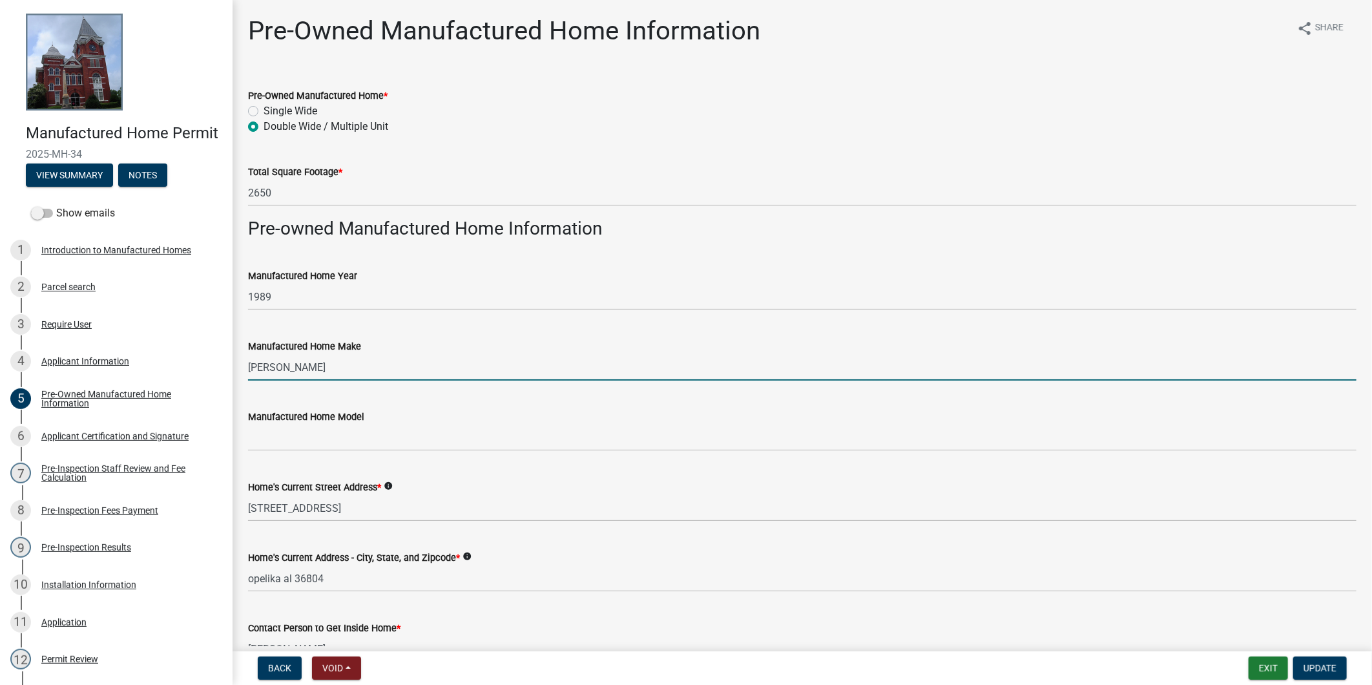
click at [372, 370] on input "REDMAN" at bounding box center [802, 367] width 1109 height 26
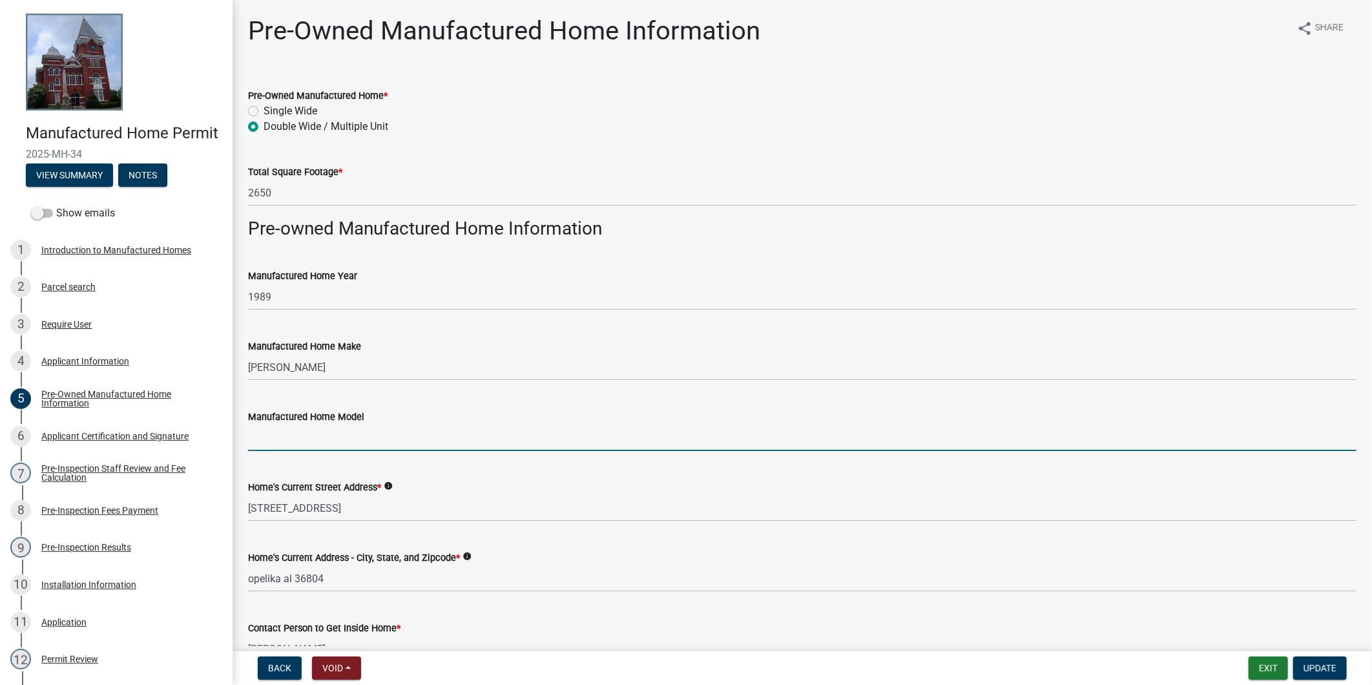
click at [311, 436] on input "Manufactured Home Model" at bounding box center [802, 437] width 1109 height 26
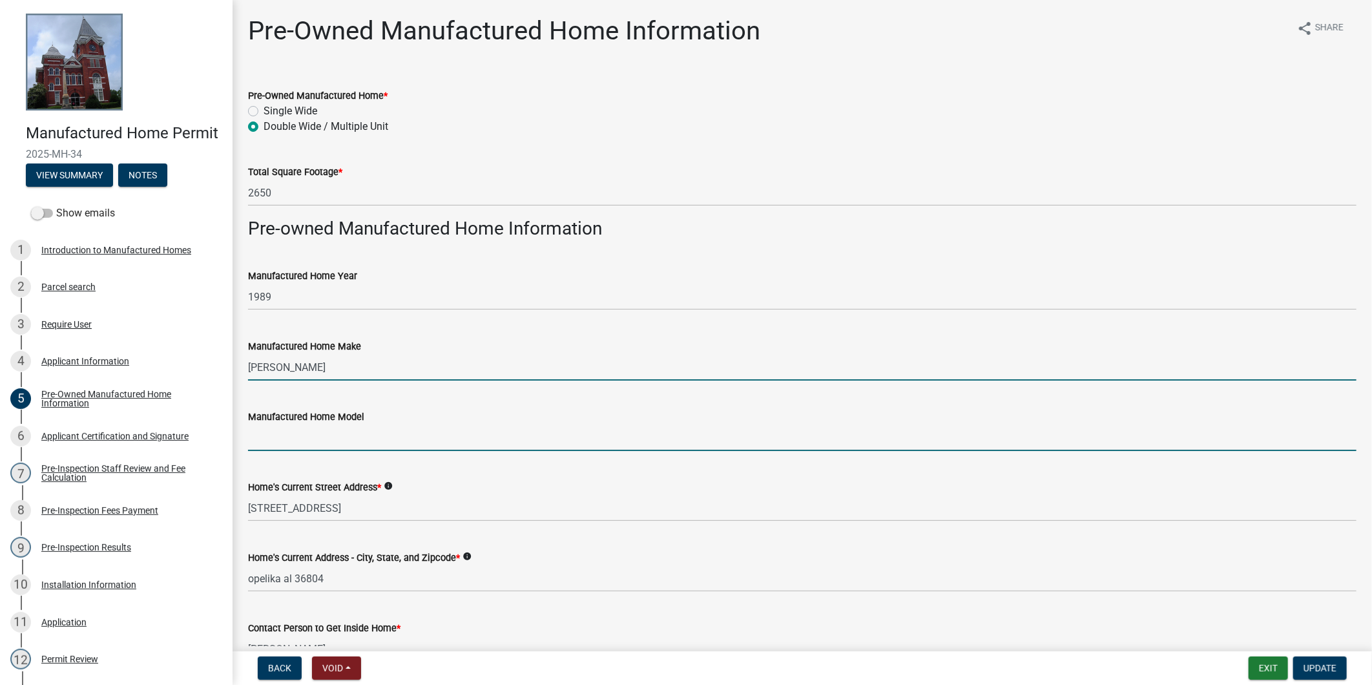
click at [330, 372] on input "REDMAN" at bounding box center [802, 367] width 1109 height 26
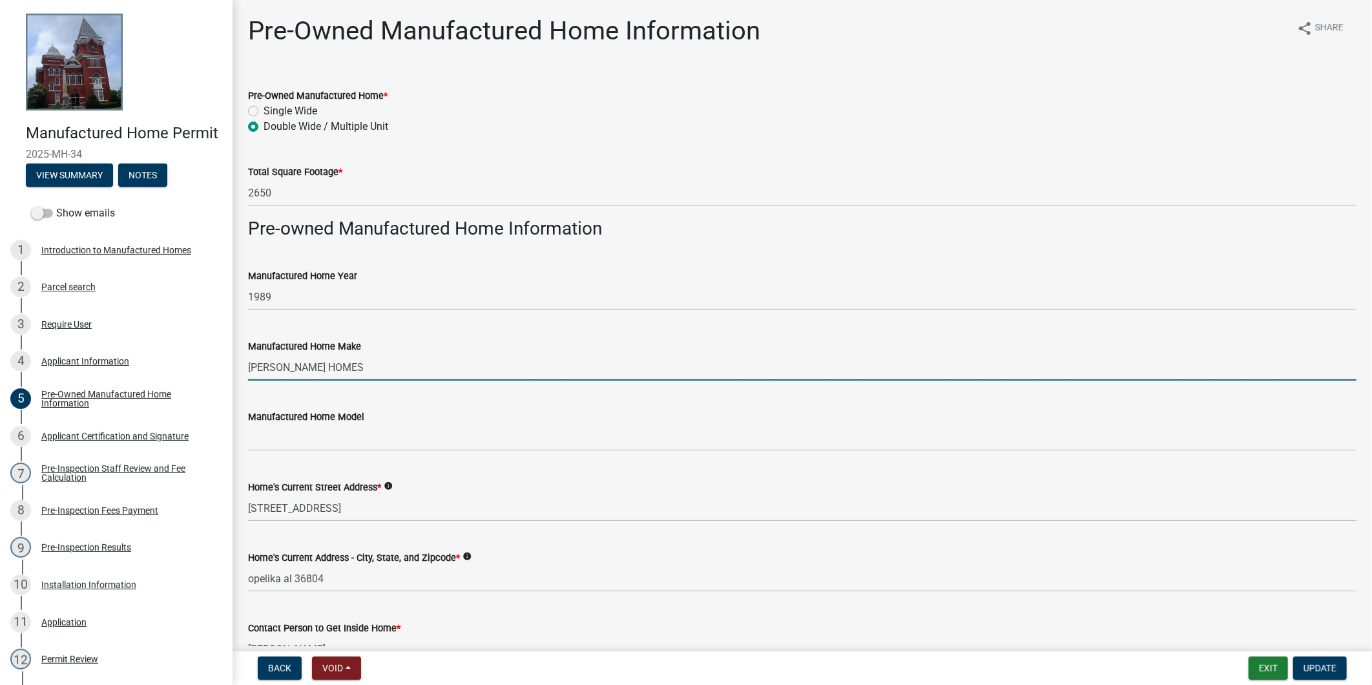
type input "REDMAN HOMES"
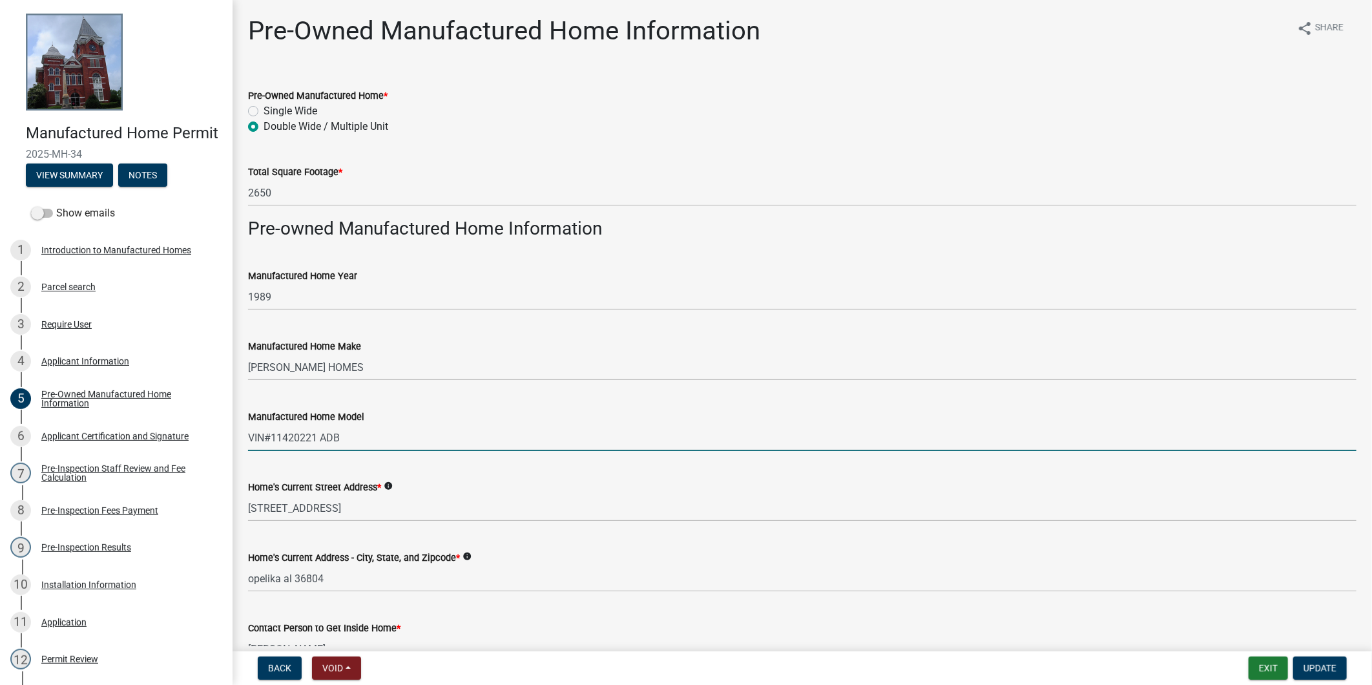
type input "VIN#11420221 ADB"
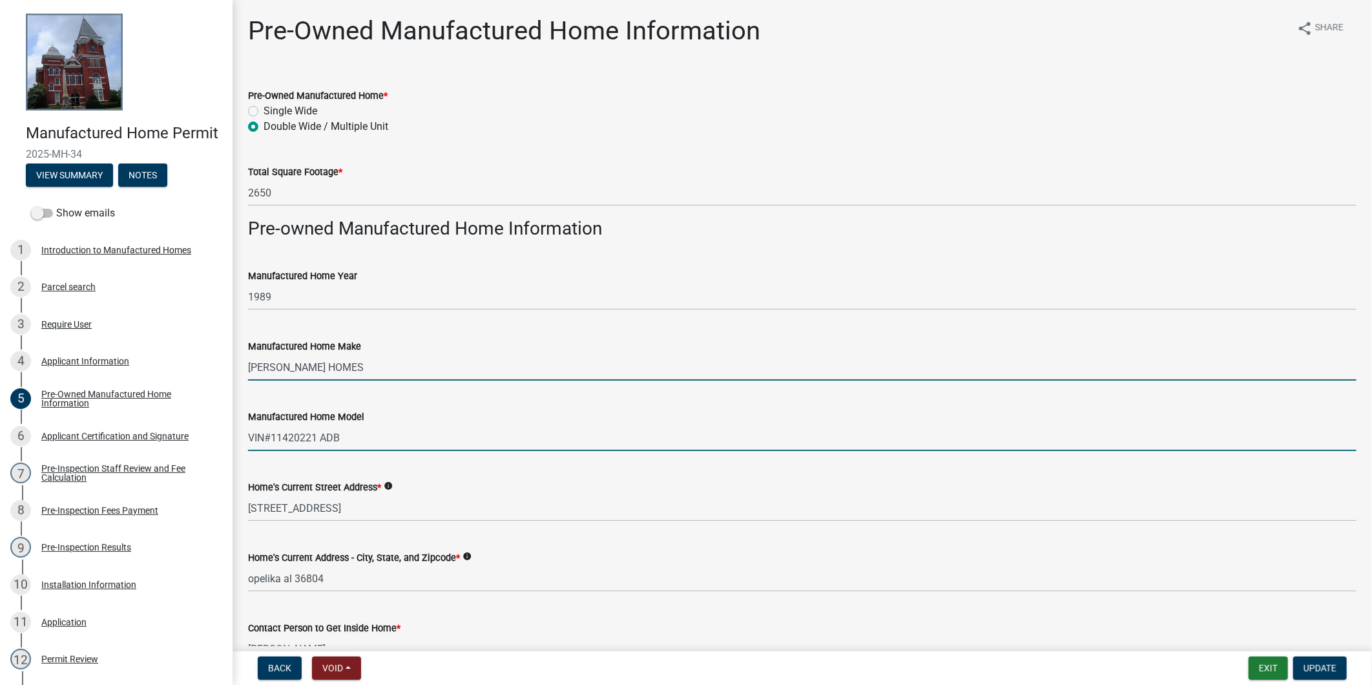
drag, startPoint x: 384, startPoint y: 358, endPoint x: 1080, endPoint y: 634, distance: 749.1
click at [532, 401] on wm-data-entity-input-list "Pre-Owned Manufactured Home * Single Wide Double Wide / Multiple Unit Total Squ…" at bounding box center [802, 515] width 1109 height 886
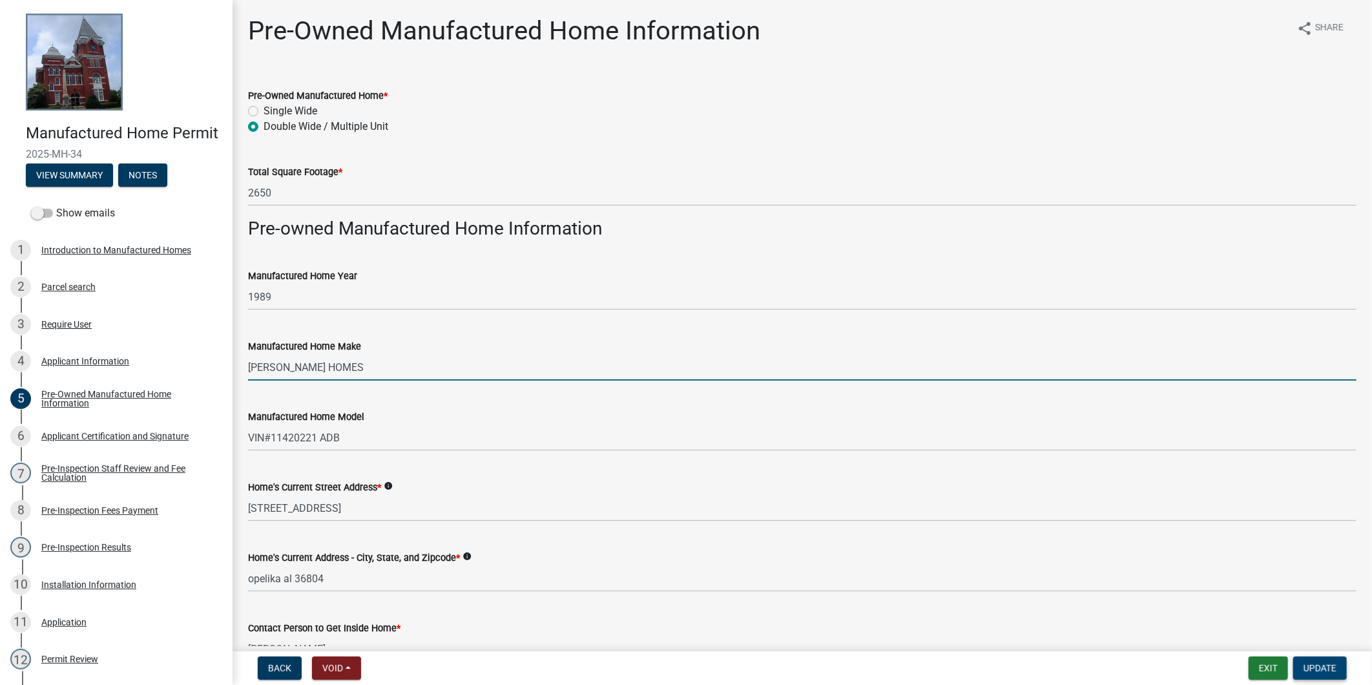
click at [1326, 667] on span "Update" at bounding box center [1320, 668] width 33 height 10
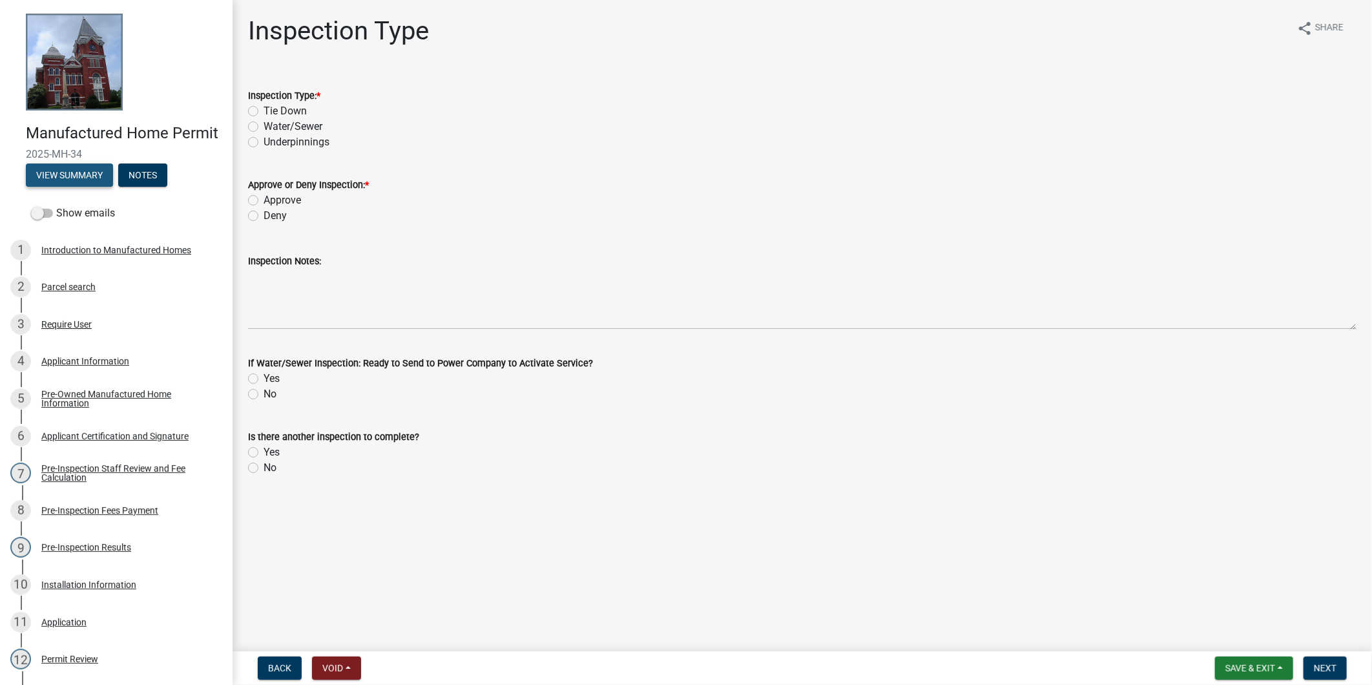
click at [65, 187] on button "View Summary" at bounding box center [69, 174] width 87 height 23
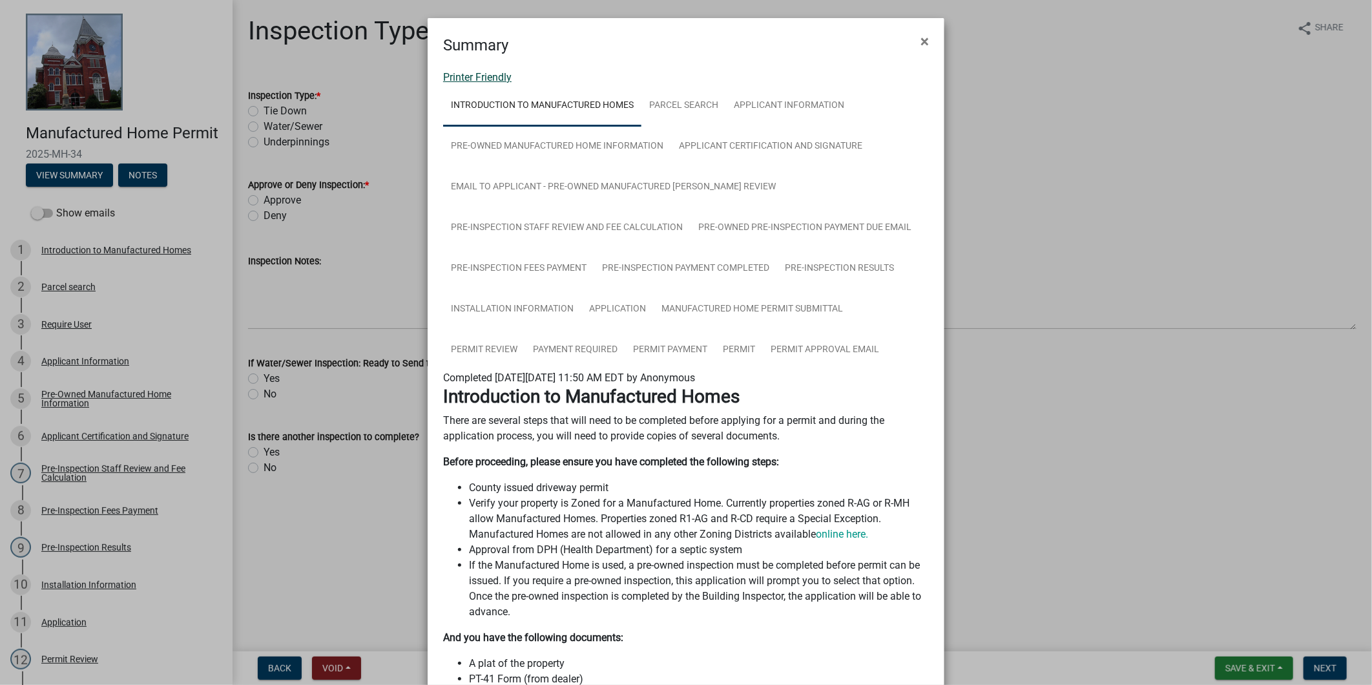
click at [480, 73] on link "Printer Friendly" at bounding box center [477, 77] width 68 height 12
click at [921, 34] on span "×" at bounding box center [925, 41] width 8 height 18
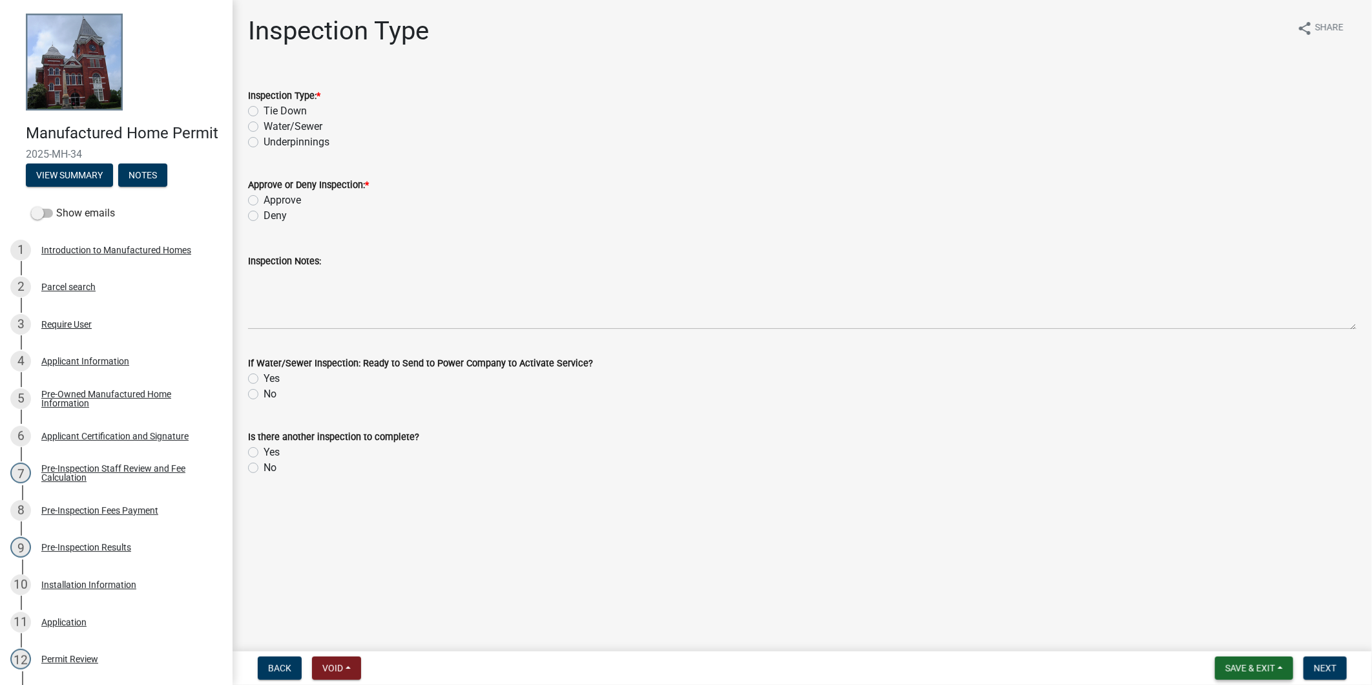
click at [1277, 666] on button "Save & Exit" at bounding box center [1254, 667] width 78 height 23
click at [1244, 630] on button "Save & Exit" at bounding box center [1241, 634] width 103 height 31
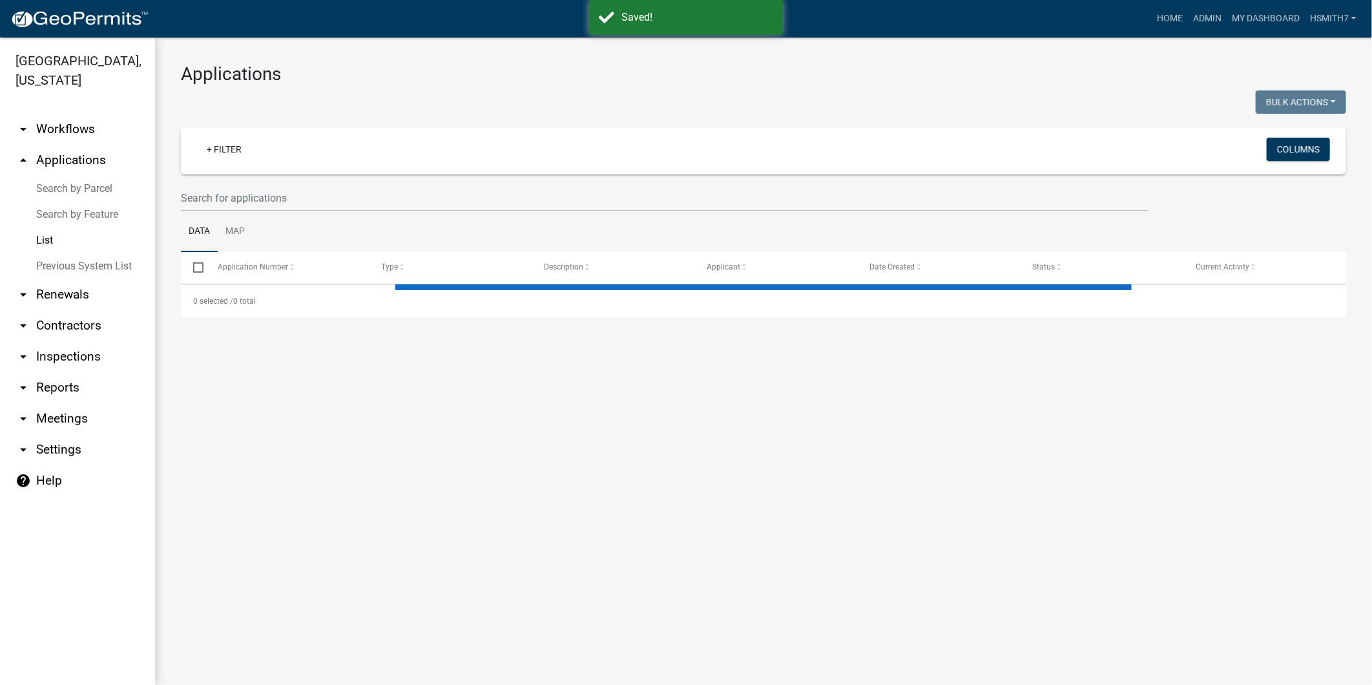
select select "3: 100"
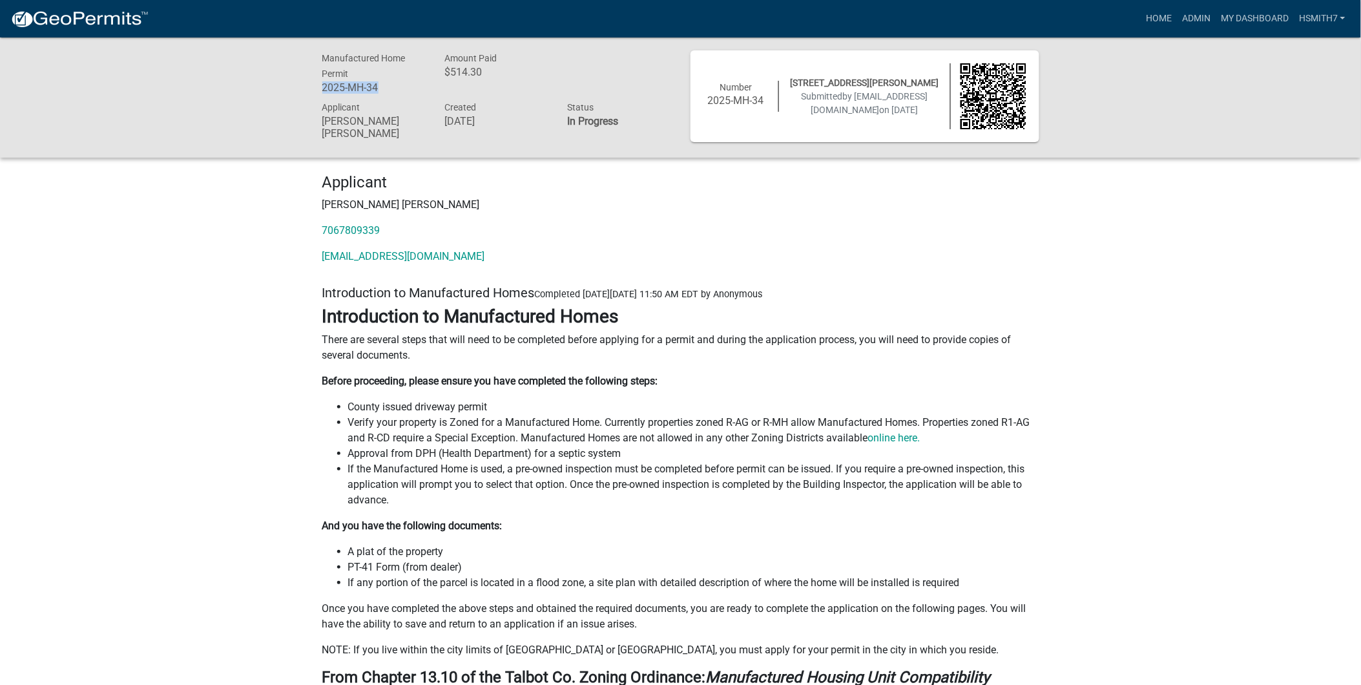
drag, startPoint x: 354, startPoint y: 81, endPoint x: 313, endPoint y: 83, distance: 41.4
click at [313, 83] on div "Manufactured Home Permit 2025-MH-34" at bounding box center [374, 74] width 123 height 48
copy h6 "2025-MH-34"
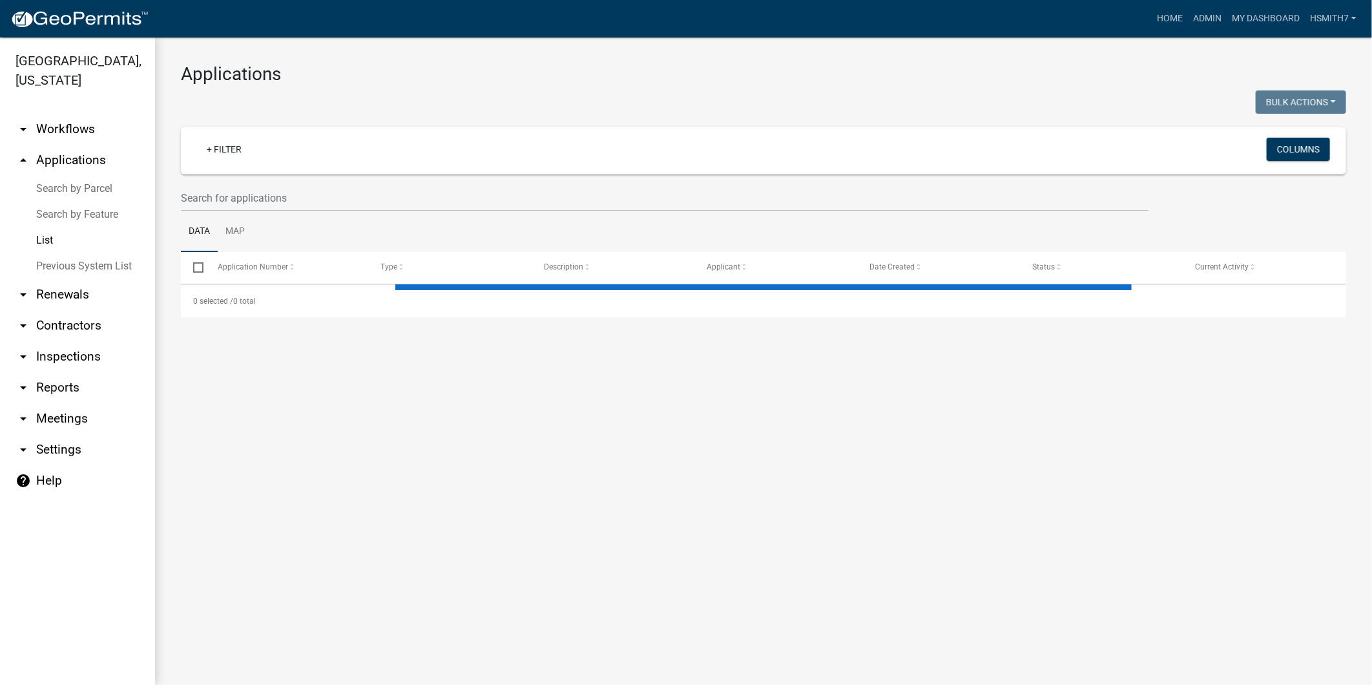
select select "3: 100"
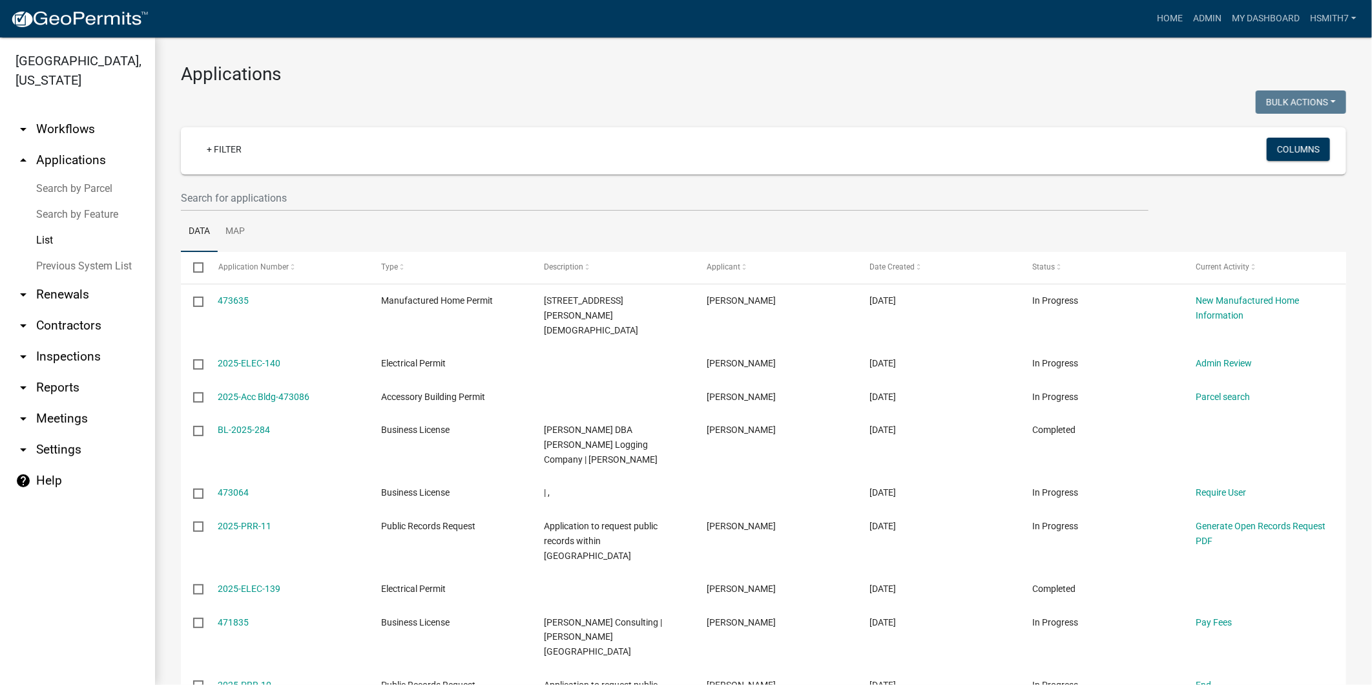
click at [56, 238] on link "List" at bounding box center [77, 240] width 155 height 26
click at [324, 207] on input "text" at bounding box center [665, 198] width 968 height 26
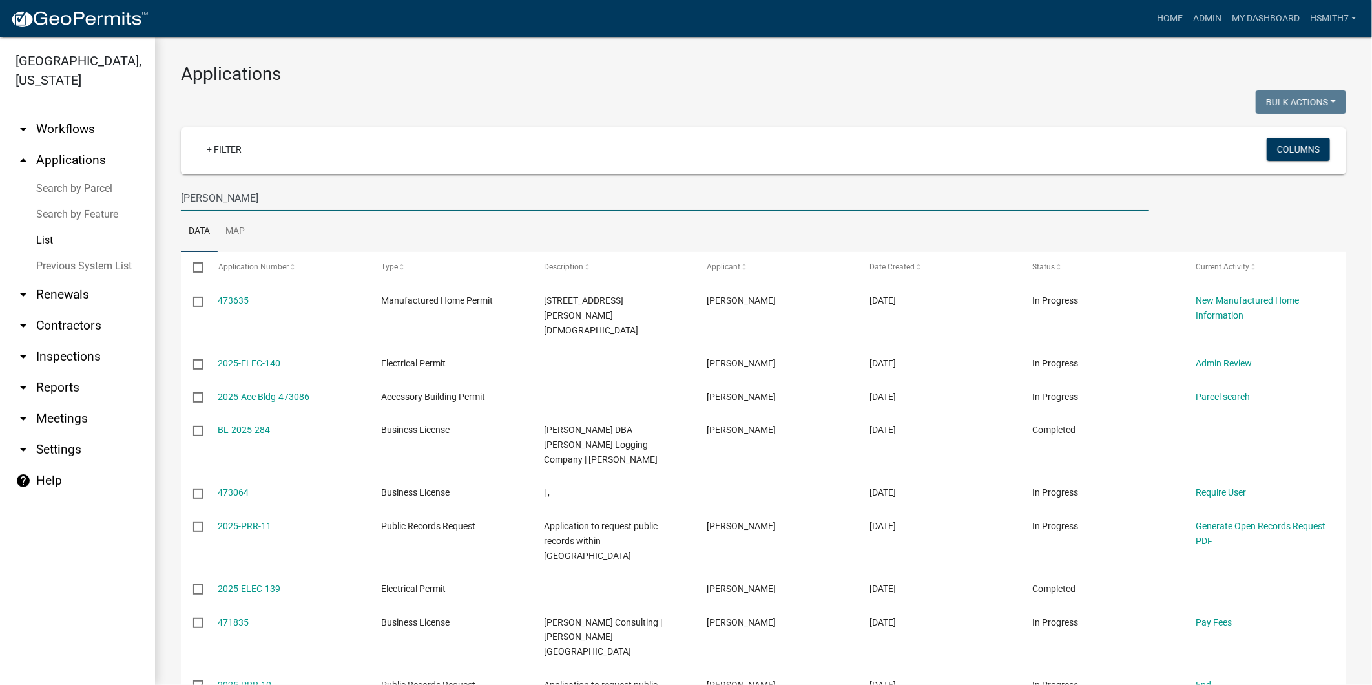
type input "walton"
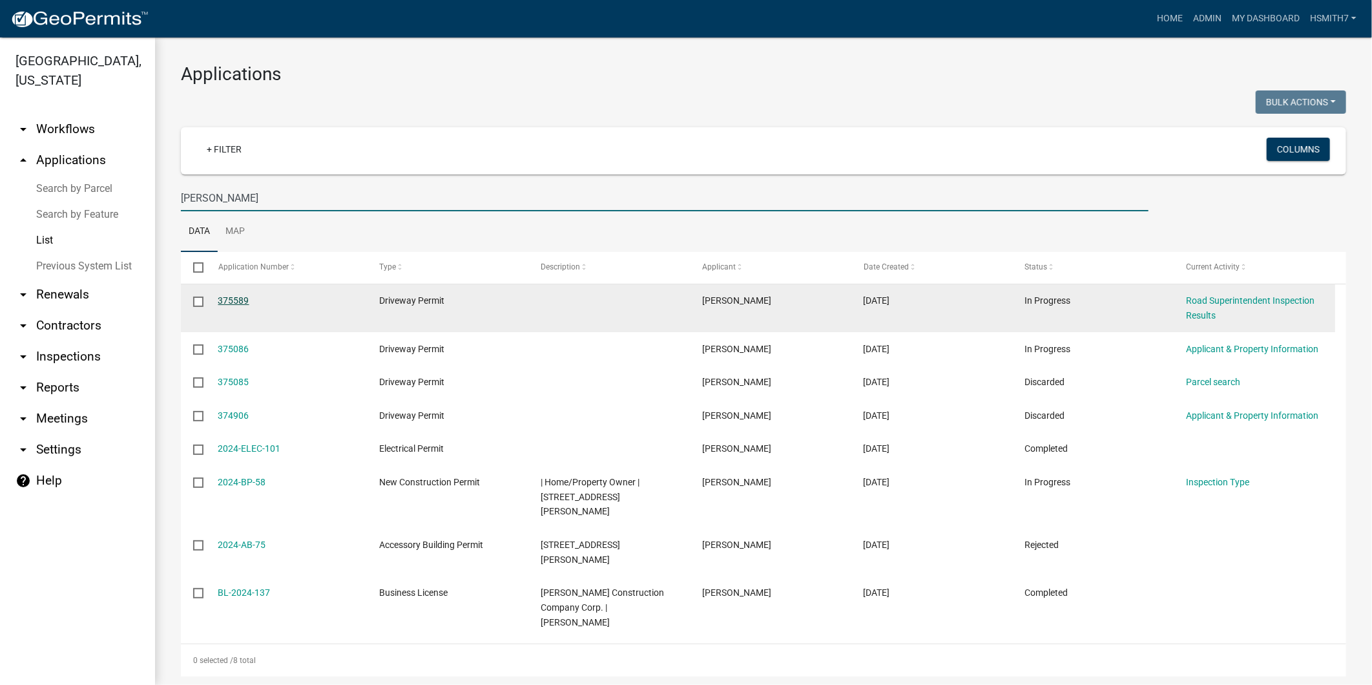
click at [234, 302] on link "375589" at bounding box center [233, 300] width 31 height 10
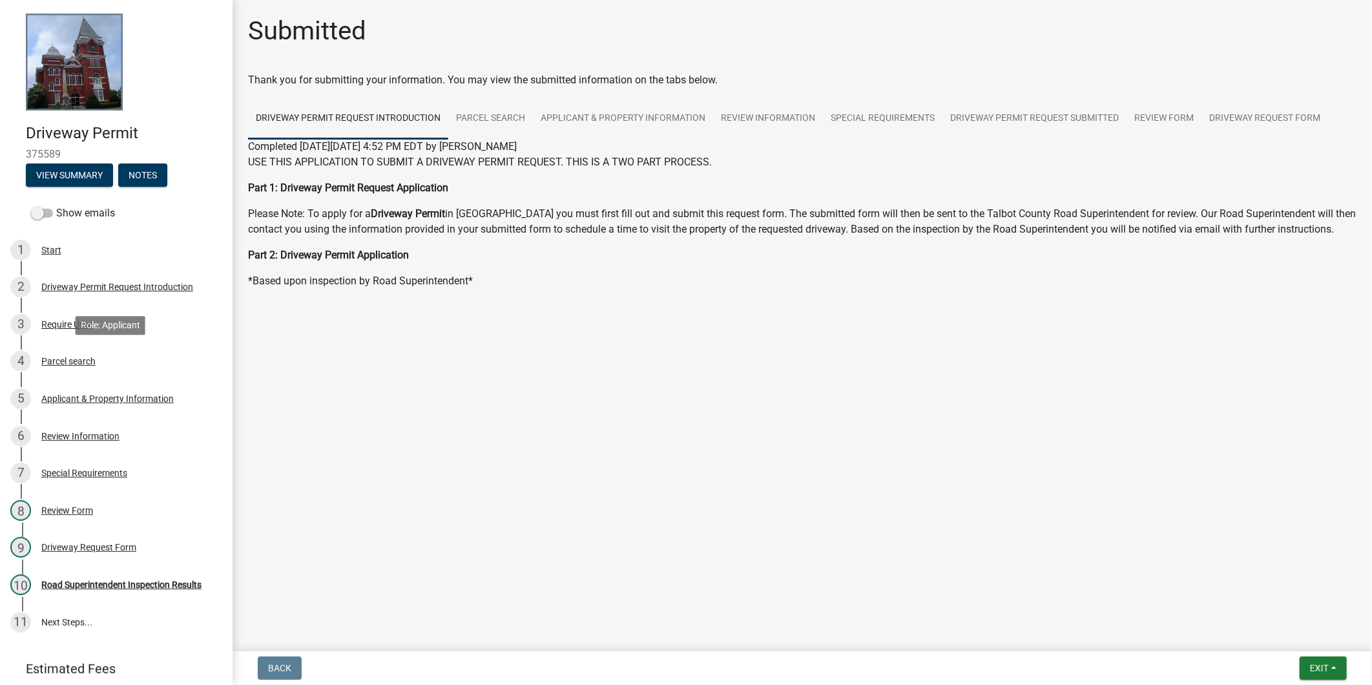
click at [112, 361] on div "4 Parcel search" at bounding box center [111, 361] width 202 height 21
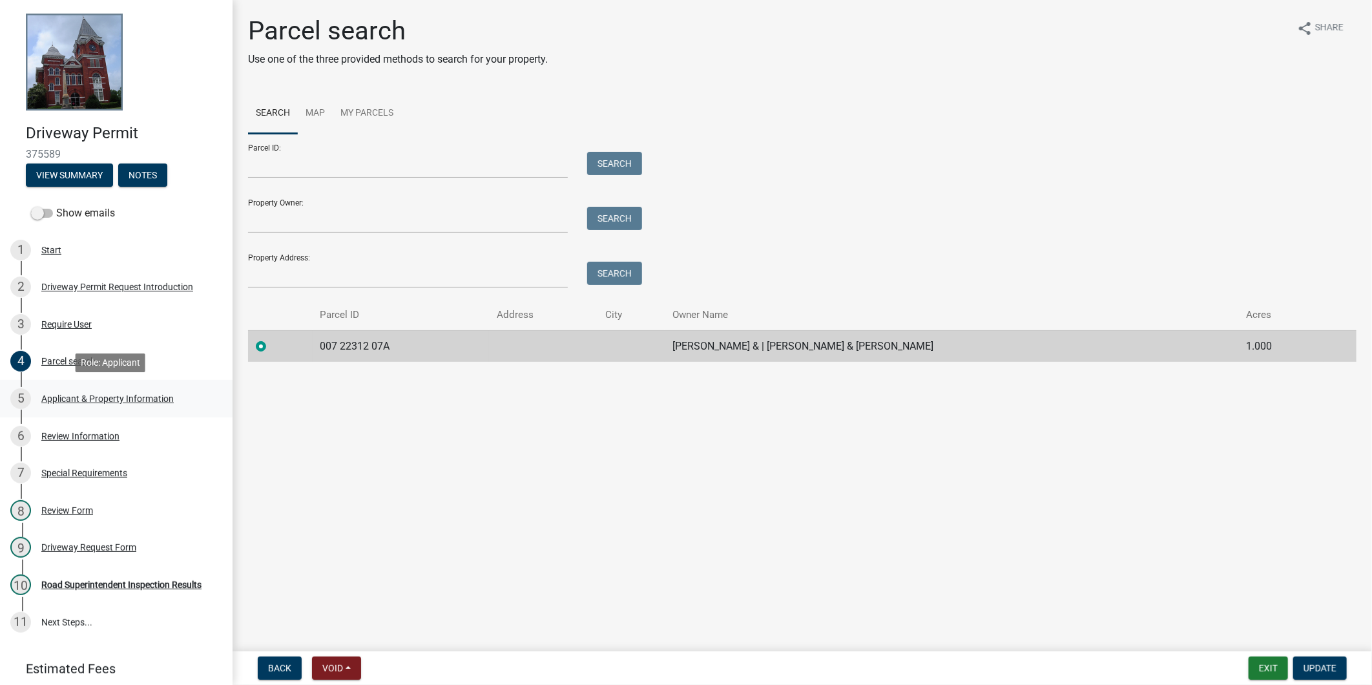
click at [125, 388] on div "5 Applicant & Property Information" at bounding box center [111, 398] width 202 height 21
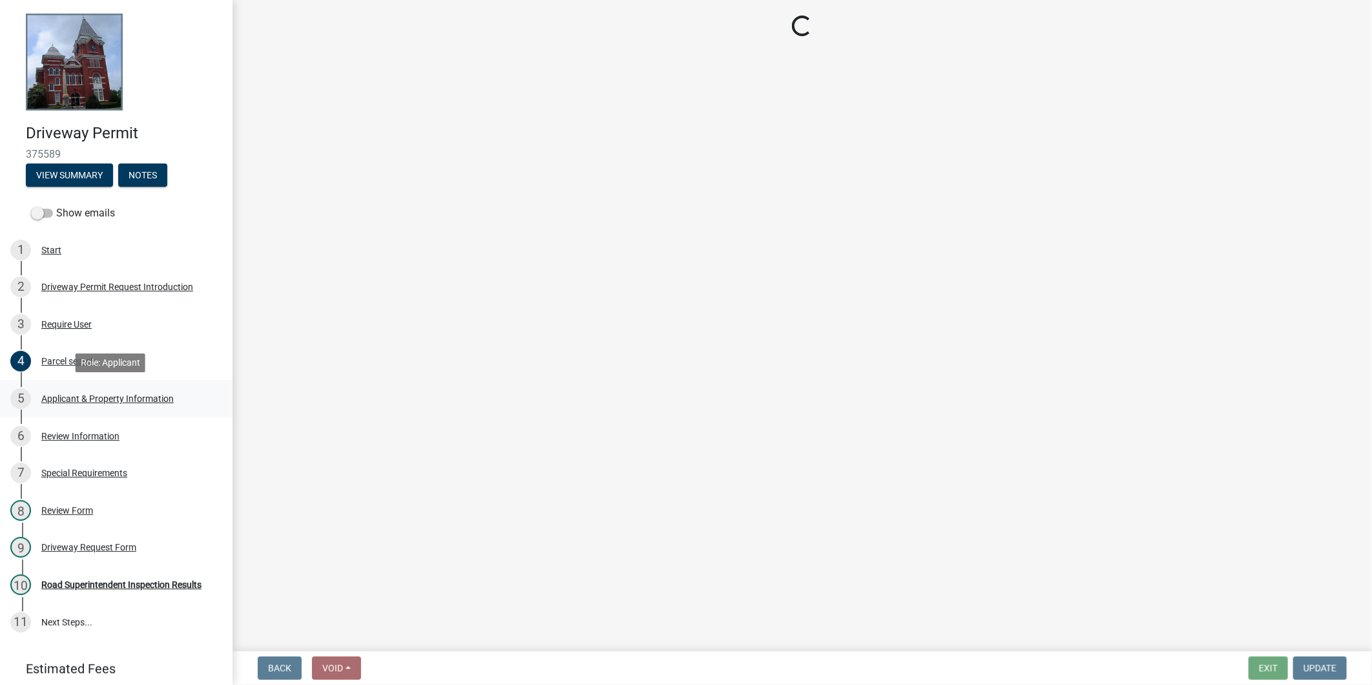
select select "1b9f1f25-2a45-4c36-bbf8-b941f64e08e5"
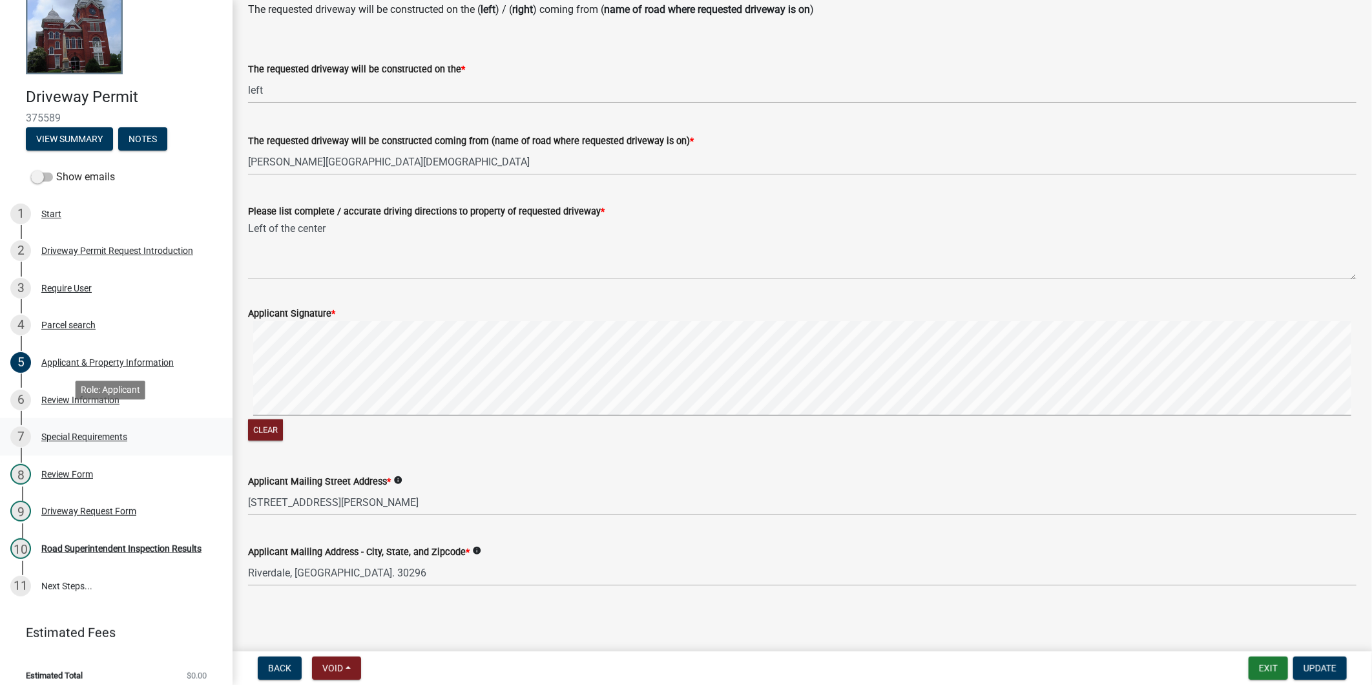
scroll to position [47, 0]
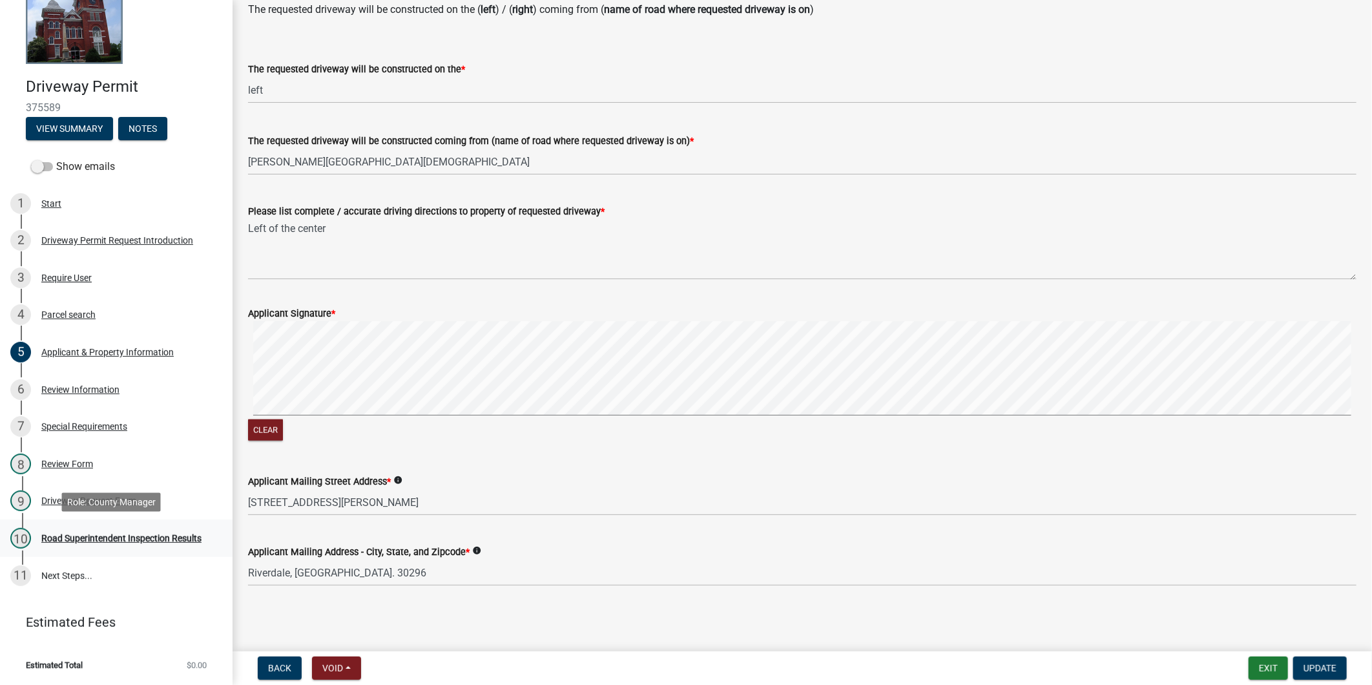
click at [117, 528] on div "10 Road Superintendent Inspection Results" at bounding box center [111, 538] width 202 height 21
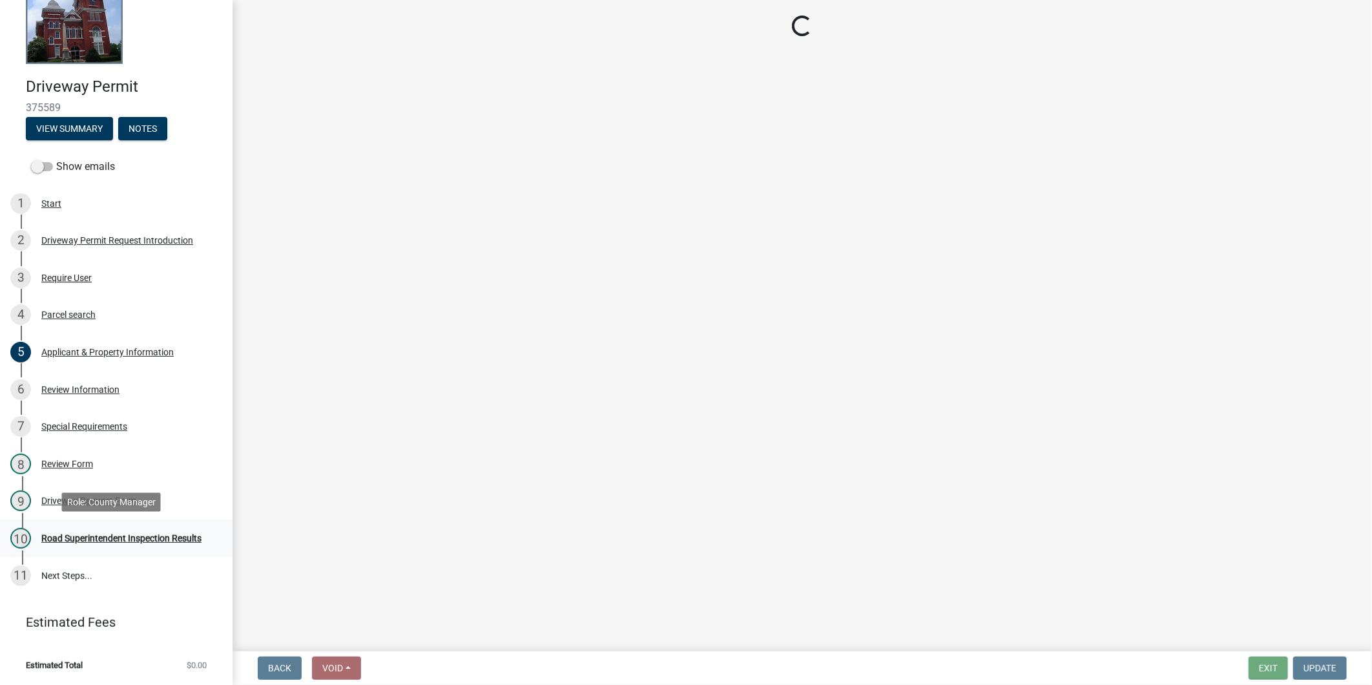
scroll to position [0, 0]
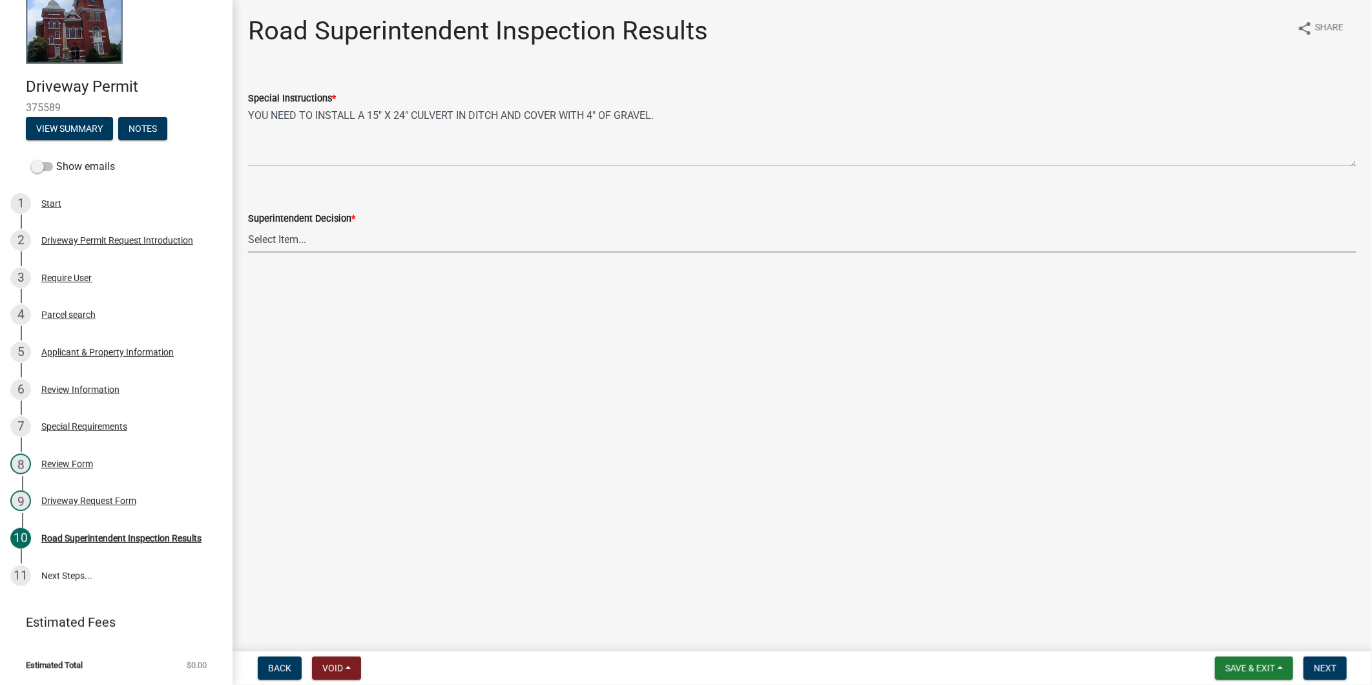
click at [357, 236] on select "Select Item... Driveway is adequate Driveway is not adequate Driveway is pre ex…" at bounding box center [802, 239] width 1109 height 26
click at [108, 499] on div "Driveway Request Form" at bounding box center [88, 500] width 95 height 9
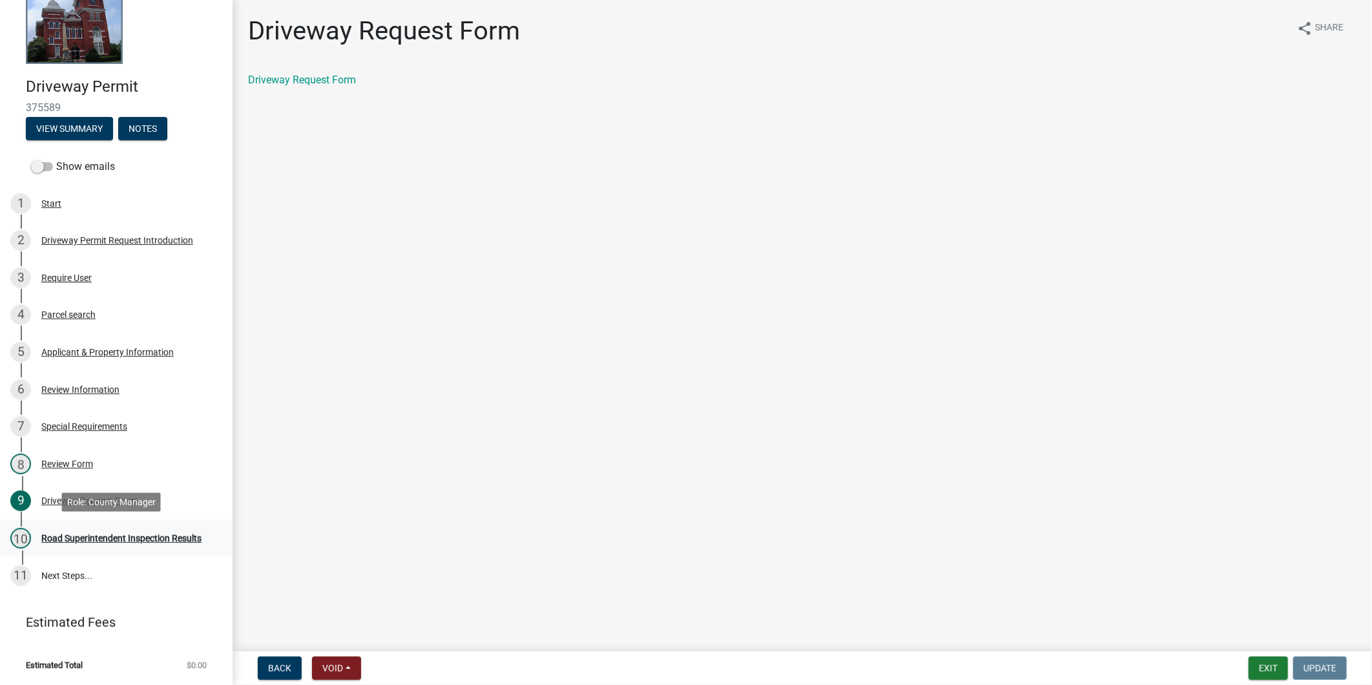
click at [134, 541] on div "Road Superintendent Inspection Results" at bounding box center [121, 538] width 160 height 9
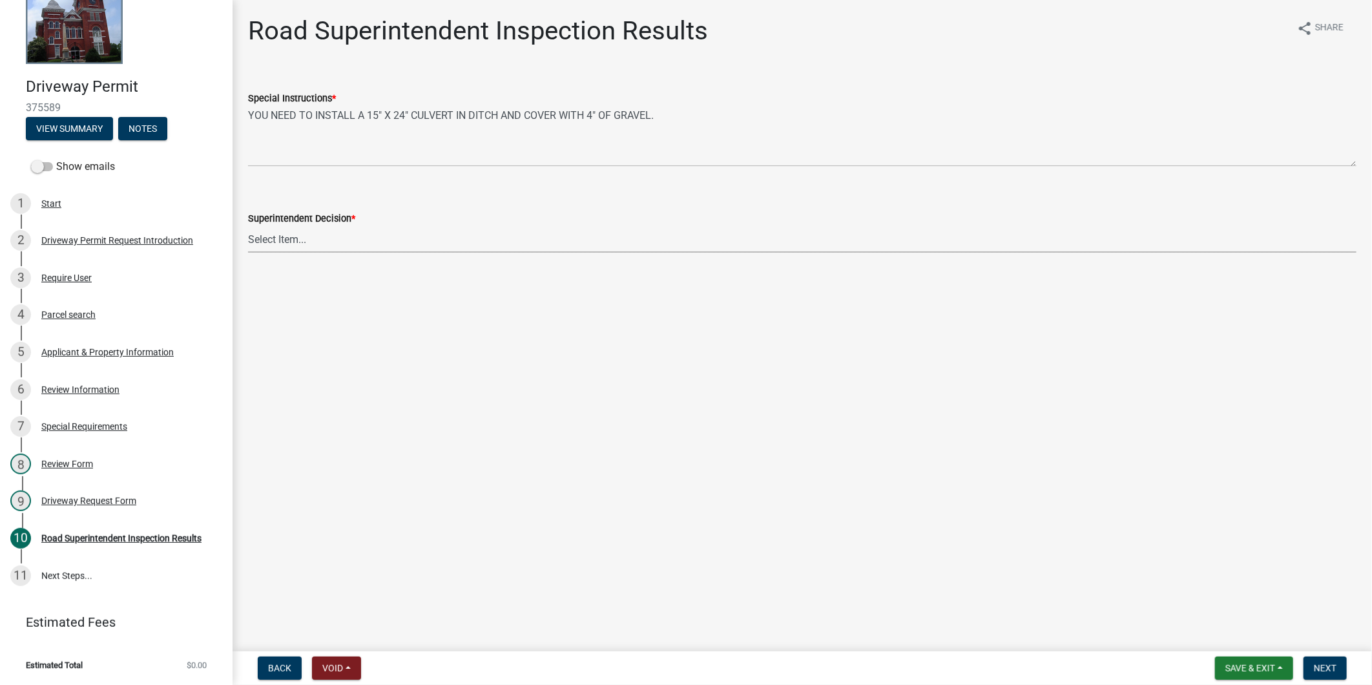
drag, startPoint x: 410, startPoint y: 247, endPoint x: 393, endPoint y: 215, distance: 36.1
click at [406, 241] on select "Select Item... Driveway is adequate Driveway is not adequate Driveway is pre ex…" at bounding box center [802, 239] width 1109 height 26
click at [1276, 673] on button "Save & Exit" at bounding box center [1254, 667] width 78 height 23
click at [1256, 640] on button "Save & Exit" at bounding box center [1241, 634] width 103 height 31
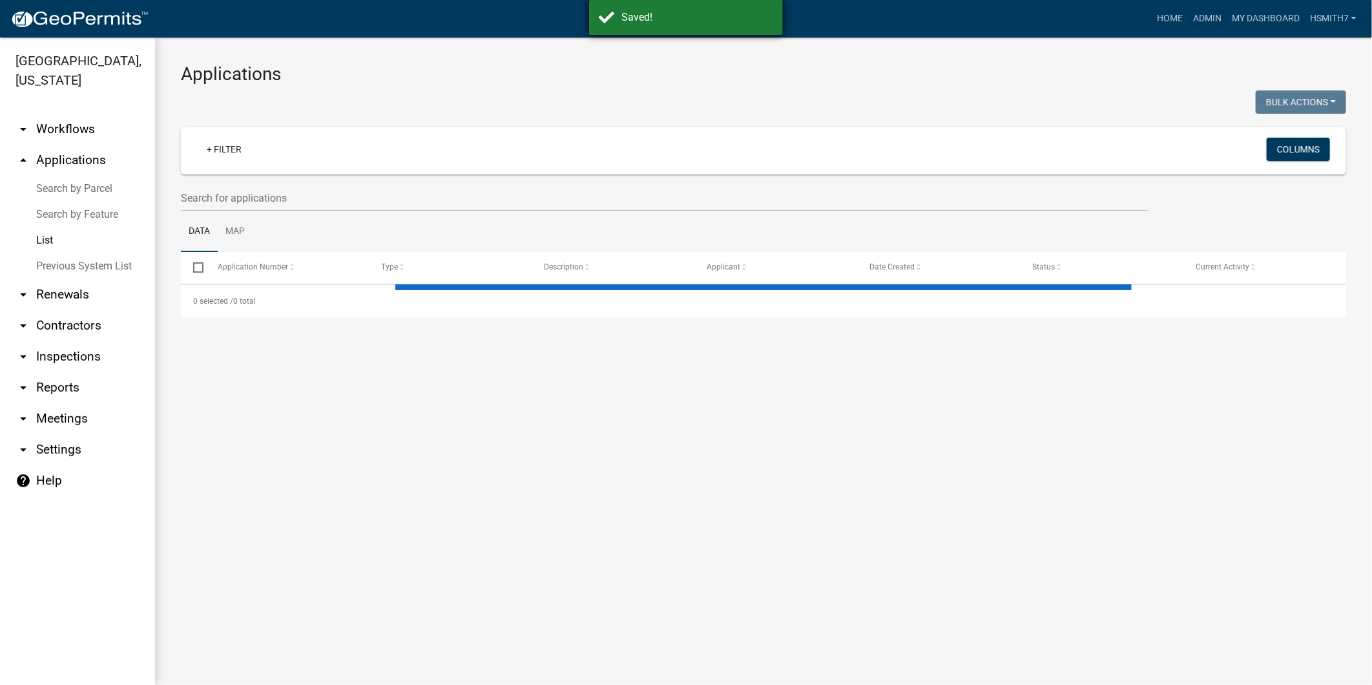
select select "3: 100"
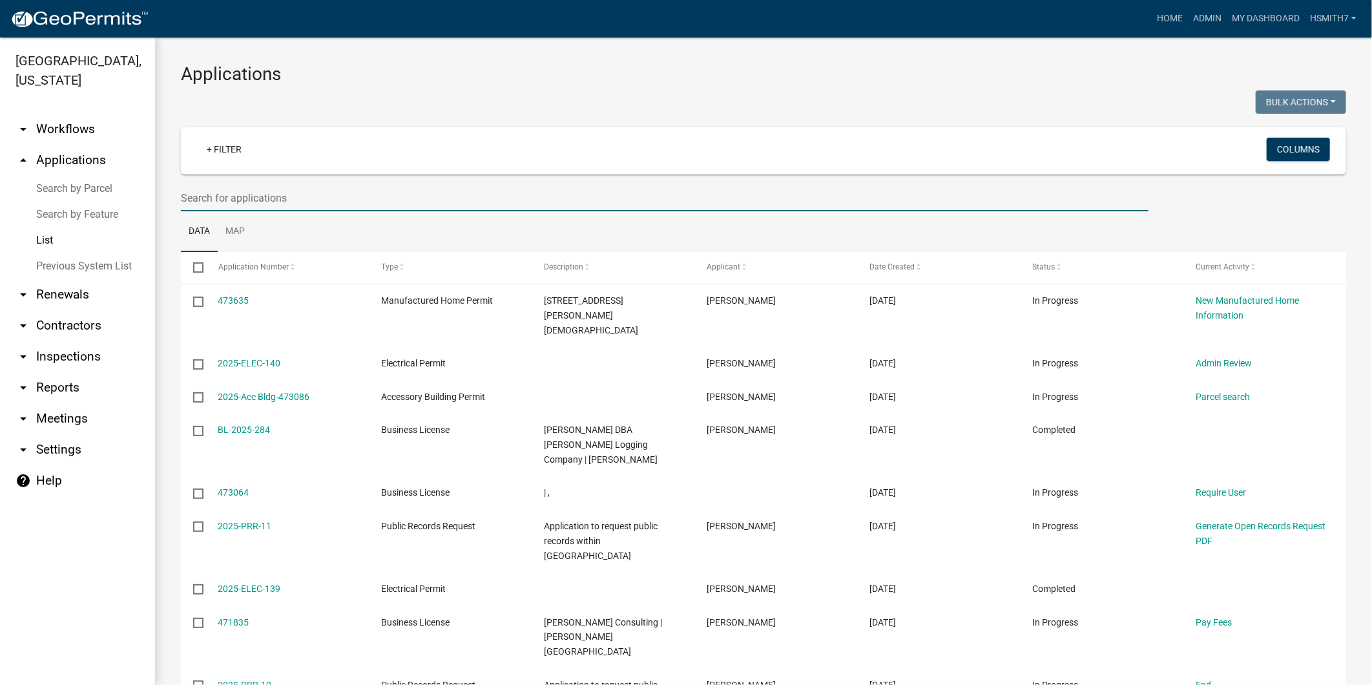
click at [481, 195] on input "text" at bounding box center [665, 198] width 968 height 26
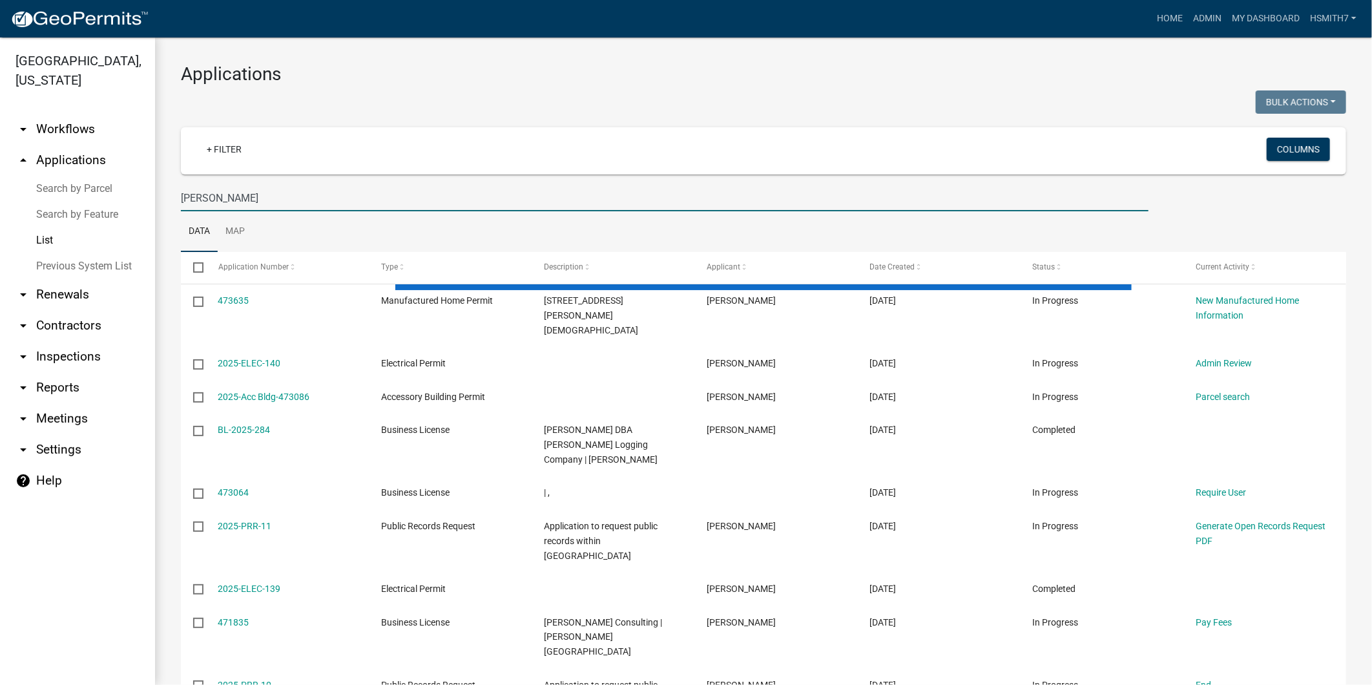
type input "walton"
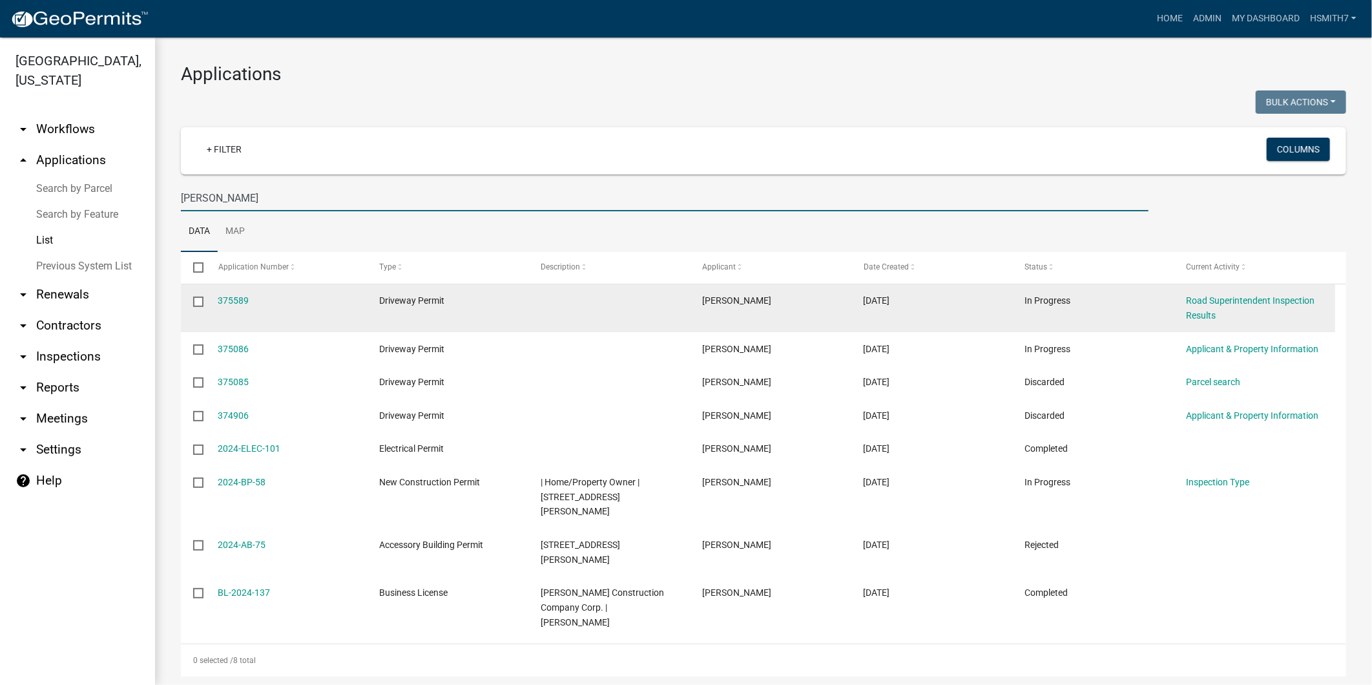
click at [216, 298] on datatable-body-cell "375589" at bounding box center [286, 308] width 162 height 48
click at [220, 297] on link "375589" at bounding box center [233, 300] width 31 height 10
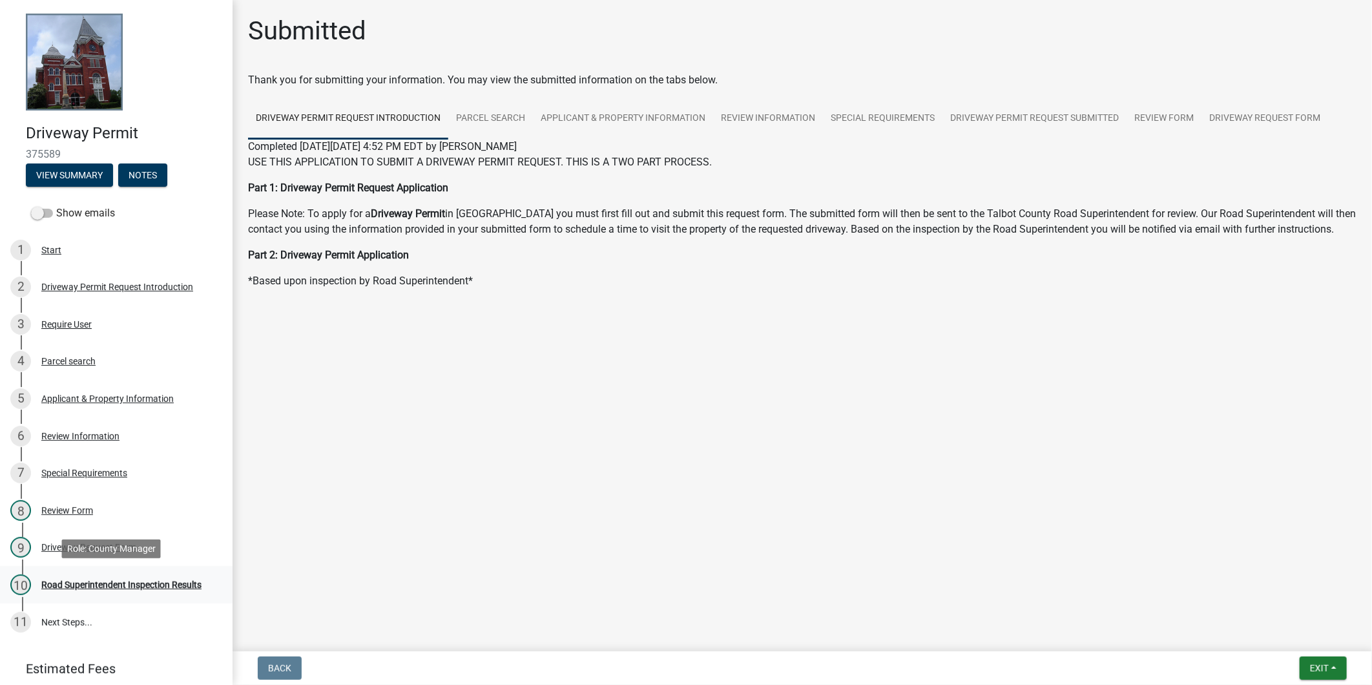
click at [132, 572] on link "10 Road Superintendent Inspection Results" at bounding box center [116, 584] width 233 height 37
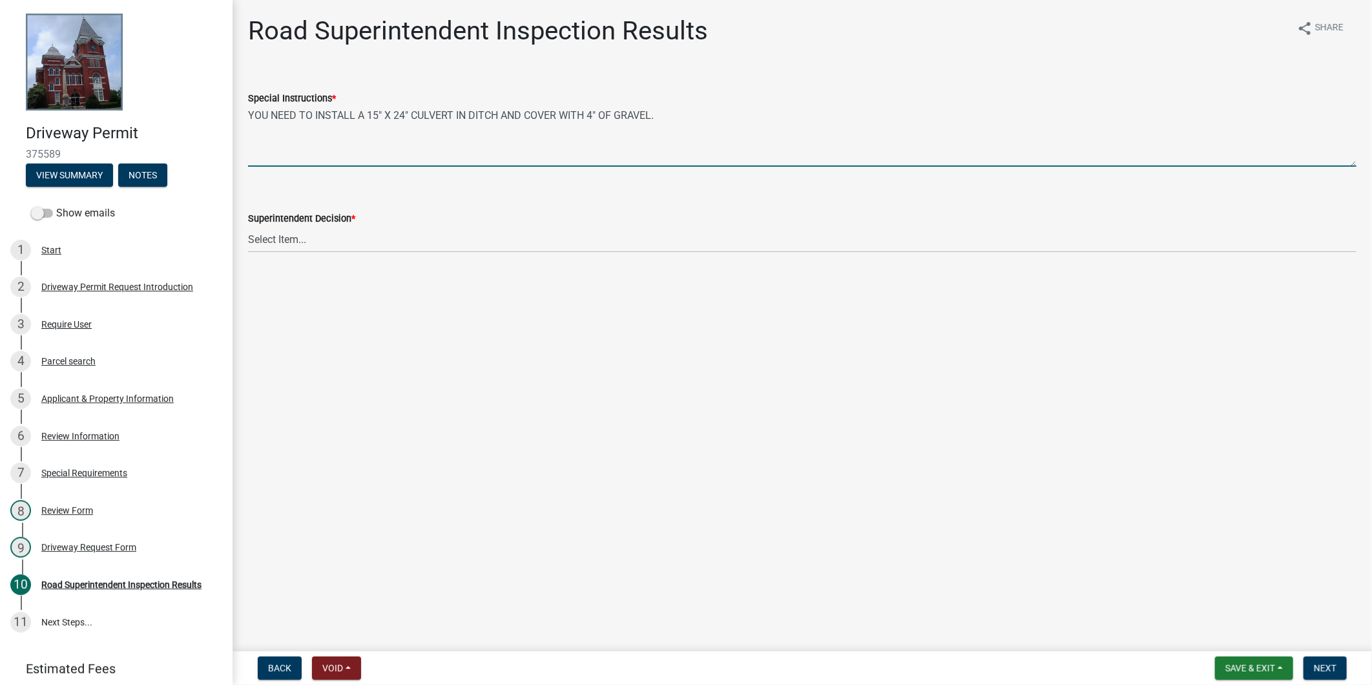
click at [383, 159] on textarea "YOU NEED TO INSTALL A 15" X 24" CULVERT IN DITCH AND COVER WITH 4" OF GRAVEL." at bounding box center [802, 136] width 1109 height 61
click at [726, 107] on textarea "YOU NEED TO INSTALL A 15" X 24" CULVERT IN DITCH AND COVER WITH 4" OF GRAVEL." at bounding box center [802, 136] width 1109 height 61
drag, startPoint x: 311, startPoint y: 121, endPoint x: 208, endPoint y: 132, distance: 103.4
click at [208, 132] on div "Driveway Permit 375589 View Summary Notes Show emails 1 Start 2 Driveway Permit…" at bounding box center [686, 342] width 1372 height 685
drag, startPoint x: 618, startPoint y: 127, endPoint x: 636, endPoint y: 107, distance: 27.0
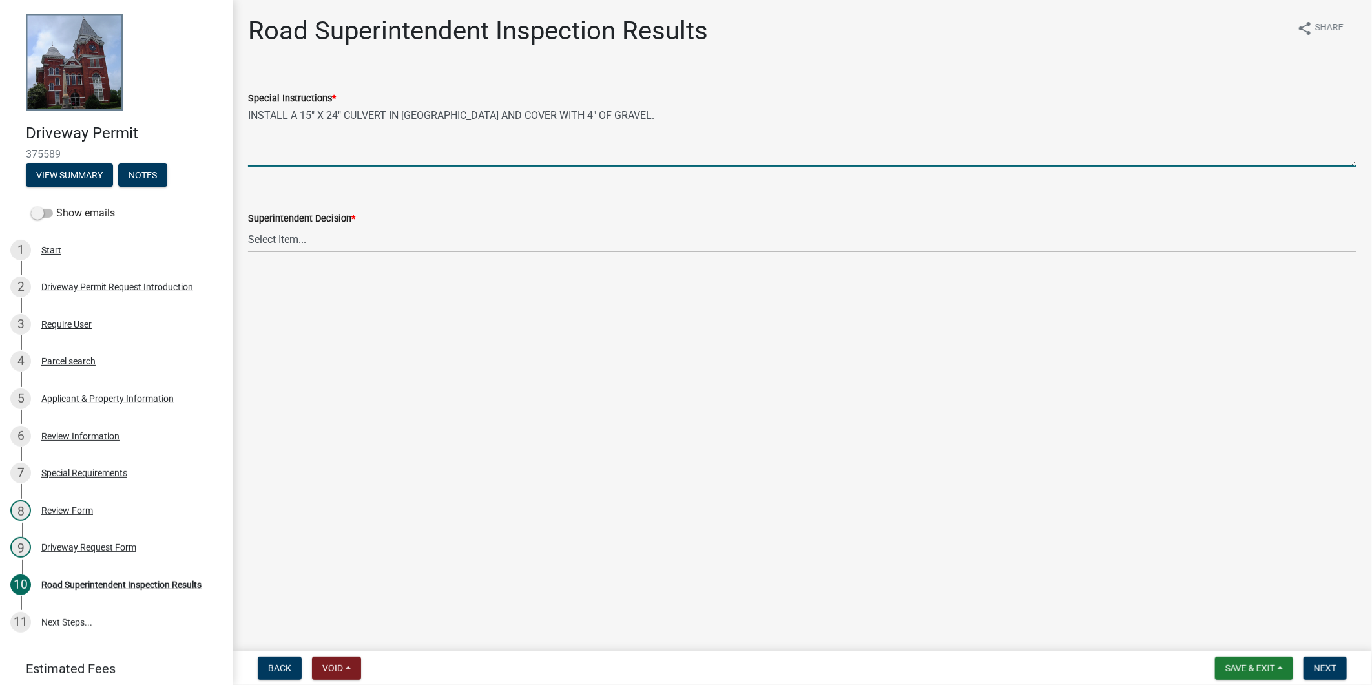
click at [617, 127] on textarea "INSTALL A 15" X 24" CULVERT IN DITCH AND COVER WITH 4" OF GRAVEL." at bounding box center [802, 136] width 1109 height 61
type textarea "INSTALL A 15" X 24" CULVERT IN DITCH AND COVER WITH 4" OF GRAVEL. $50.00 CASH R…"
click at [1271, 665] on span "Save & Exit" at bounding box center [1251, 668] width 50 height 10
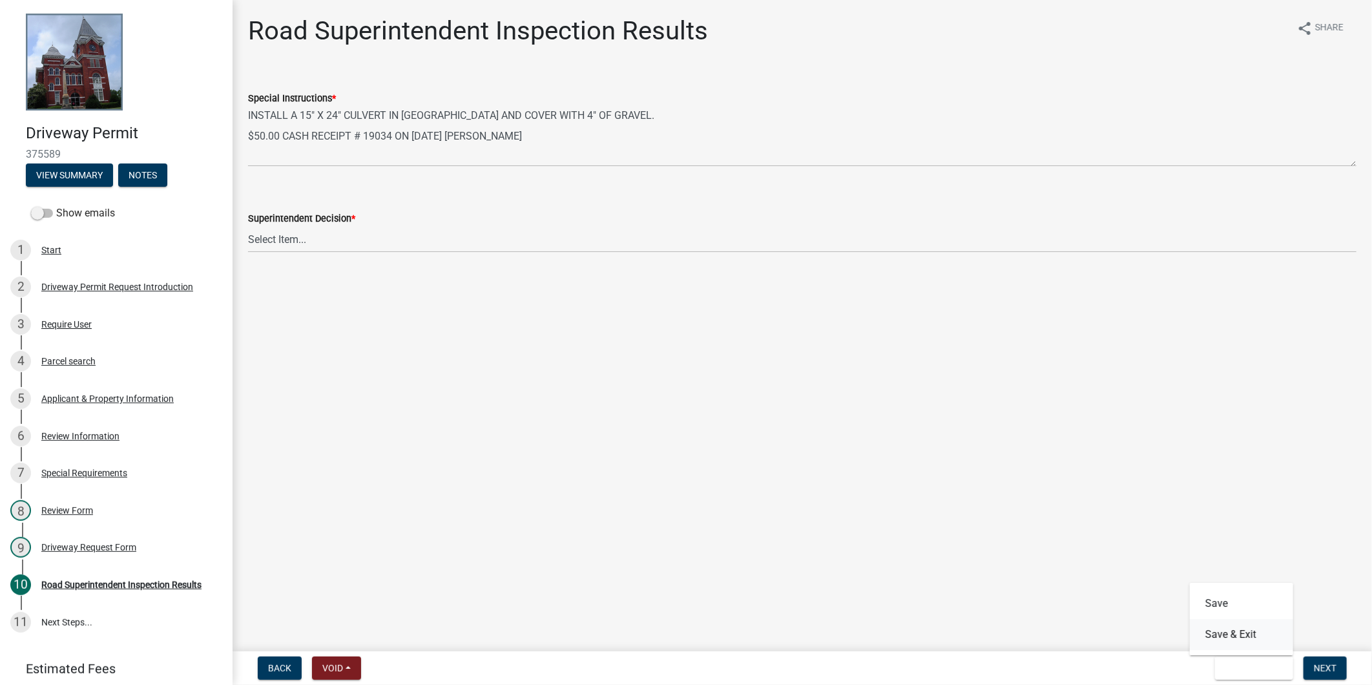
click at [1262, 640] on button "Save & Exit" at bounding box center [1241, 634] width 103 height 31
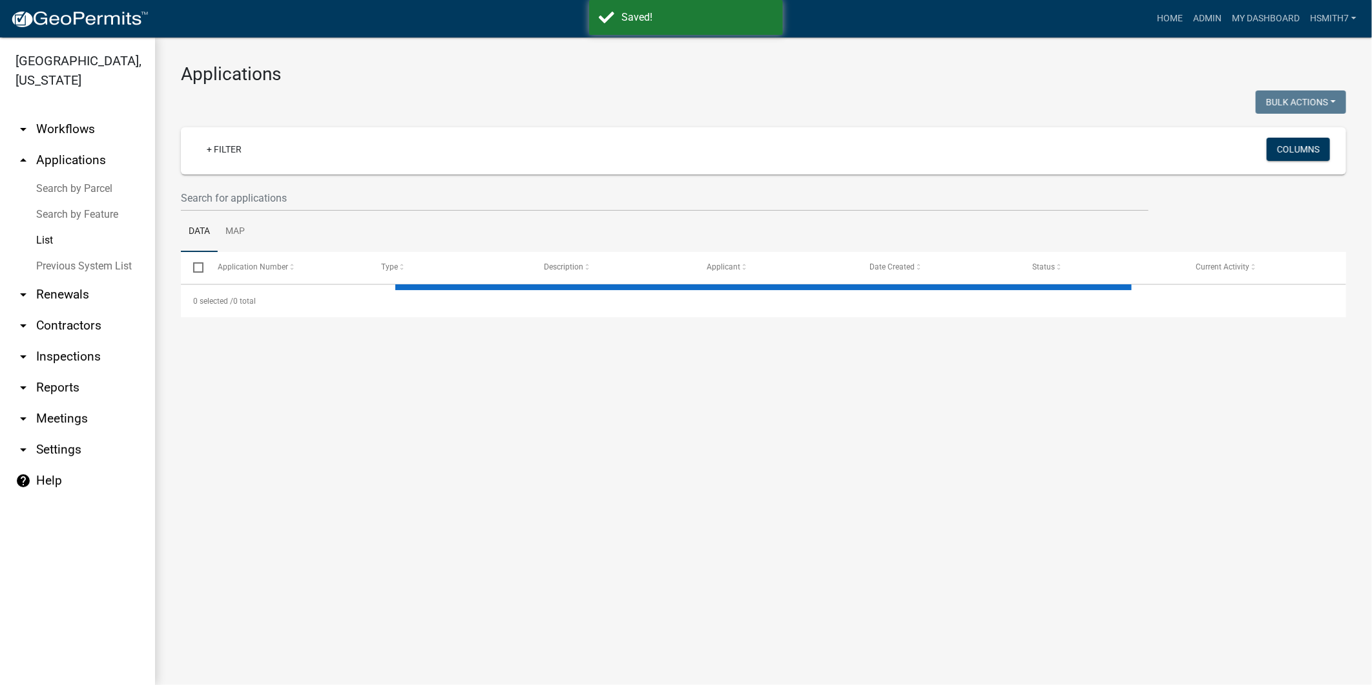
select select "3: 100"
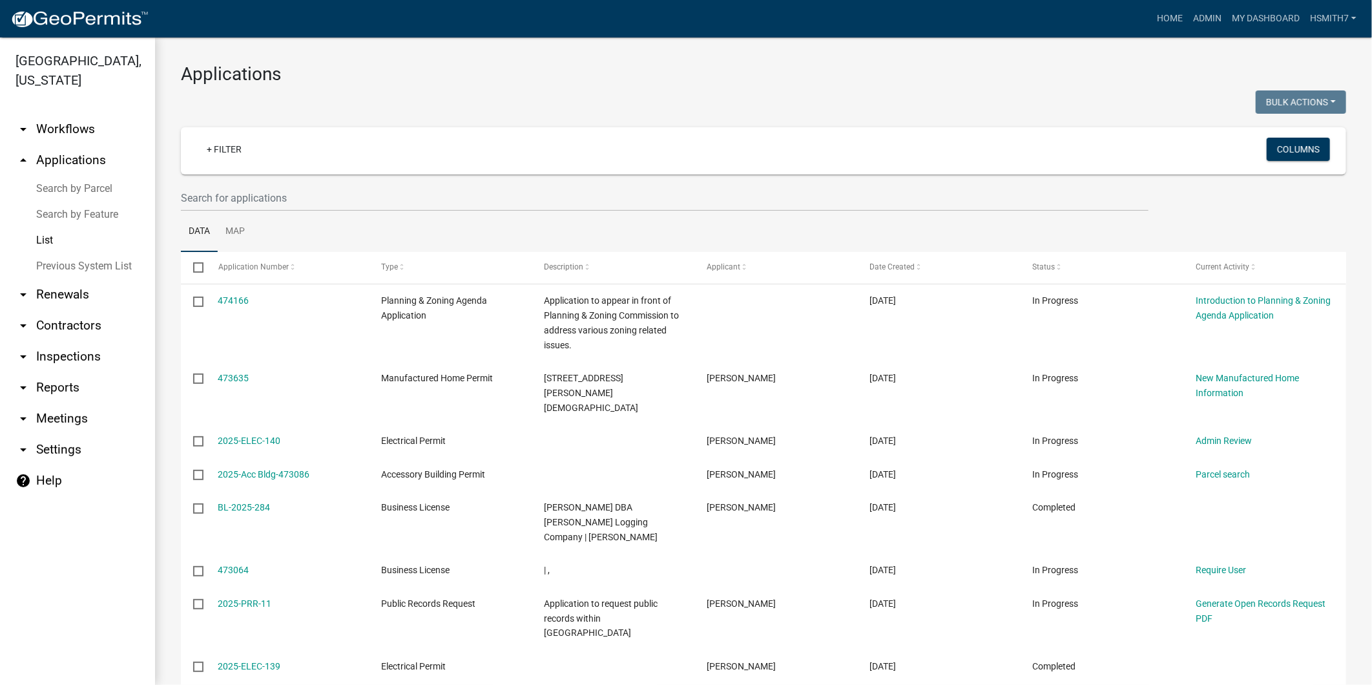
click at [771, 249] on ul "Data Map" at bounding box center [764, 231] width 1166 height 41
click at [455, 201] on input "text" at bounding box center [665, 198] width 968 height 26
click at [534, 204] on input "text" at bounding box center [665, 198] width 968 height 26
drag, startPoint x: 644, startPoint y: 212, endPoint x: 634, endPoint y: 223, distance: 14.2
click at [647, 215] on ul "Data Map" at bounding box center [764, 231] width 1166 height 41
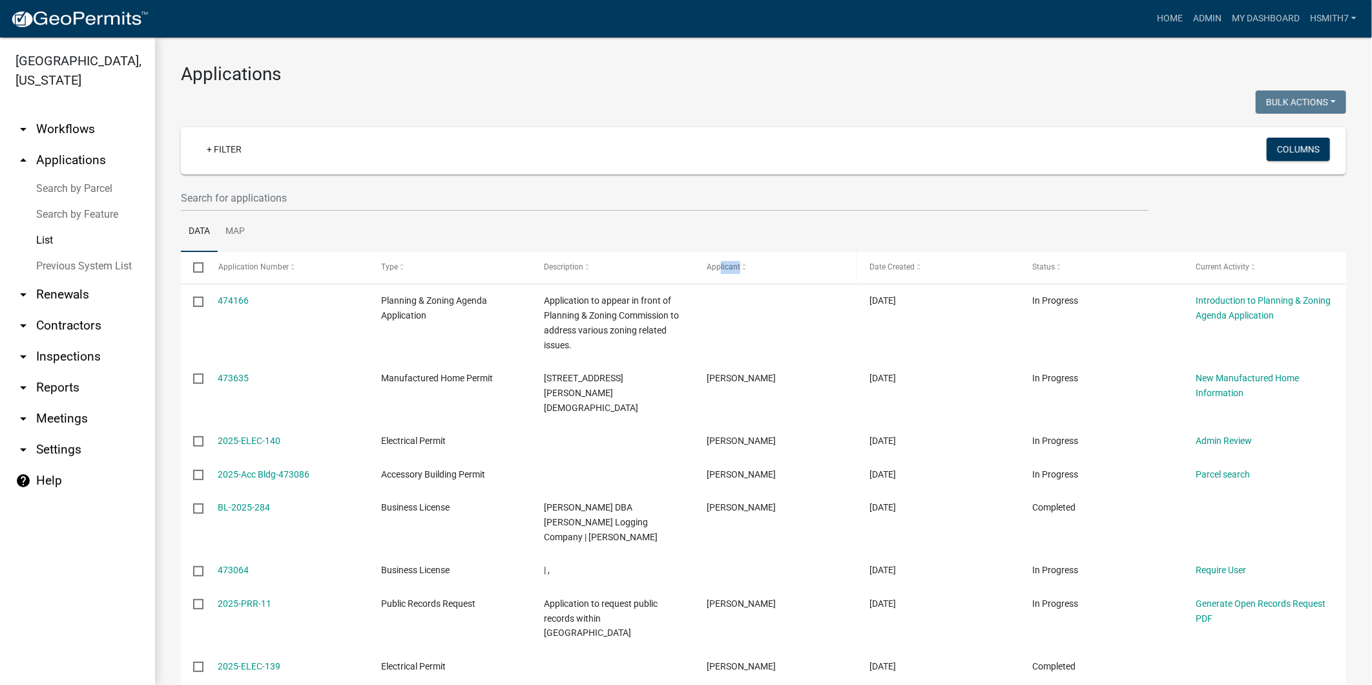
click at [737, 267] on span "Applicant" at bounding box center [724, 266] width 34 height 9
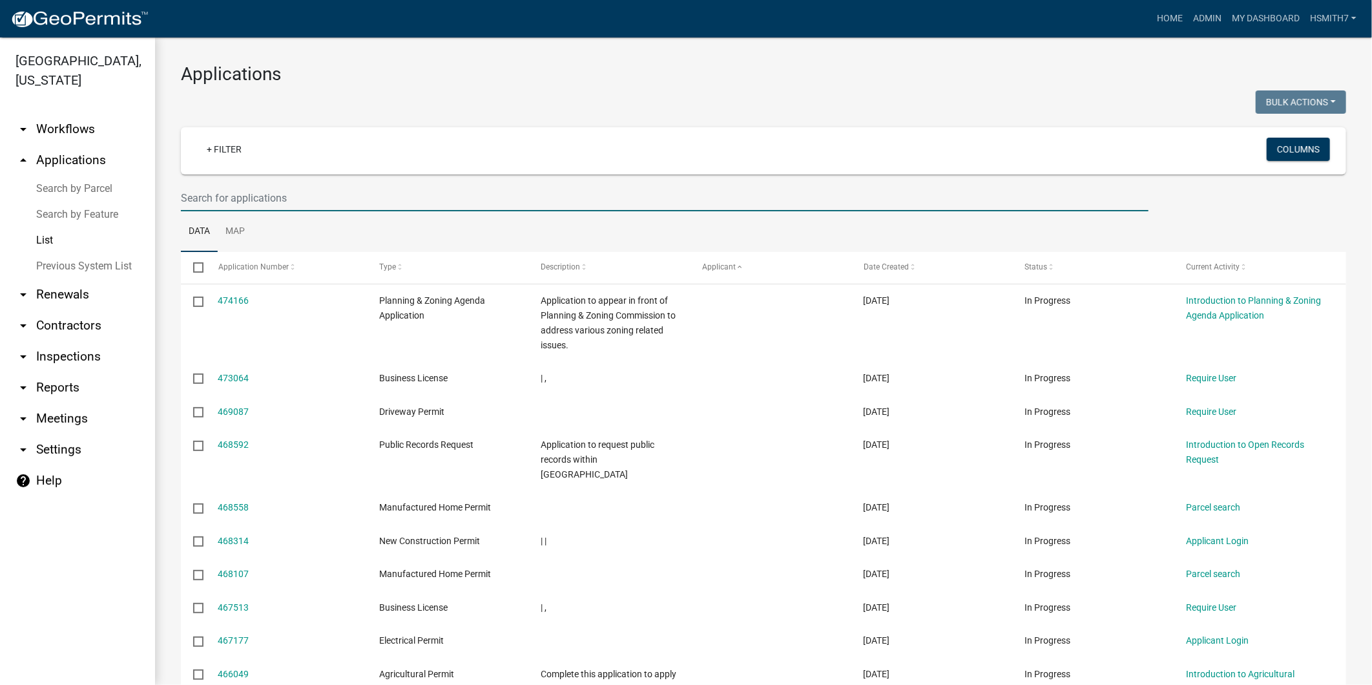
drag, startPoint x: 717, startPoint y: 271, endPoint x: 642, endPoint y: 199, distance: 104.6
click at [642, 198] on input "text" at bounding box center [665, 198] width 968 height 26
click at [713, 216] on ul "Data Map" at bounding box center [764, 231] width 1166 height 41
click at [706, 256] on datatable-header-cell "Applicant" at bounding box center [771, 267] width 162 height 31
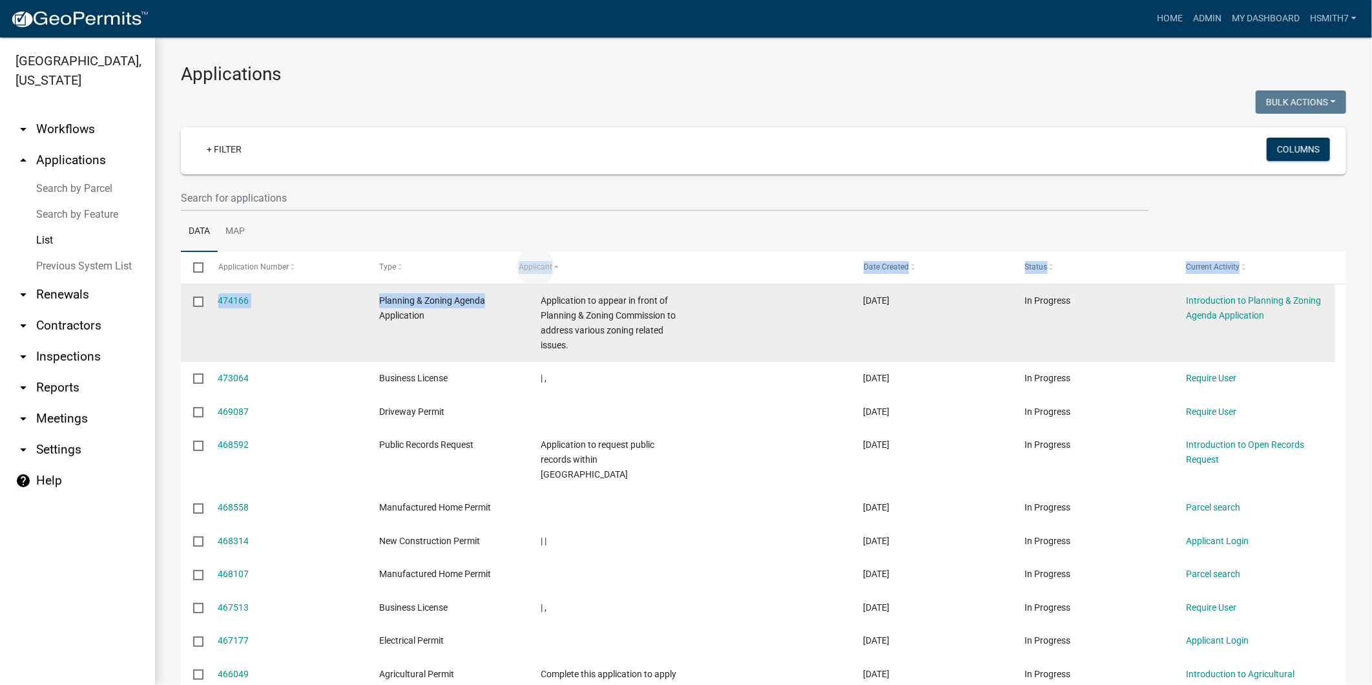
drag, startPoint x: 711, startPoint y: 262, endPoint x: 525, endPoint y: 308, distance: 191.5
copy div "Applicant Date Created Status Current Activity 474166 Planning & Zoning Agenda"
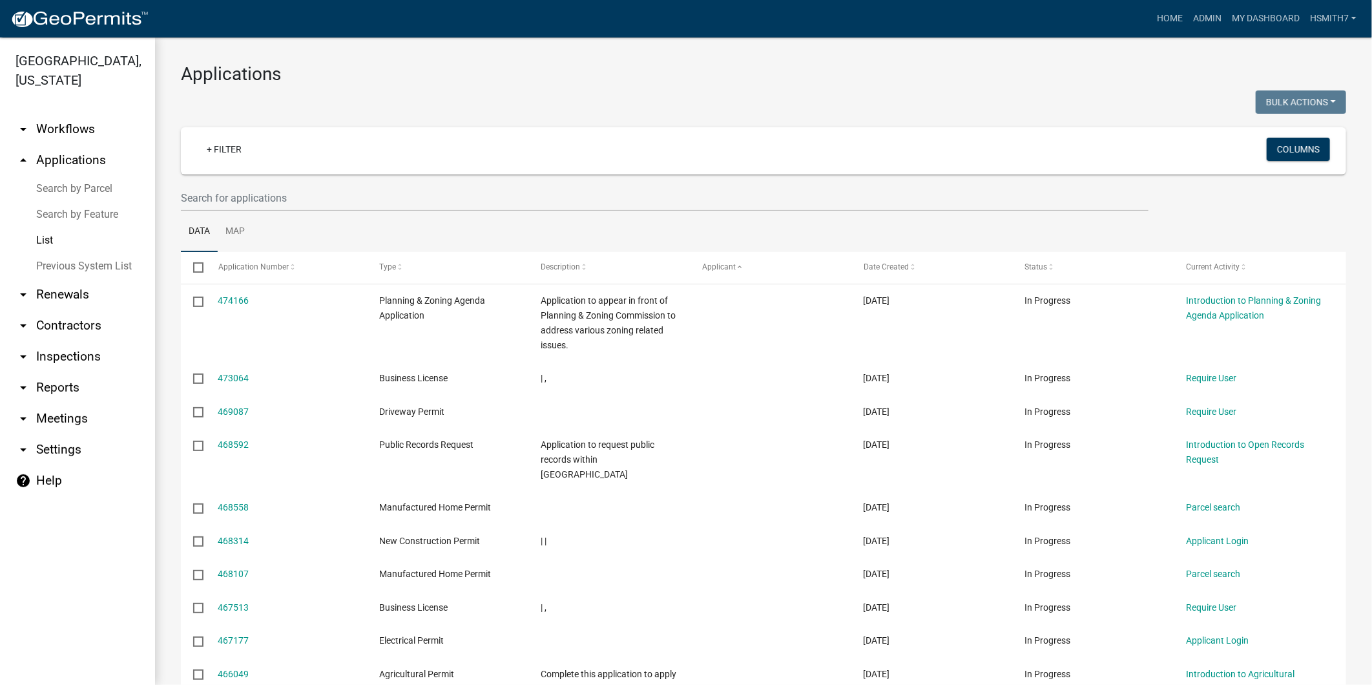
click at [623, 231] on ul "Data Map" at bounding box center [764, 231] width 1166 height 41
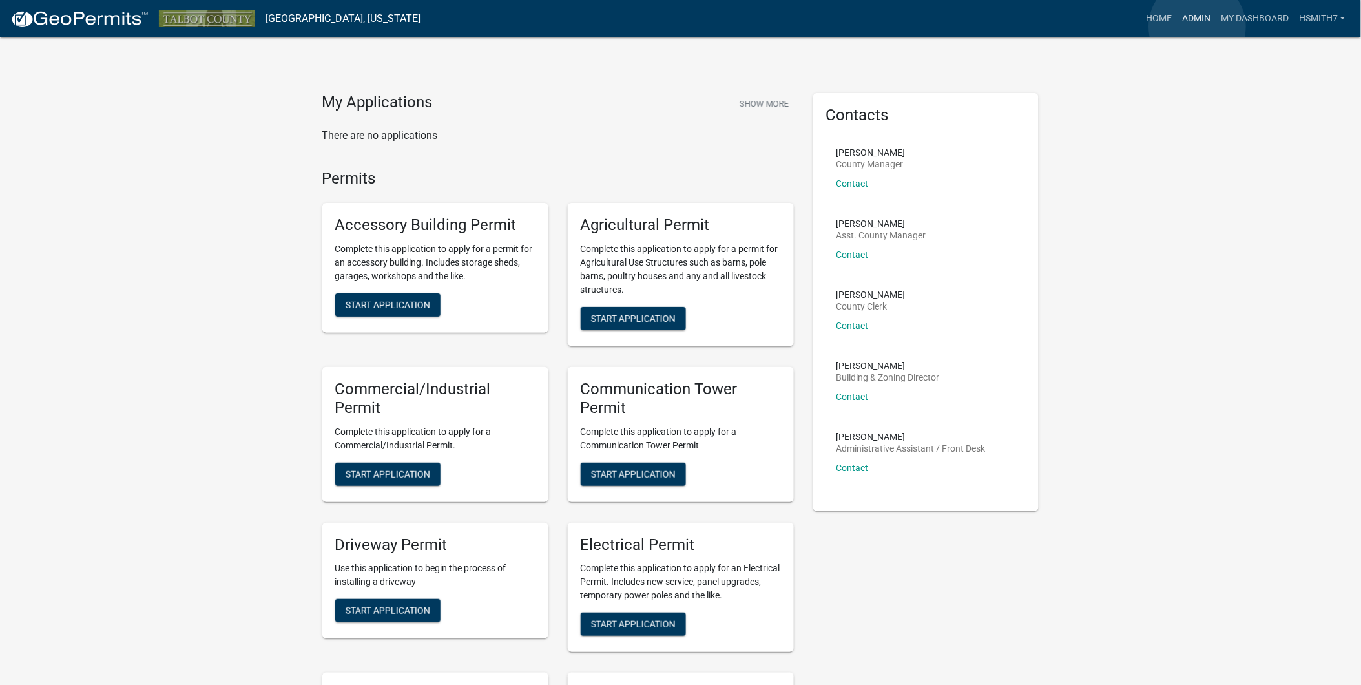
click at [1198, 26] on link "Admin" at bounding box center [1196, 18] width 39 height 25
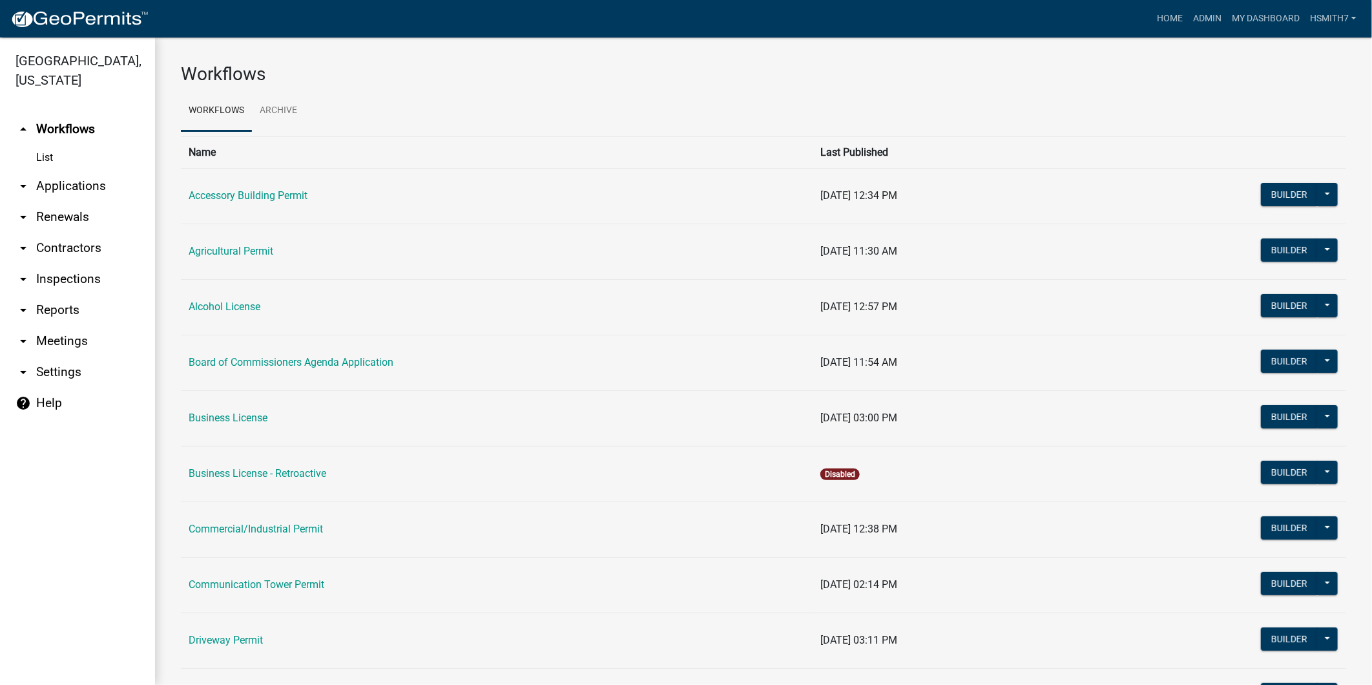
click at [52, 194] on link "arrow_drop_down Applications" at bounding box center [77, 186] width 155 height 31
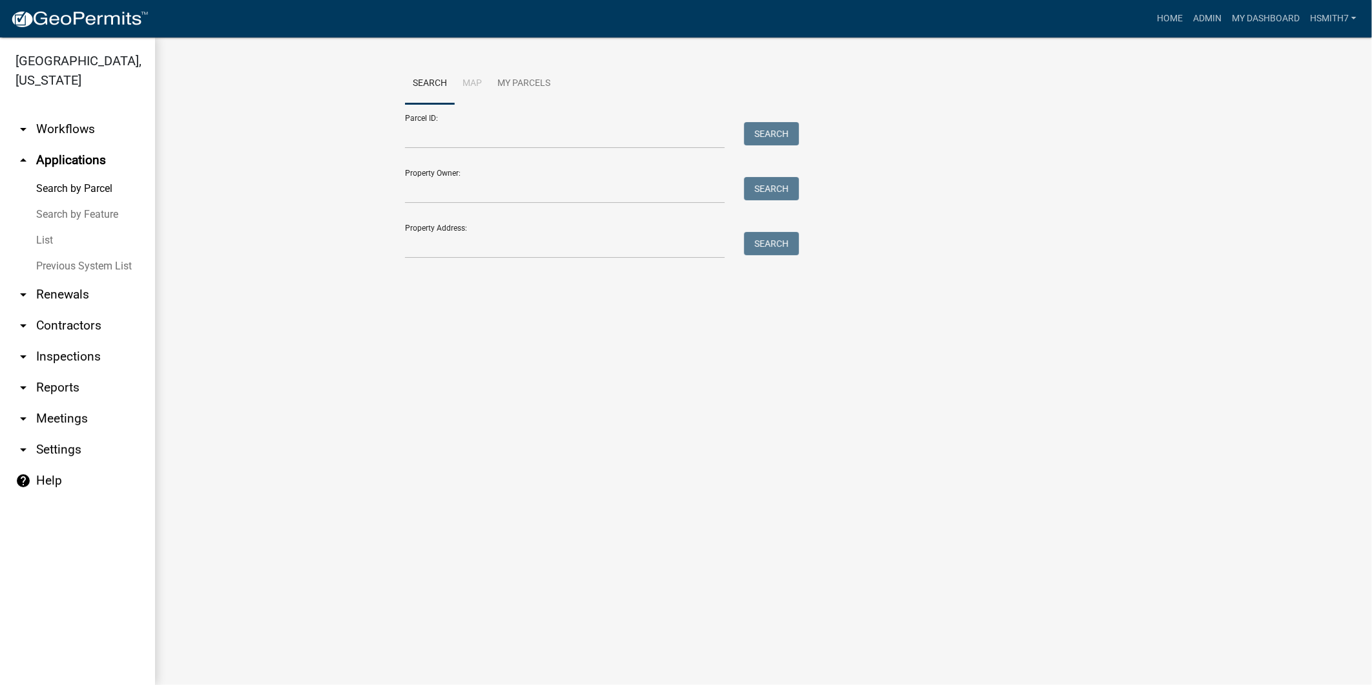
click at [43, 244] on link "List" at bounding box center [77, 240] width 155 height 26
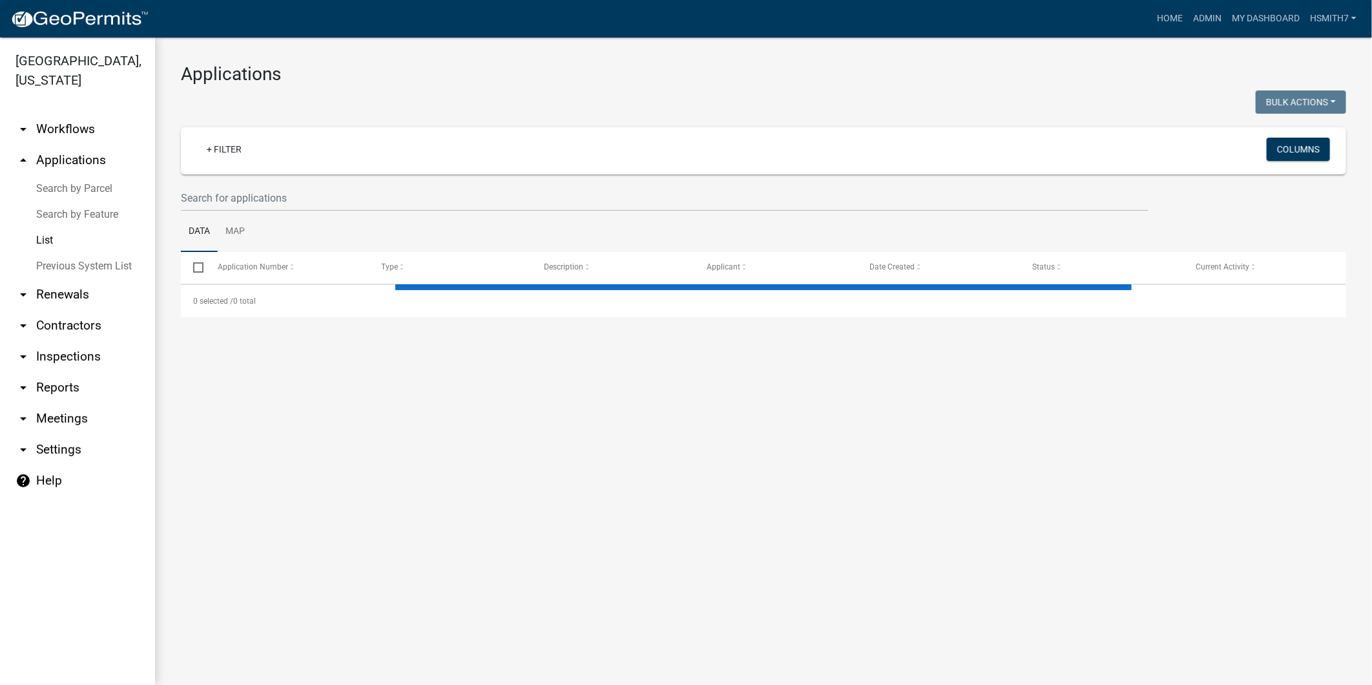
select select "3: 100"
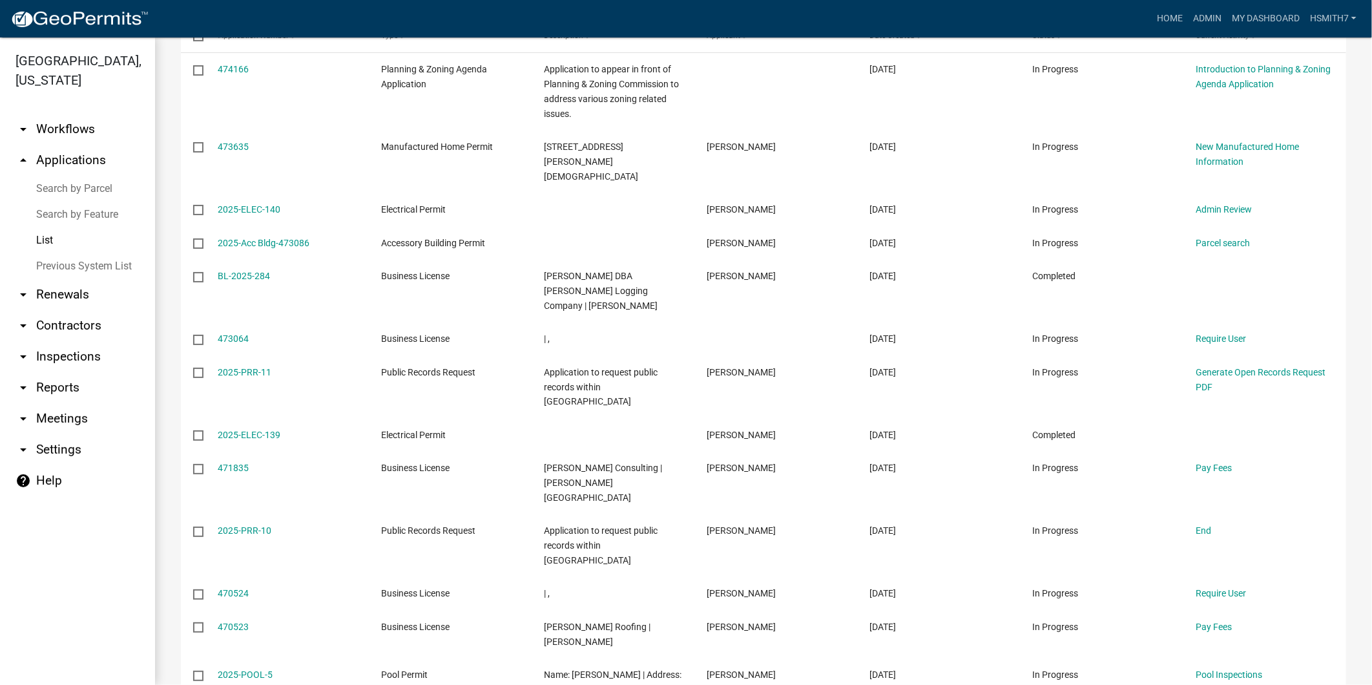
scroll to position [72, 0]
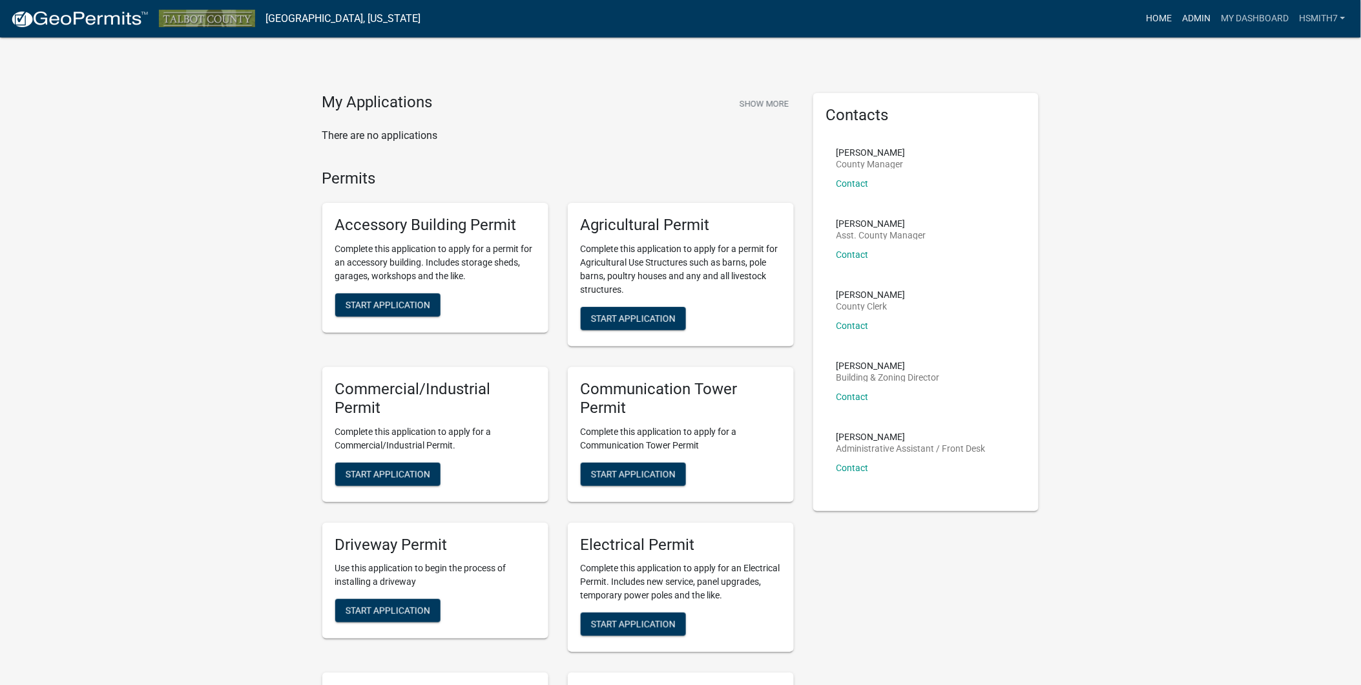
click at [1176, 14] on ul "Home Admin My Dashboard hsmith7 Admin Account Logout" at bounding box center [1246, 18] width 210 height 25
click at [1184, 17] on link "Admin" at bounding box center [1196, 18] width 39 height 25
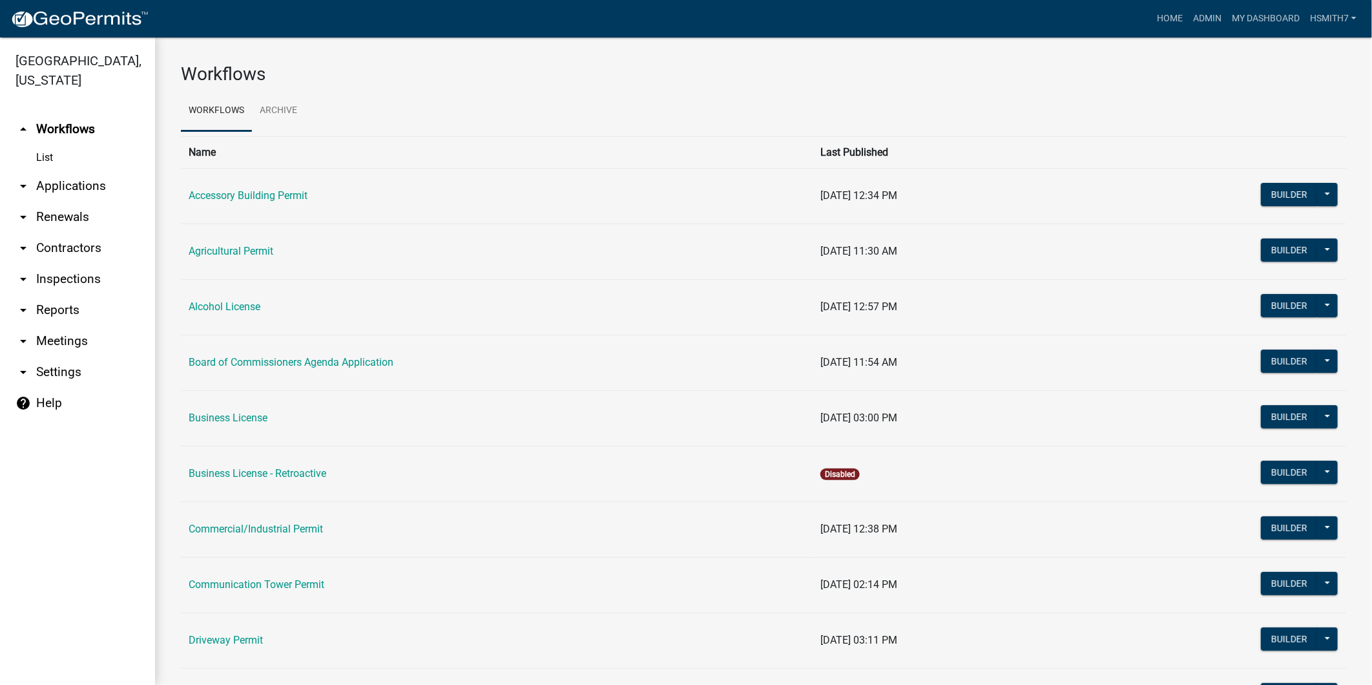
click at [56, 185] on link "arrow_drop_down Applications" at bounding box center [77, 186] width 155 height 31
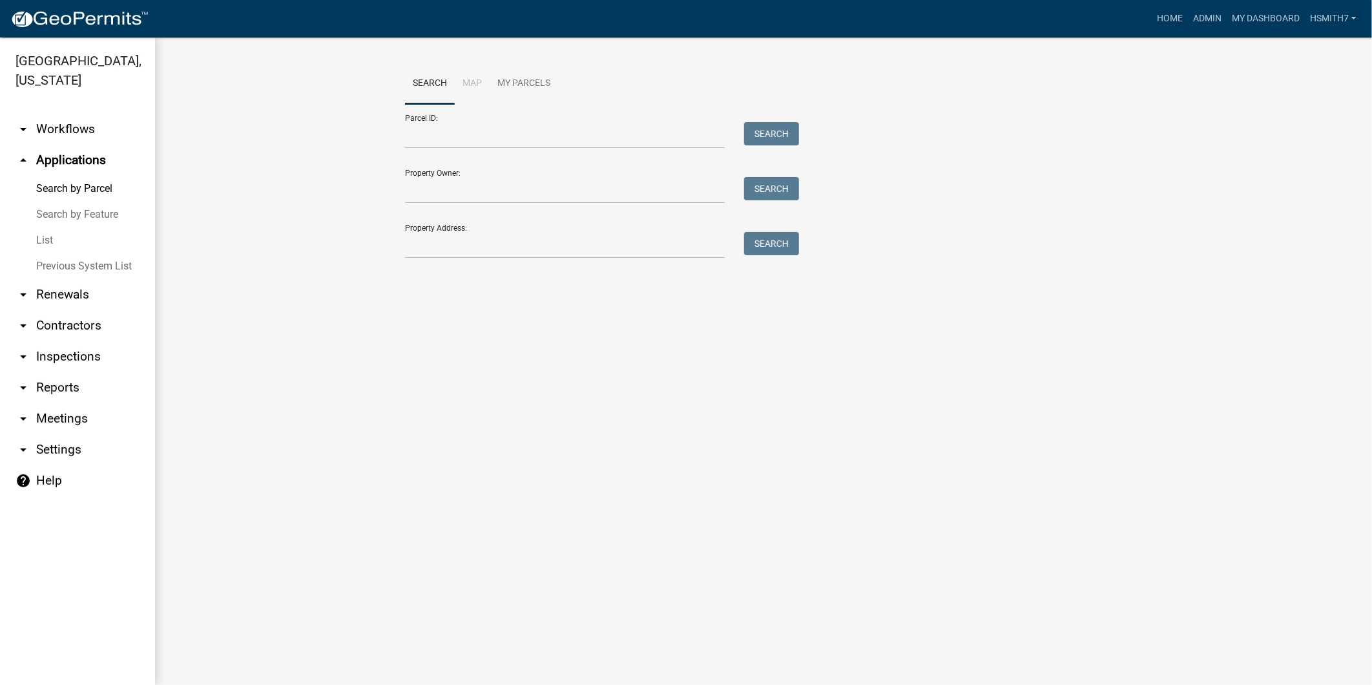
click at [44, 236] on link "List" at bounding box center [77, 240] width 155 height 26
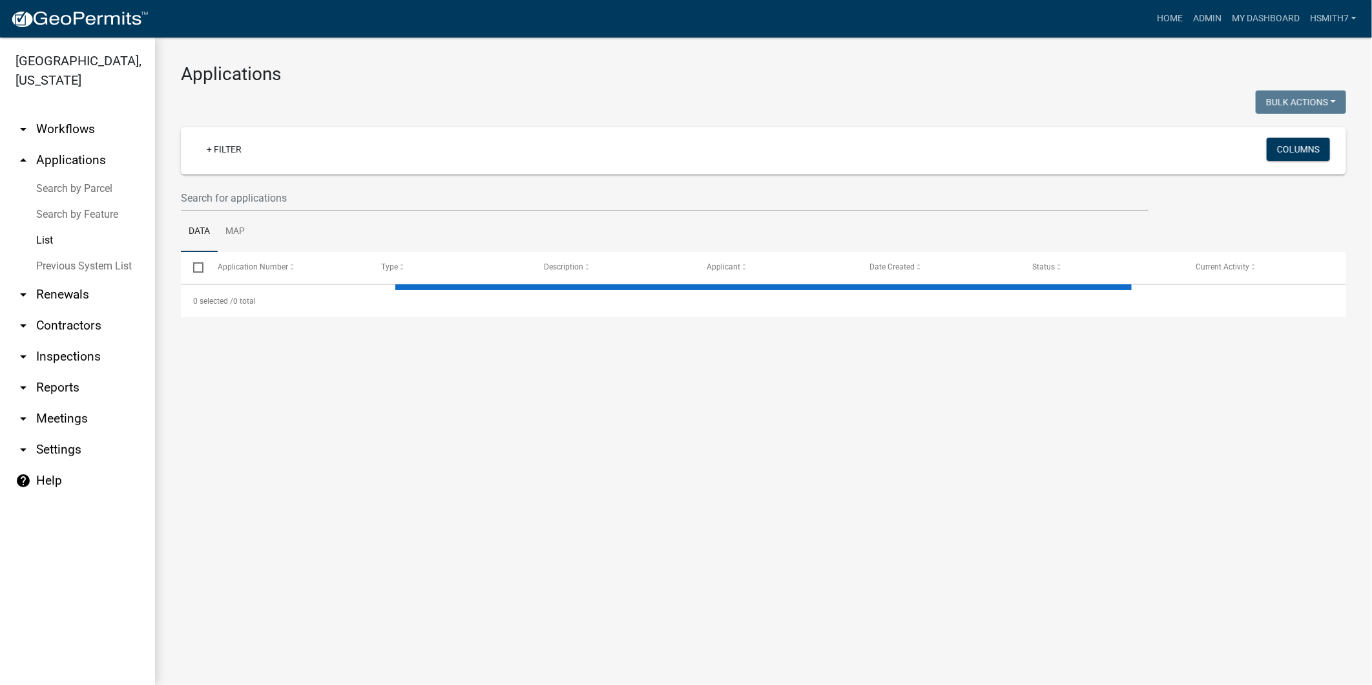
select select "3: 100"
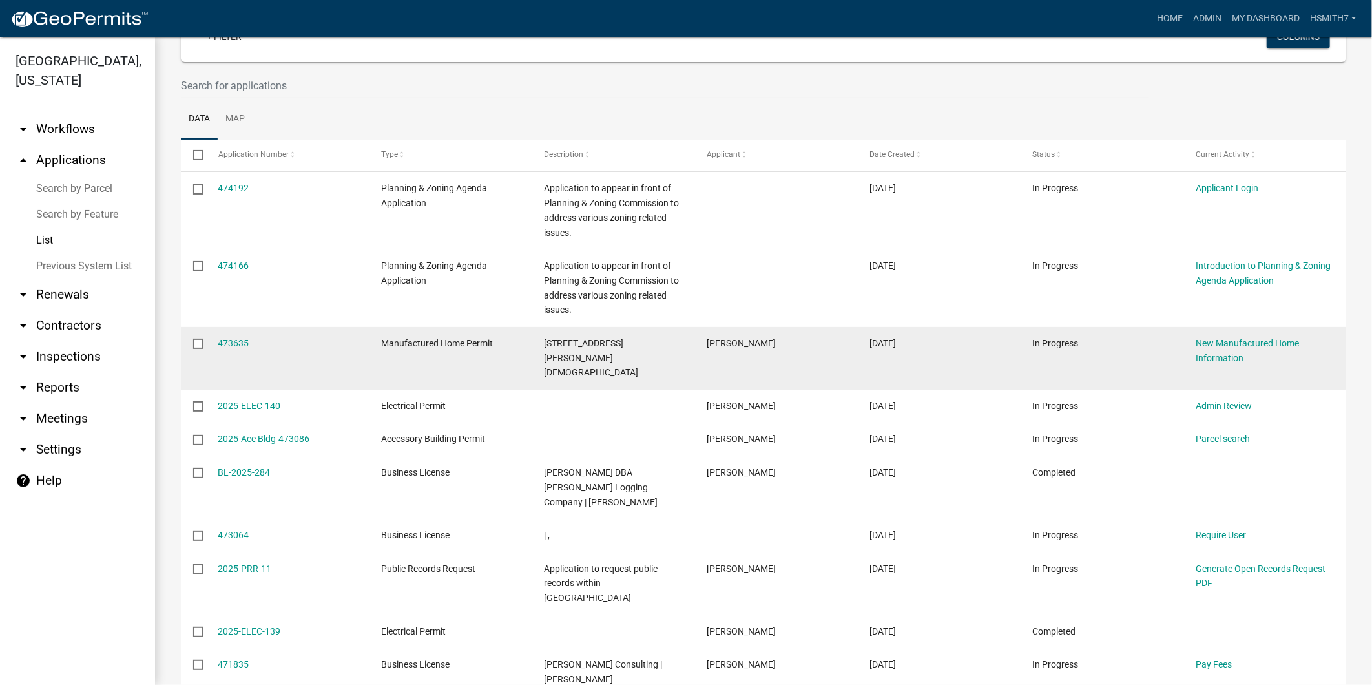
scroll to position [215, 0]
